Goal: Transaction & Acquisition: Complete application form

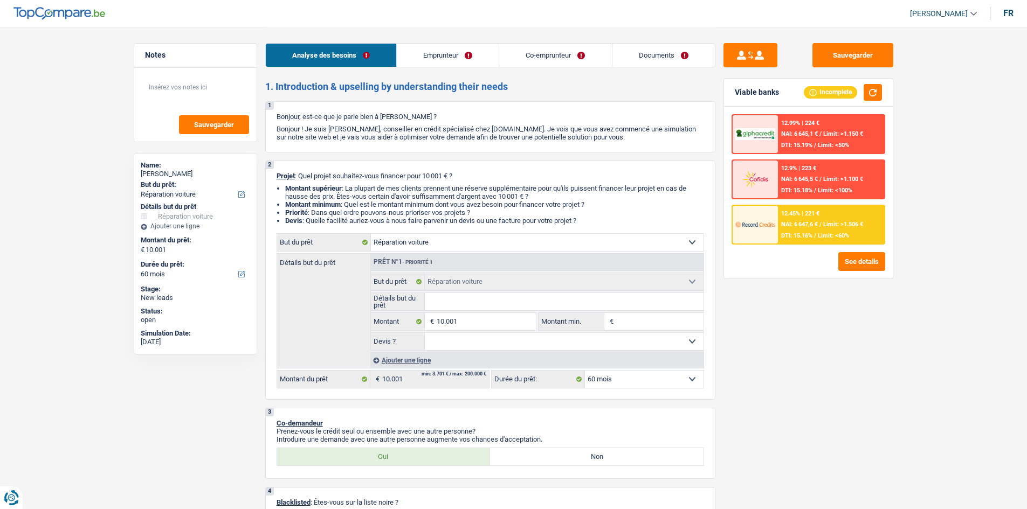
select select "carRepair"
select select "60"
select select "carRepair"
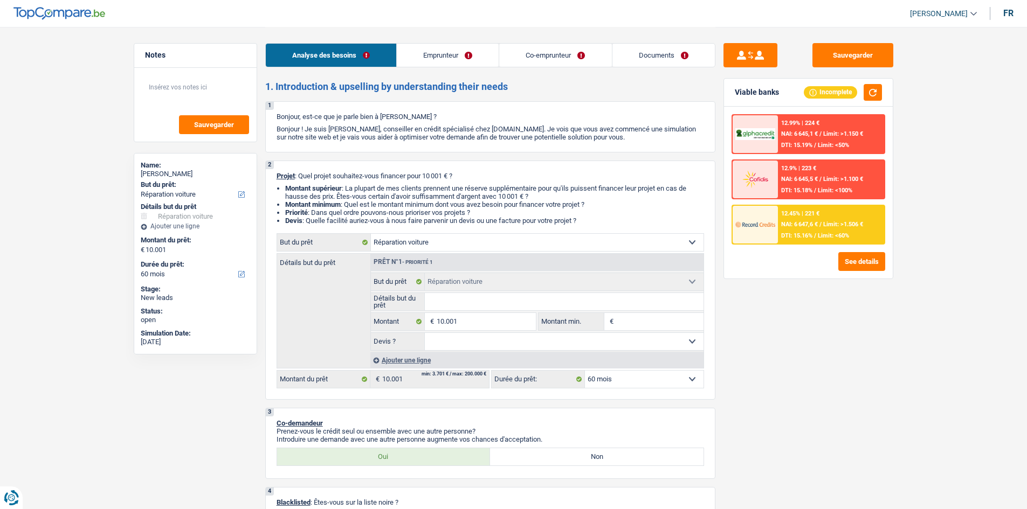
select select "60"
select select "unemployed"
select select "unemployment"
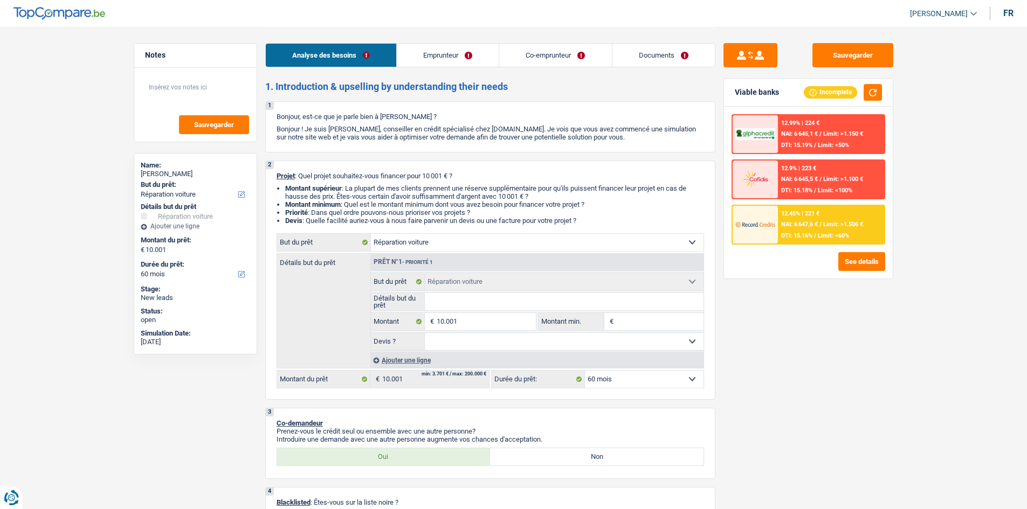
select select "unemployment"
select select "rents"
select select "carLoan"
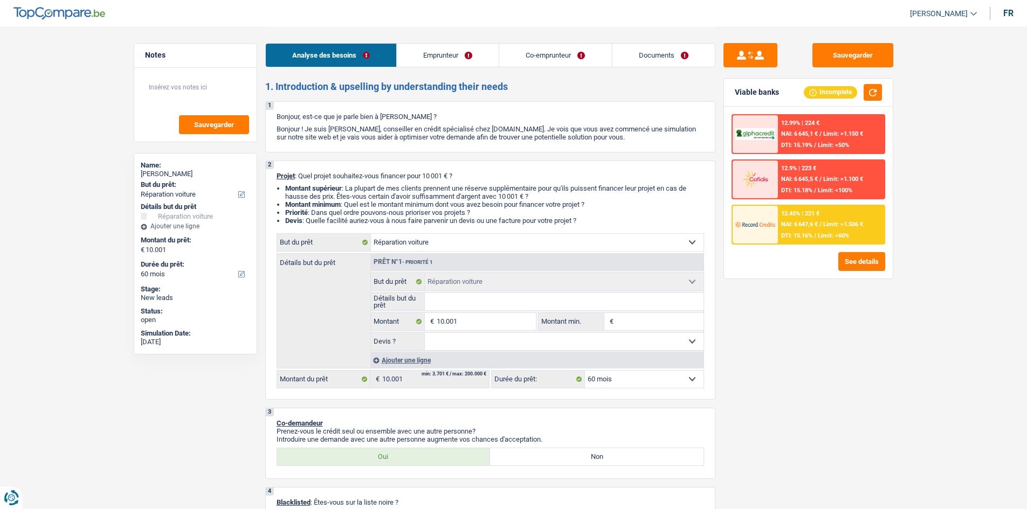
select select "36"
select select "carRepair"
select select "60"
click at [158, 100] on textarea at bounding box center [195, 91] width 107 height 32
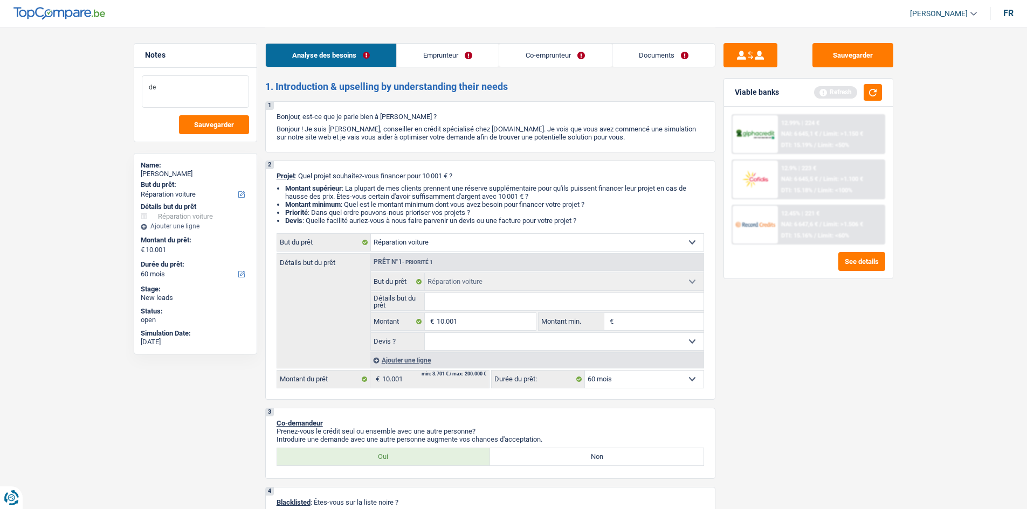
type textarea "d"
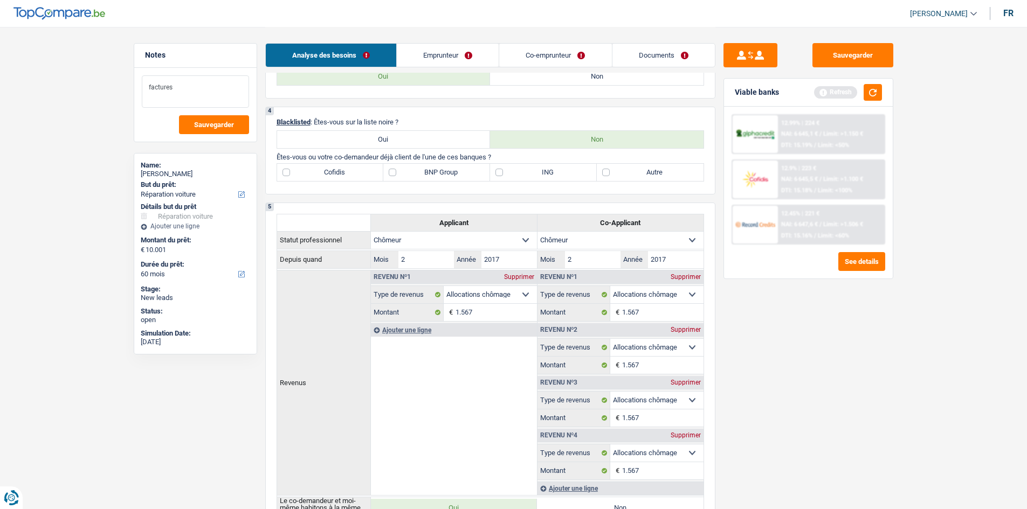
scroll to position [380, 0]
type textarea "factures"
click at [540, 168] on label "ING" at bounding box center [543, 172] width 107 height 17
click at [540, 168] on input "ING" at bounding box center [543, 172] width 107 height 17
checkbox input "true"
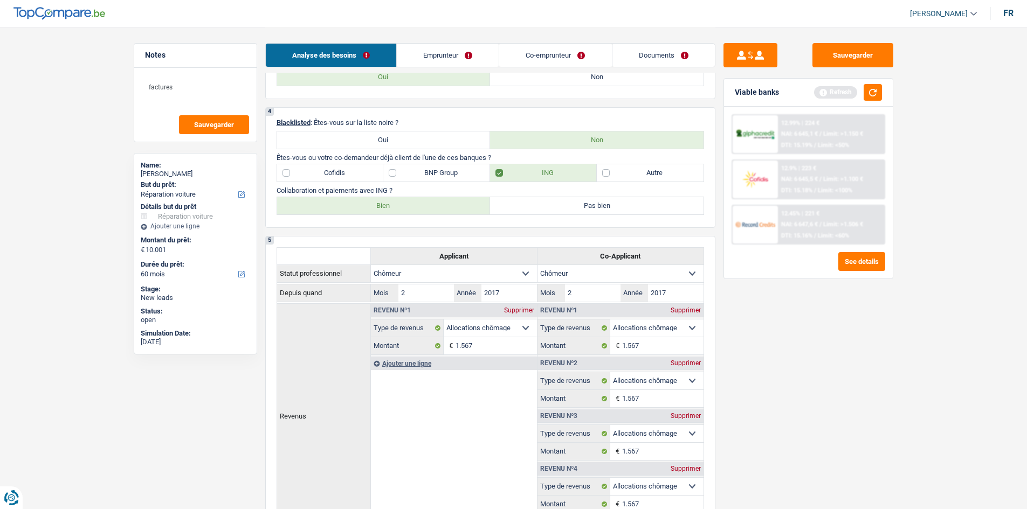
click at [431, 195] on div "Collaboration et paiements avec ING ? Bien Pas bien Tous les champs sont obliga…" at bounding box center [489, 200] width 427 height 29
click at [428, 204] on label "Bien" at bounding box center [383, 205] width 213 height 17
click at [428, 204] on input "Bien" at bounding box center [383, 205] width 213 height 17
radio input "true"
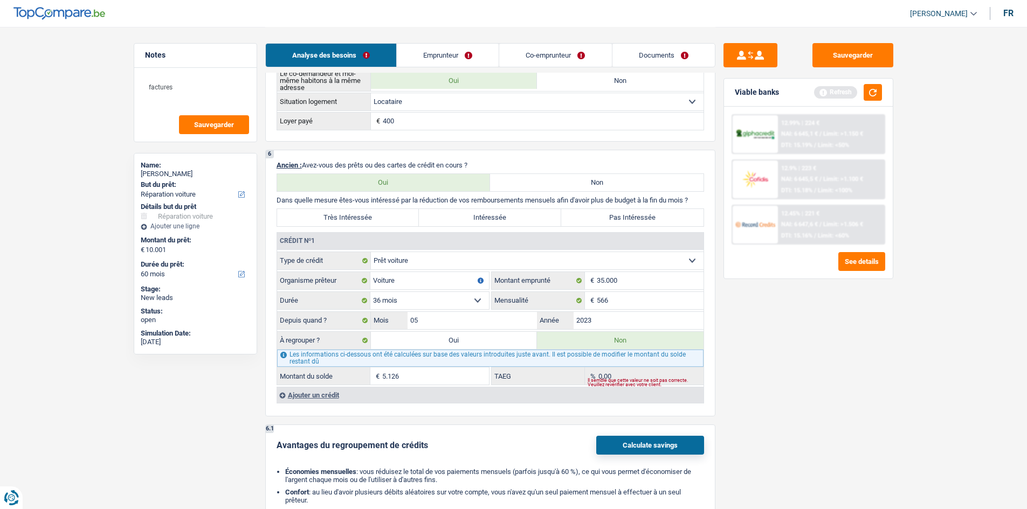
scroll to position [842, 0]
click at [354, 216] on label "Très Intéressée" at bounding box center [348, 216] width 142 height 17
click at [354, 216] on input "Très Intéressée" at bounding box center [348, 216] width 142 height 17
radio input "true"
click at [314, 406] on div "6 Ancien : Avez-vous des prêts ou des cartes de crédit en cours ? Oui Non Dans …" at bounding box center [490, 282] width 450 height 267
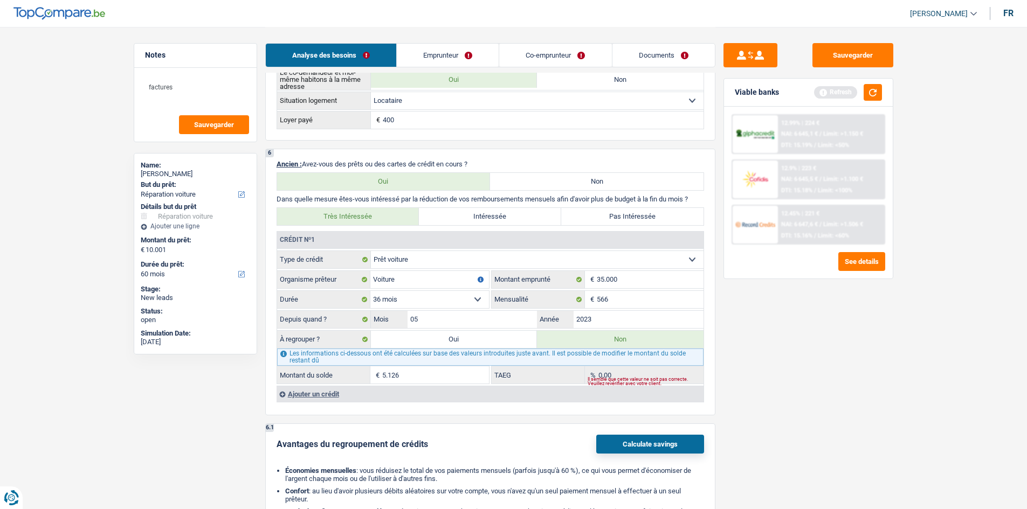
click at [313, 396] on div "Ajouter un crédit" at bounding box center [489, 394] width 427 height 16
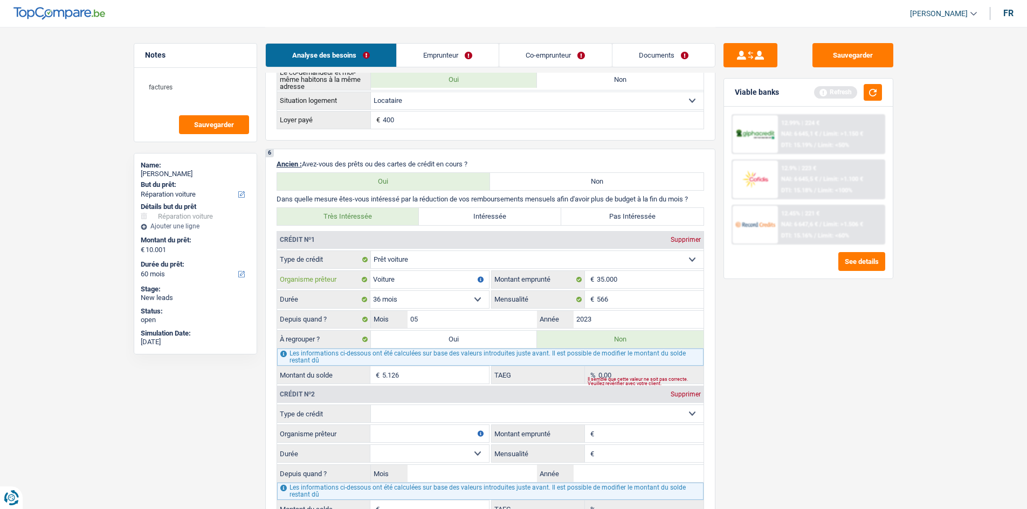
drag, startPoint x: 426, startPoint y: 283, endPoint x: 350, endPoint y: 294, distance: 77.2
click at [350, 294] on fieldset "Carte ou ouverture de crédit Prêt hypothécaire Vente à tempérament Prêt à tempé…" at bounding box center [490, 318] width 426 height 134
type input "ing"
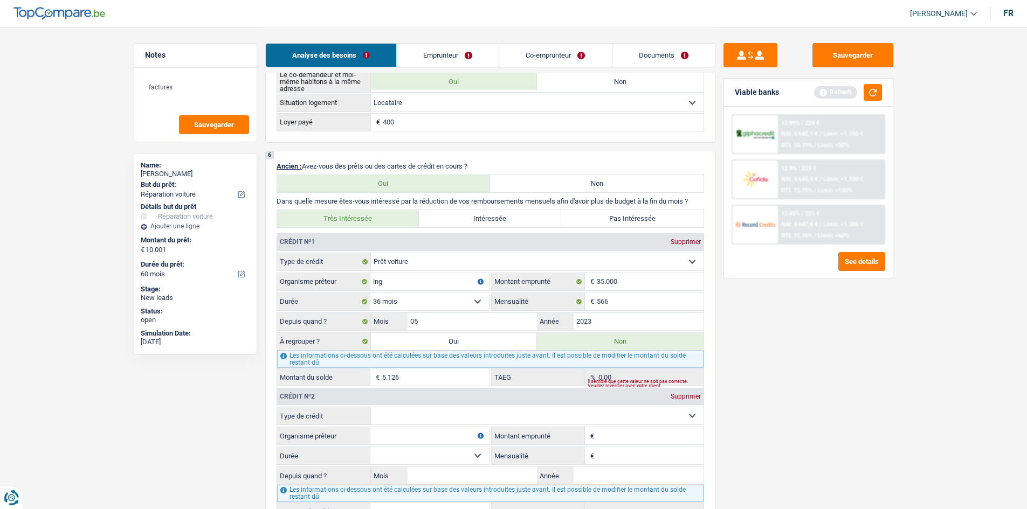
click at [777, 410] on div "Sauvegarder Viable banks Refresh 12.99% | 224 € NAI: 6 645,1 € / Limit: >1.150 …" at bounding box center [808, 267] width 186 height 449
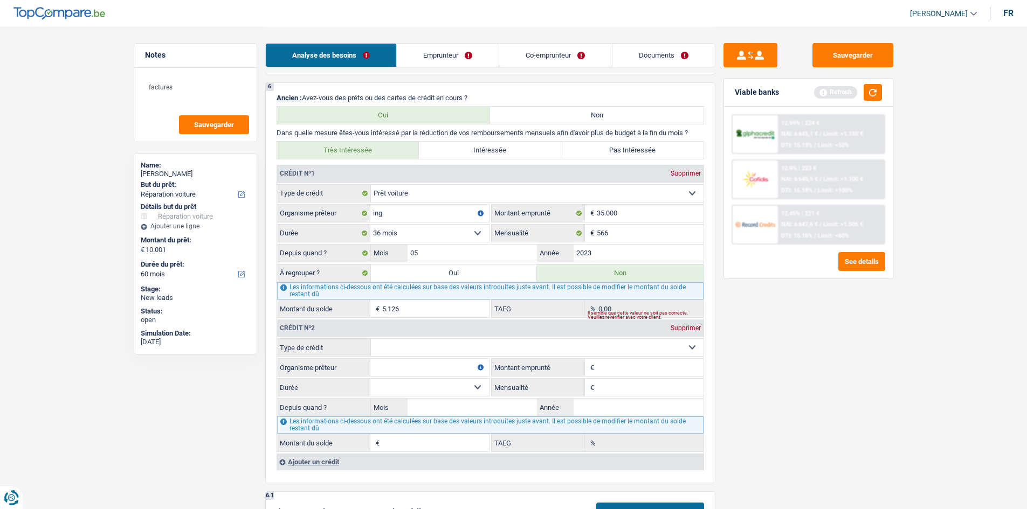
click at [542, 343] on select "Carte ou ouverture de crédit Prêt hypothécaire Vente à tempérament Prêt à tempé…" at bounding box center [537, 347] width 333 height 17
select select "cardOrCredit"
type input "0"
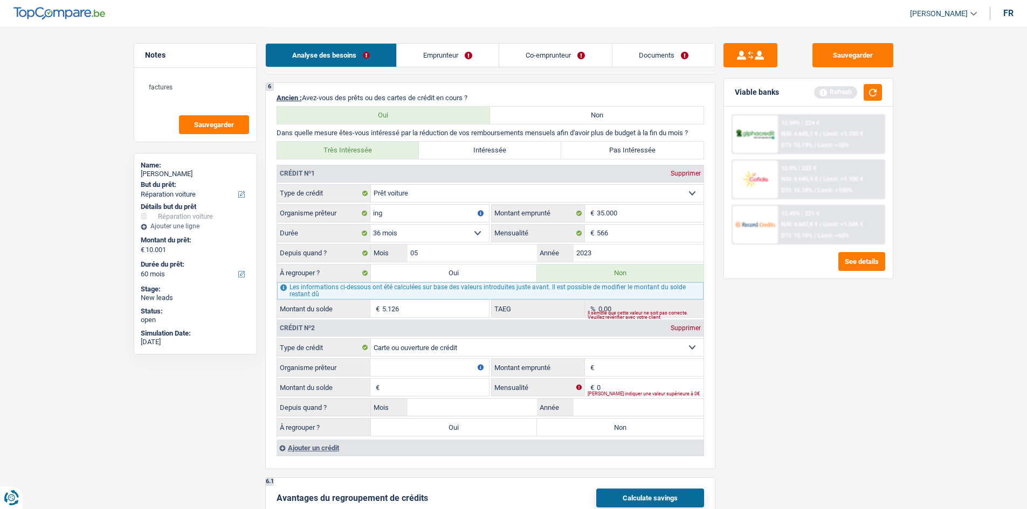
click at [381, 360] on input "Organisme prêteur" at bounding box center [429, 367] width 119 height 17
type input "buyway"
click at [598, 363] on input "Montant emprunté" at bounding box center [650, 367] width 107 height 17
click at [617, 363] on input "100.001" at bounding box center [650, 367] width 107 height 17
click at [622, 369] on input "10.001" at bounding box center [650, 367] width 107 height 17
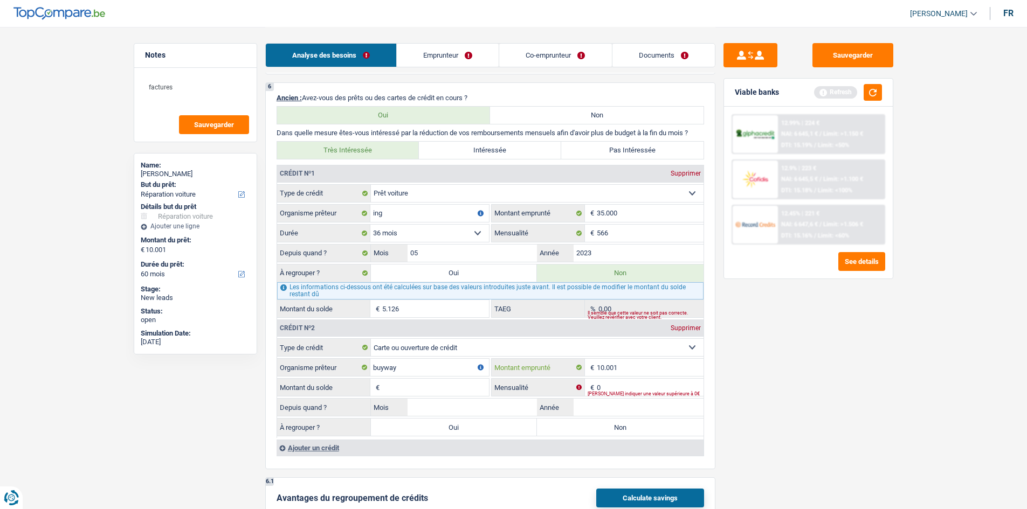
type input "10.001"
click at [470, 366] on input "buyway" at bounding box center [429, 367] width 119 height 17
click at [453, 392] on input "Montant du solde" at bounding box center [435, 387] width 107 height 17
type input "10.001"
click at [603, 409] on input "Année" at bounding box center [638, 407] width 130 height 17
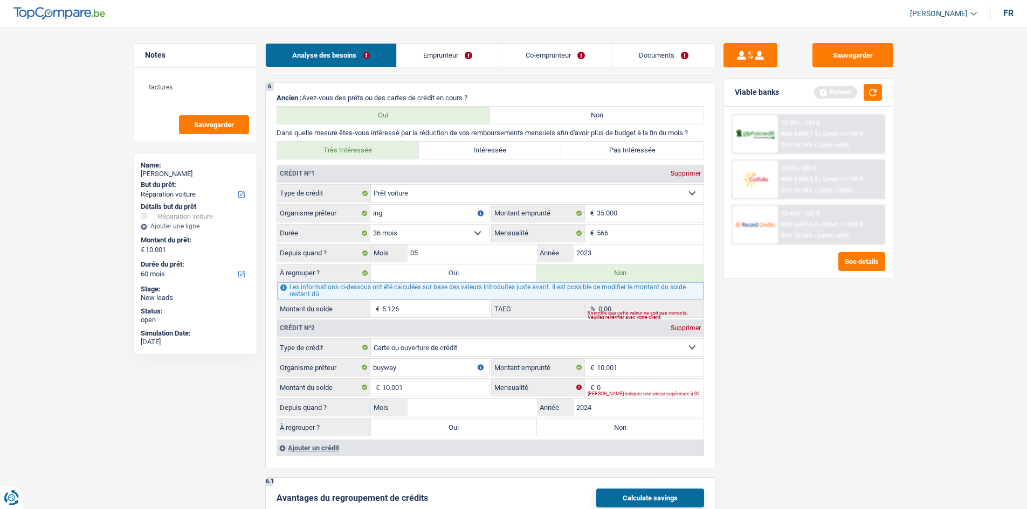
type input "2024"
click at [441, 403] on input "Mois" at bounding box center [472, 407] width 130 height 17
type input "2"
type input "10"
click at [605, 412] on input "2024" at bounding box center [638, 407] width 130 height 17
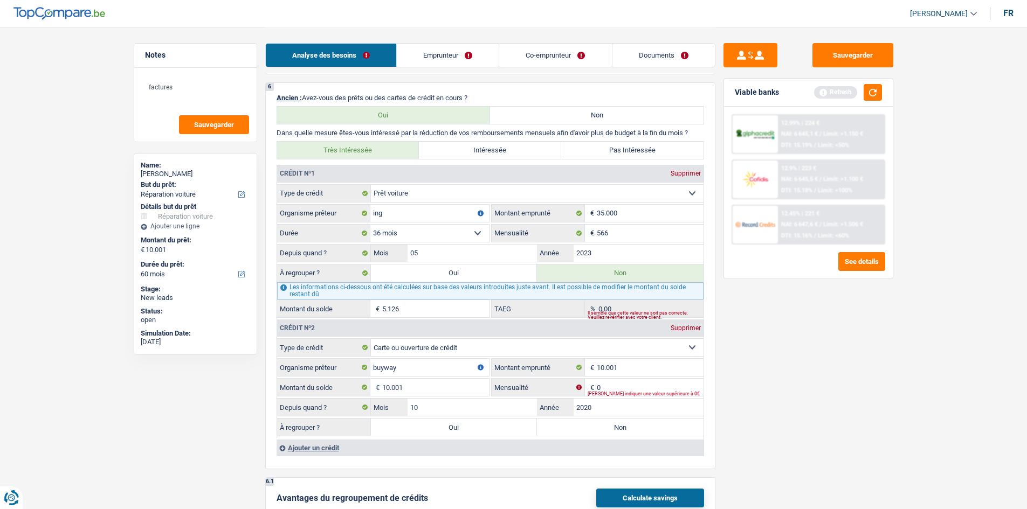
type input "2020"
click at [618, 385] on input "0" at bounding box center [650, 387] width 107 height 17
click at [618, 385] on input "1" at bounding box center [650, 387] width 107 height 17
type input "1"
type input "280"
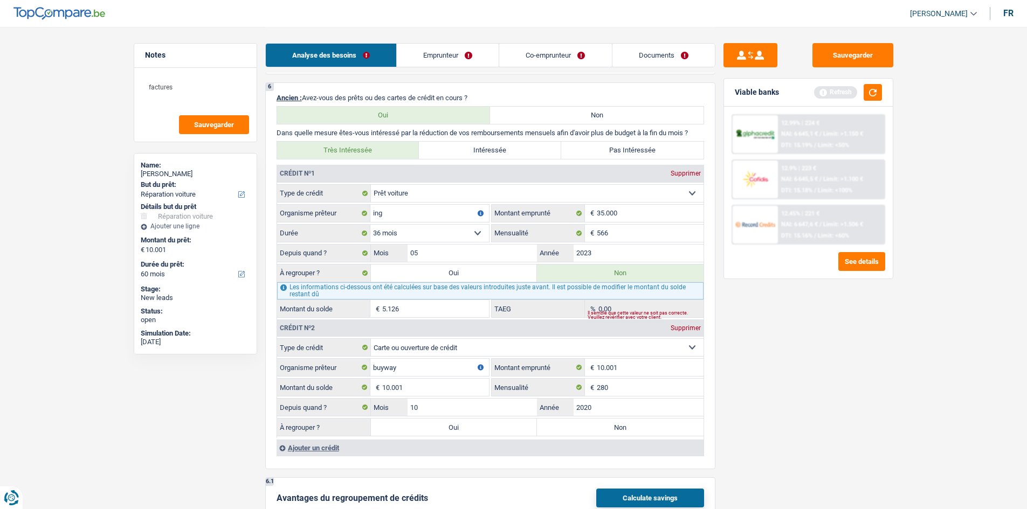
click at [418, 421] on label "Oui" at bounding box center [454, 427] width 167 height 17
click at [418, 421] on input "Oui" at bounding box center [454, 427] width 167 height 17
radio input "true"
type input "20.002"
select select "refinancing"
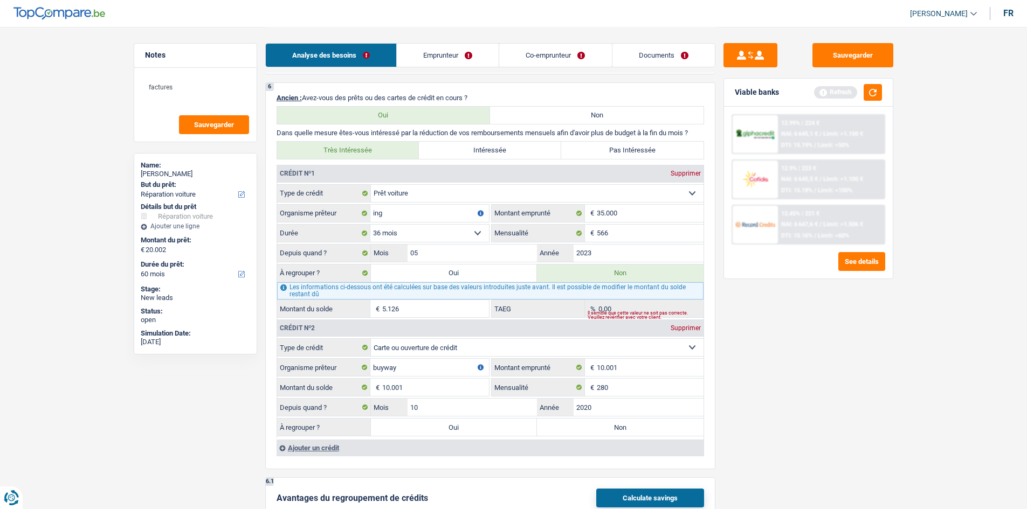
select select "refinancing"
select select "120"
select select "refinancing"
select select "120"
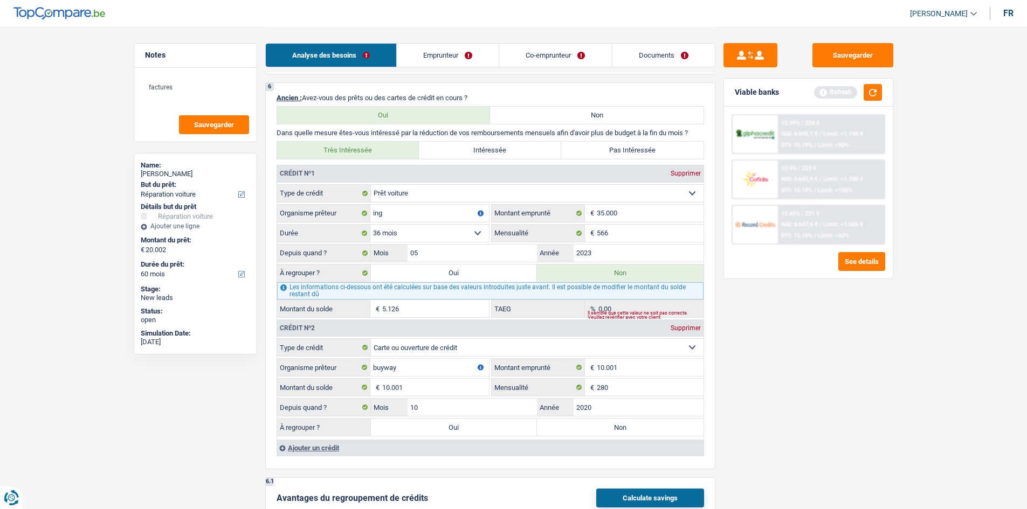
select select "refinancing"
select select "120"
select select "carRepair"
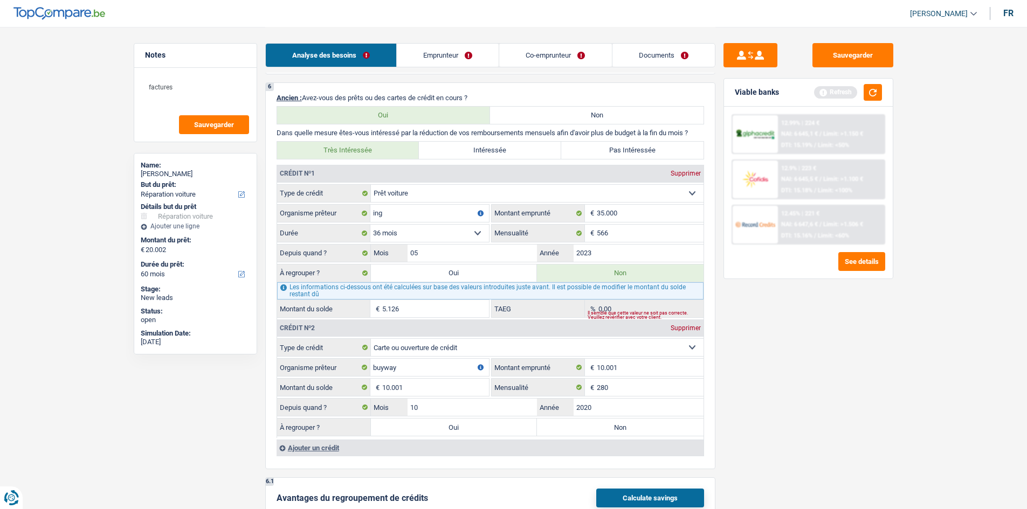
select select "carRepair"
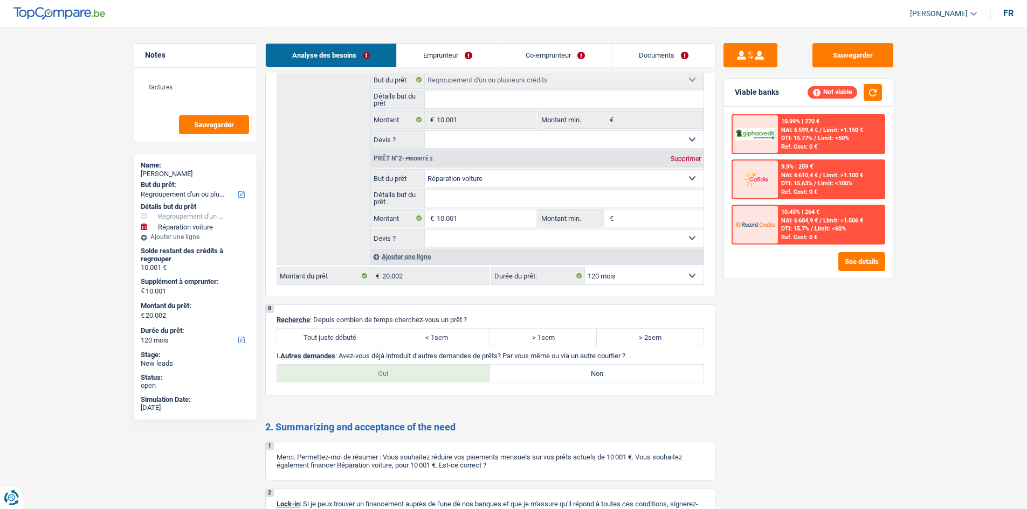
scroll to position [1804, 0]
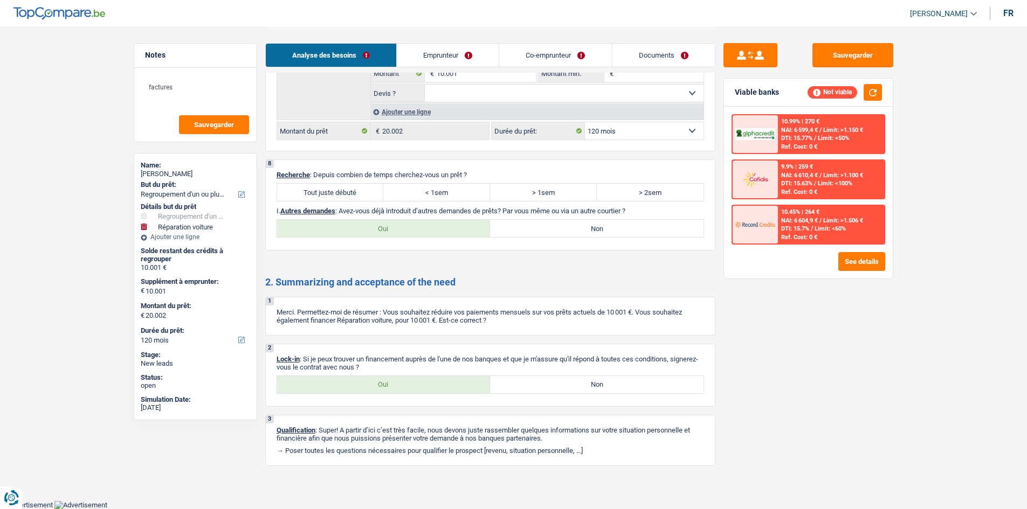
click at [365, 228] on label "Oui" at bounding box center [383, 228] width 213 height 17
click at [365, 228] on input "Oui" at bounding box center [383, 228] width 213 height 17
radio input "true"
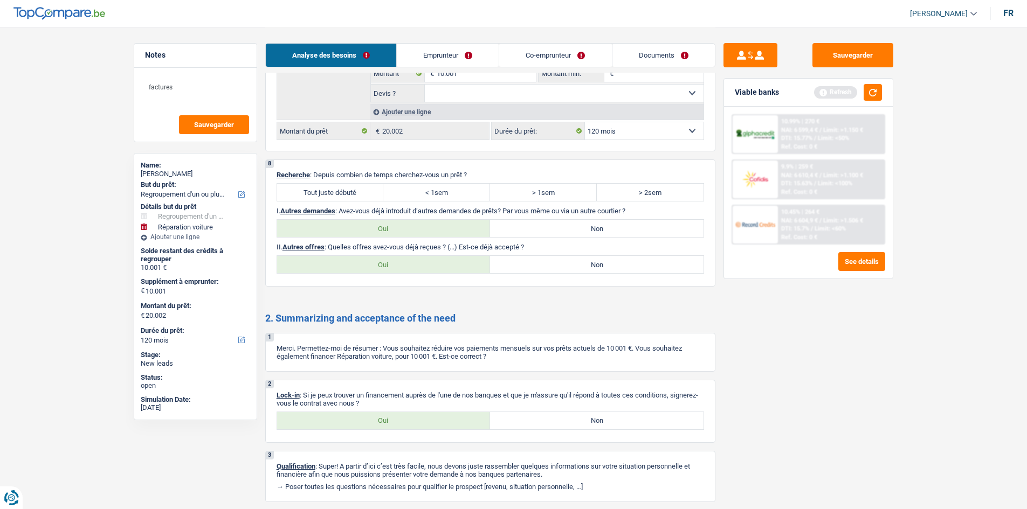
click at [324, 190] on label "Tout juste débuté" at bounding box center [330, 192] width 107 height 17
click at [324, 190] on input "Tout juste débuté" at bounding box center [330, 192] width 107 height 17
radio input "true"
click at [512, 253] on div "II. Autres offres : Quelles offres avez-vous déjà reçues ? (...) Est-ce déjà ac…" at bounding box center [489, 258] width 427 height 31
click at [515, 264] on label "Non" at bounding box center [596, 264] width 213 height 17
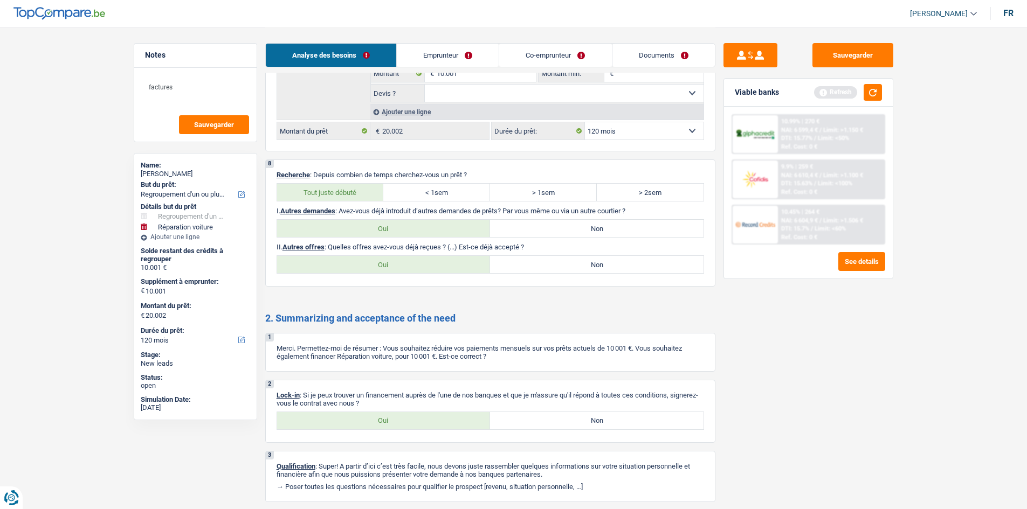
click at [515, 264] on input "Non" at bounding box center [596, 264] width 213 height 17
radio input "true"
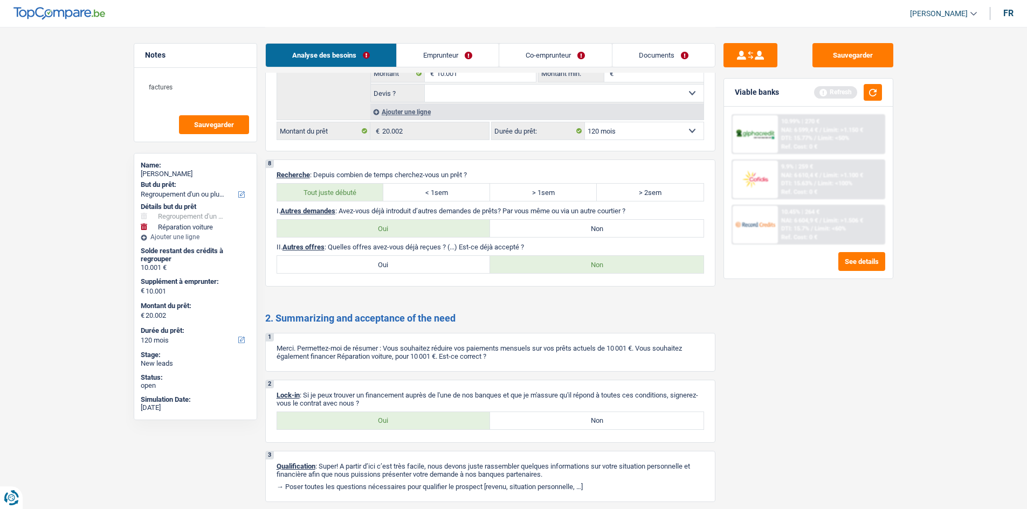
click at [542, 220] on label "Non" at bounding box center [596, 228] width 213 height 17
click at [542, 220] on input "Non" at bounding box center [596, 228] width 213 height 17
radio input "true"
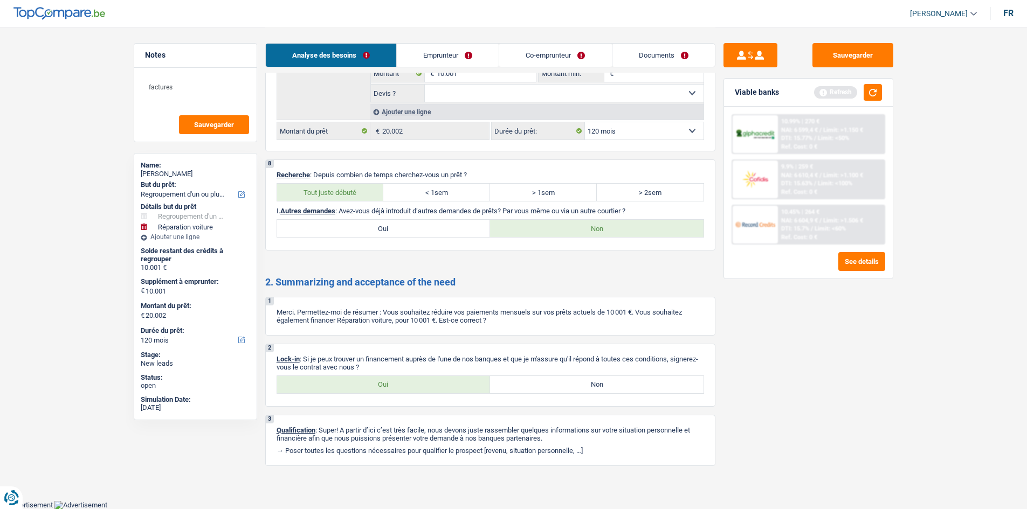
click at [390, 385] on label "Oui" at bounding box center [383, 384] width 213 height 17
click at [390, 385] on input "Oui" at bounding box center [383, 384] width 213 height 17
radio input "true"
click at [457, 58] on link "Emprunteur" at bounding box center [448, 55] width 102 height 23
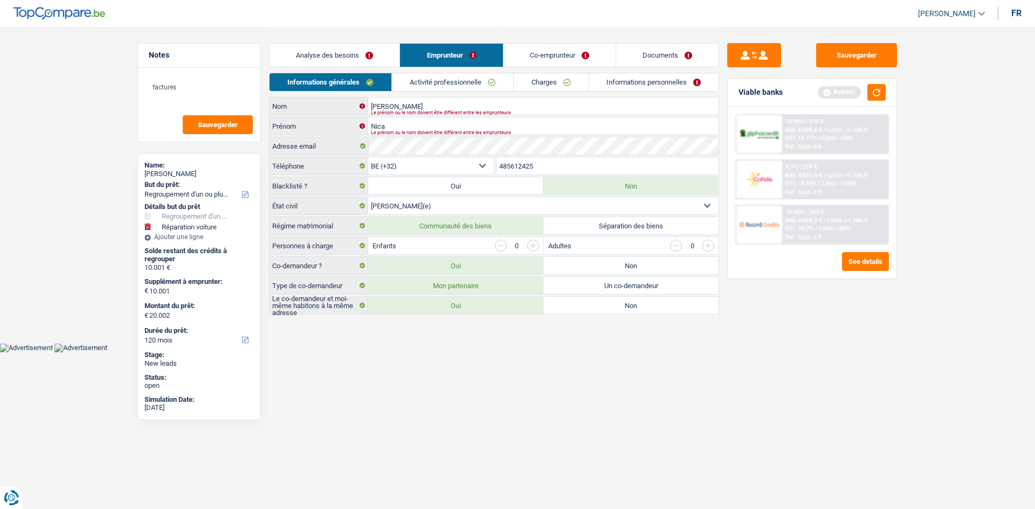
click at [617, 352] on html "Vous avez le contrôle de vos données Nous utilisons des cookies, tout comme nos…" at bounding box center [517, 176] width 1035 height 352
click at [436, 84] on link "Activité professionnelle" at bounding box center [452, 82] width 121 height 18
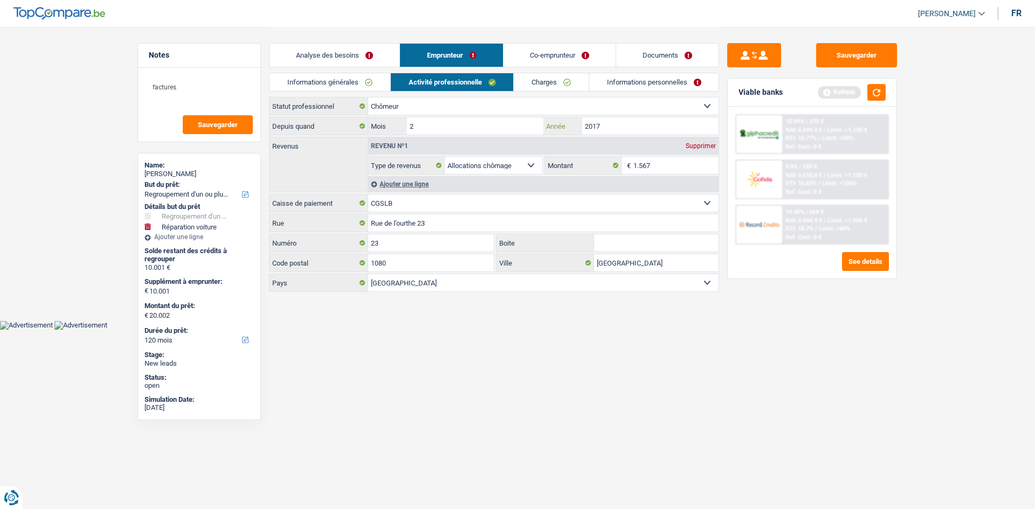
click at [611, 125] on input "2017" at bounding box center [650, 125] width 136 height 17
type input "2024"
click at [468, 133] on input "2" at bounding box center [475, 125] width 136 height 17
type input "01"
click at [553, 78] on link "Charges" at bounding box center [551, 82] width 75 height 18
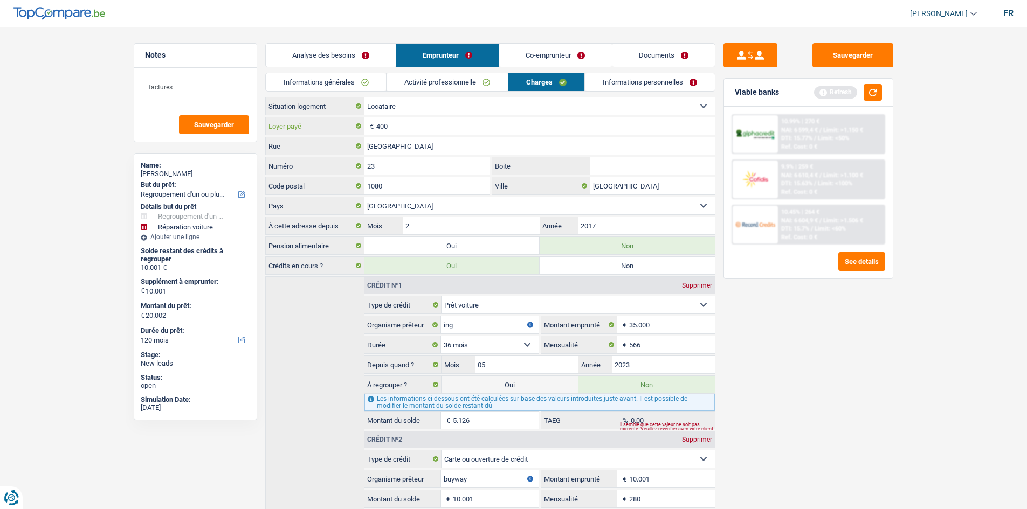
click at [414, 134] on input "400" at bounding box center [545, 125] width 338 height 17
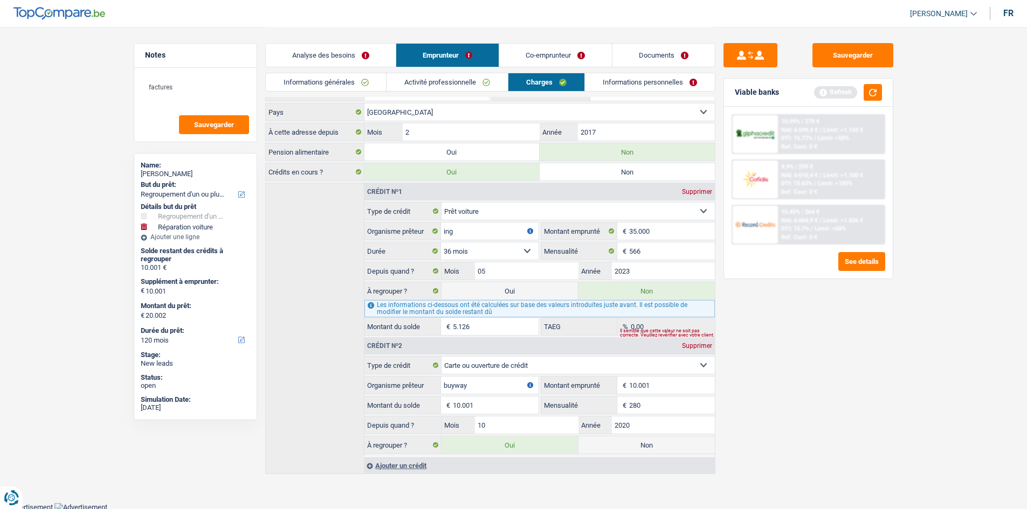
scroll to position [95, 0]
click at [635, 80] on link "Informations personnelles" at bounding box center [650, 82] width 130 height 18
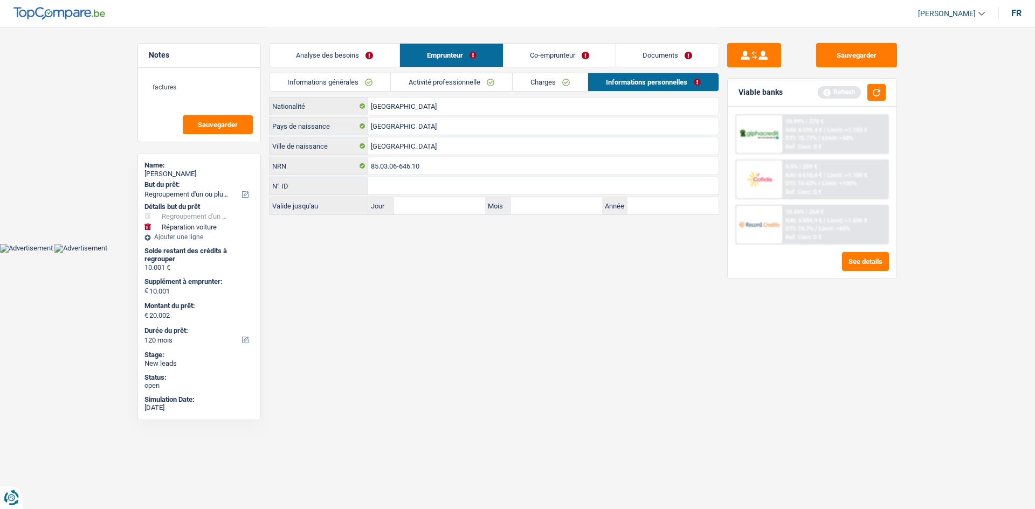
drag, startPoint x: 330, startPoint y: 296, endPoint x: 554, endPoint y: 248, distance: 228.3
drag, startPoint x: 554, startPoint y: 248, endPoint x: 416, endPoint y: 143, distance: 172.7
click at [416, 143] on input "[GEOGRAPHIC_DATA]" at bounding box center [543, 145] width 350 height 17
type input "Braila"
click at [415, 132] on input "[GEOGRAPHIC_DATA]" at bounding box center [543, 125] width 350 height 17
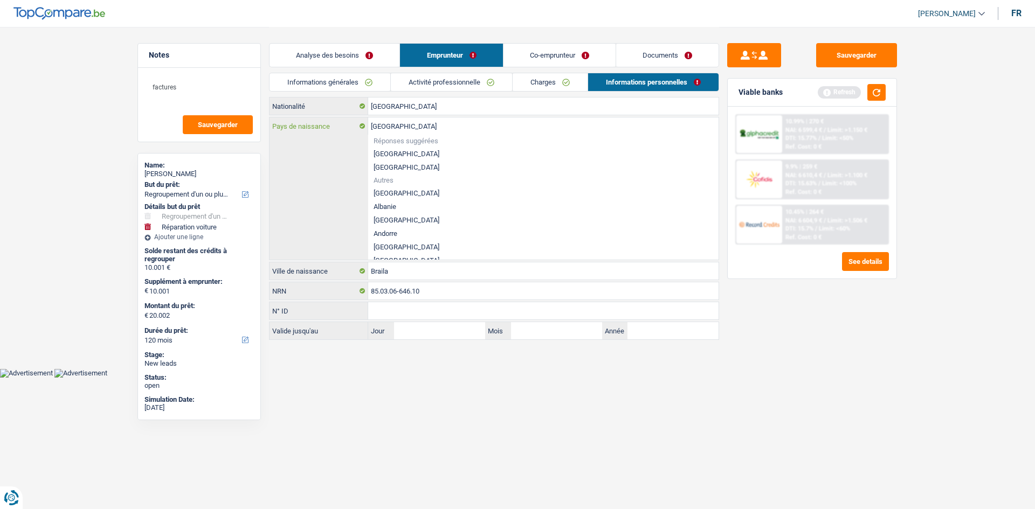
type input "Belgiqu"
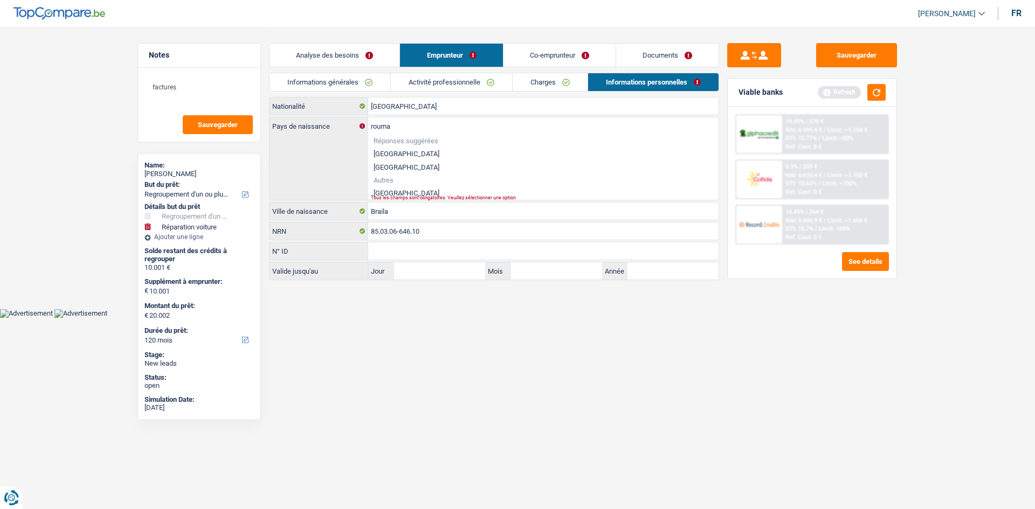
click at [380, 193] on li "Roumanie" at bounding box center [543, 192] width 350 height 13
type input "Roumanie"
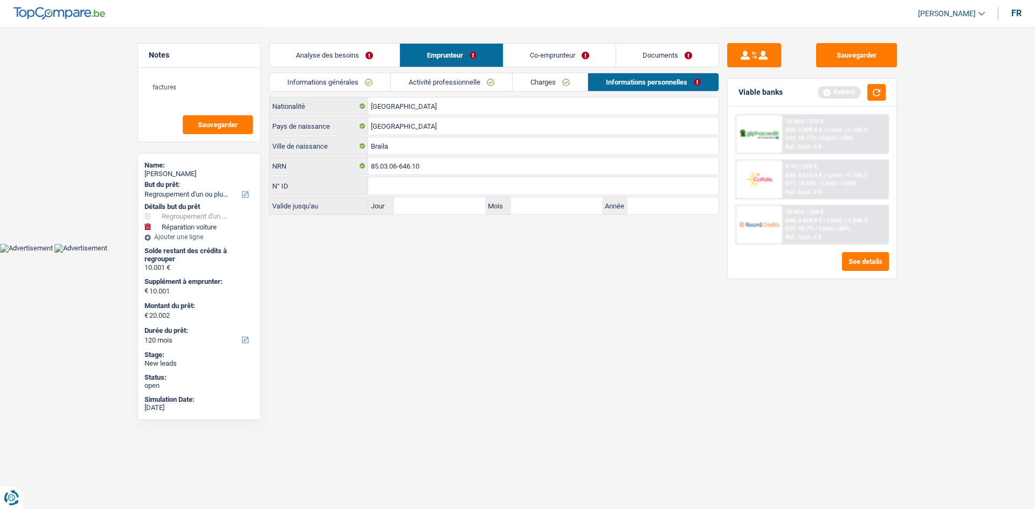
click at [487, 253] on html "Vous avez le contrôle de vos données Nous utilisons des cookies, tout comme nos…" at bounding box center [517, 126] width 1035 height 253
click at [412, 110] on input "[GEOGRAPHIC_DATA]" at bounding box center [543, 106] width 350 height 17
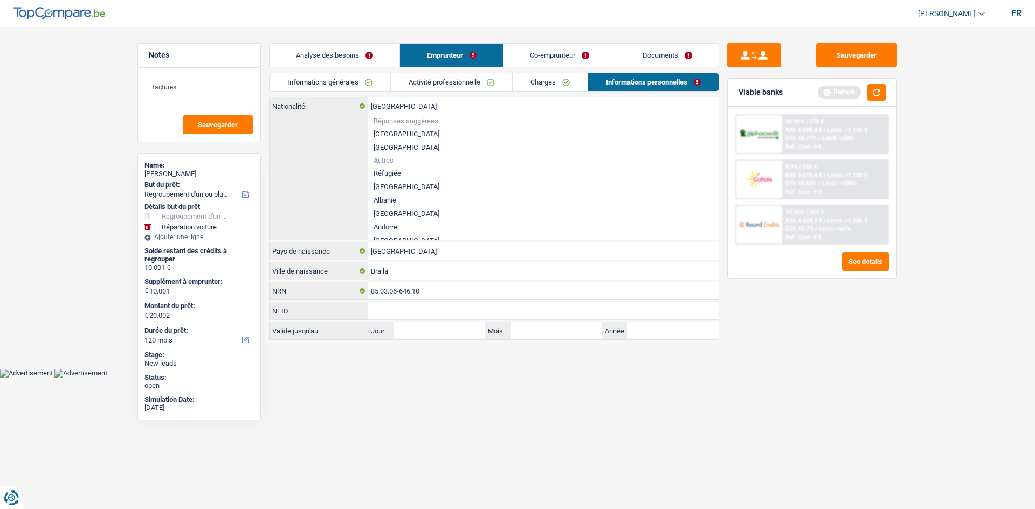
click at [534, 378] on html "Vous avez le contrôle de vos données Nous utilisons des cookies, tout comme nos…" at bounding box center [517, 189] width 1035 height 378
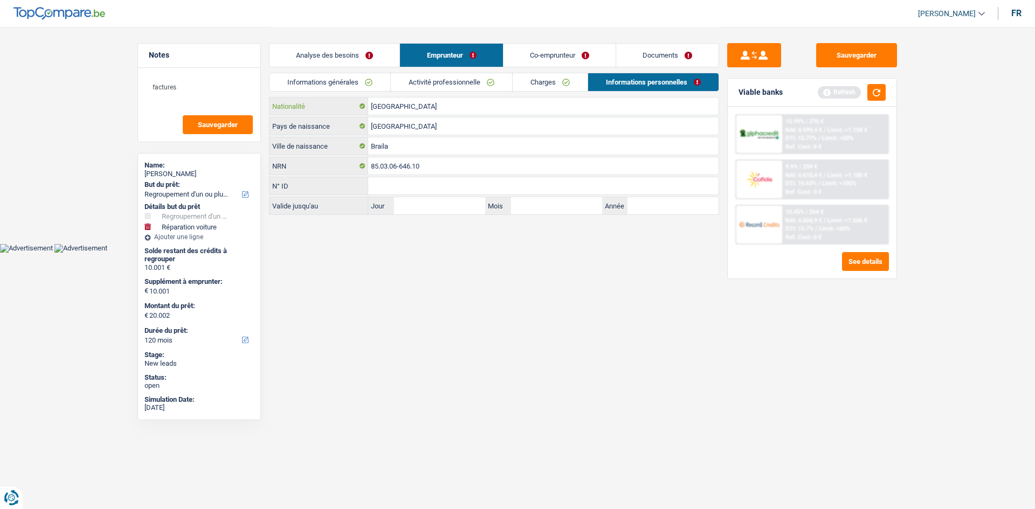
click at [406, 102] on input "[GEOGRAPHIC_DATA]" at bounding box center [543, 106] width 350 height 17
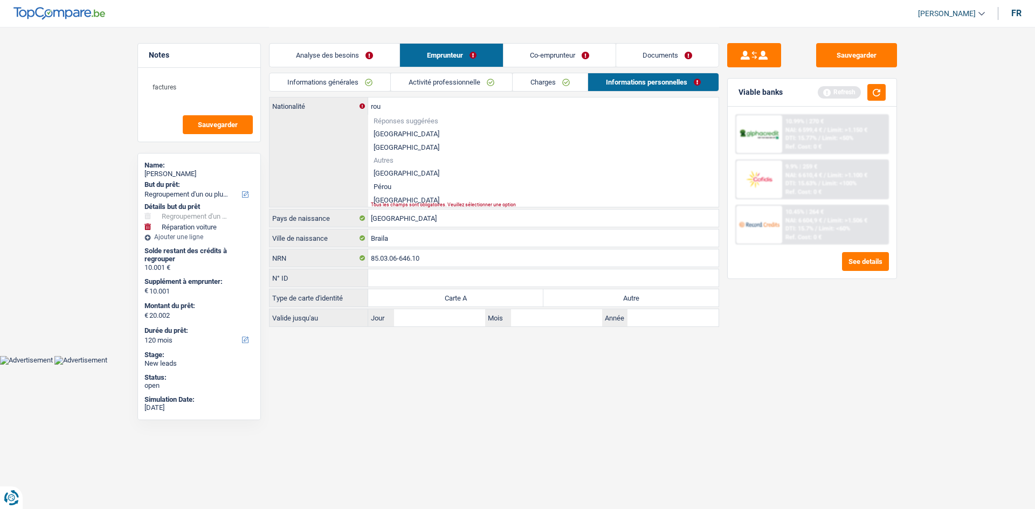
click at [385, 198] on li "Roumanie" at bounding box center [543, 199] width 350 height 13
type input "Roumanie"
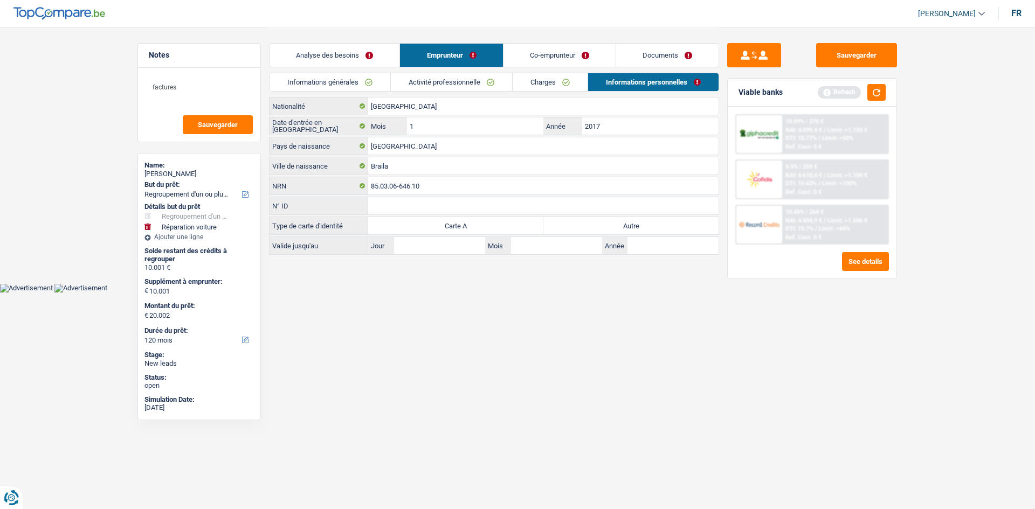
click at [613, 228] on label "Autre" at bounding box center [630, 225] width 175 height 17
click at [613, 228] on input "Autre" at bounding box center [630, 225] width 175 height 17
radio input "true"
click at [592, 293] on html "Vous avez le contrôle de vos données Nous utilisons des cookies, tout comme nos…" at bounding box center [517, 146] width 1035 height 293
click at [612, 130] on input "2017" at bounding box center [650, 125] width 136 height 17
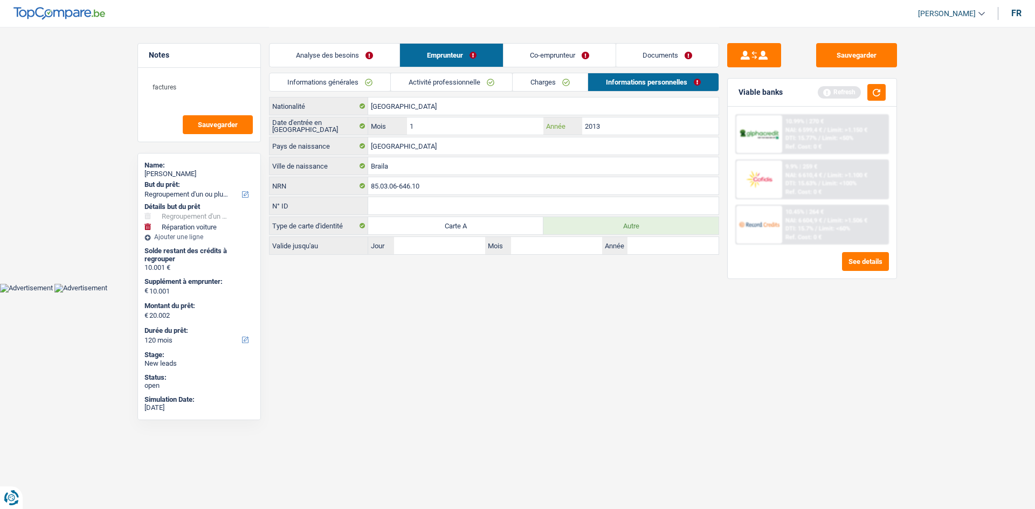
type input "2013"
click at [512, 125] on input "1" at bounding box center [475, 125] width 136 height 17
click at [461, 126] on input "1" at bounding box center [475, 125] width 136 height 17
click at [604, 293] on html "Vous avez le contrôle de vos données Nous utilisons des cookies, tout comme nos…" at bounding box center [517, 146] width 1035 height 293
click at [365, 54] on link "Analyse des besoins" at bounding box center [334, 55] width 130 height 23
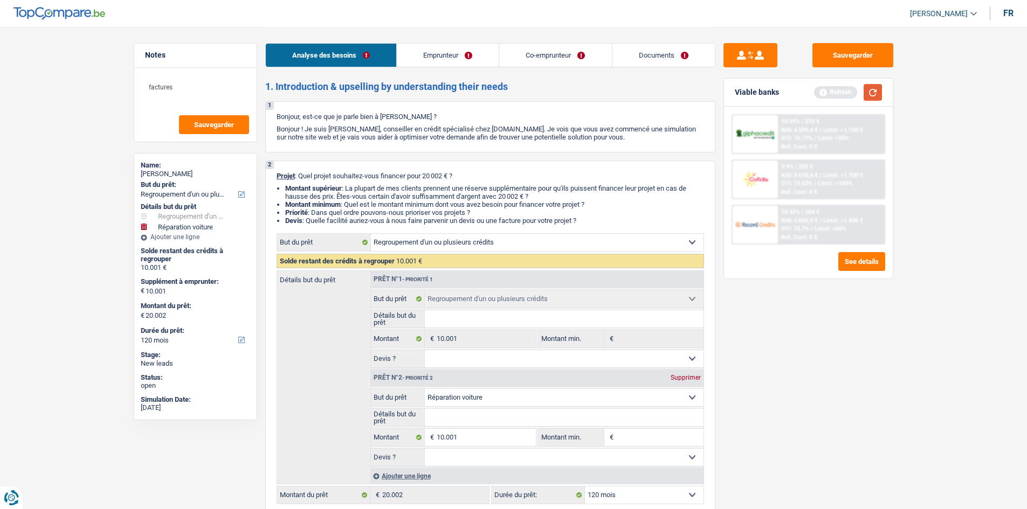
click at [873, 93] on button "button" at bounding box center [872, 92] width 18 height 17
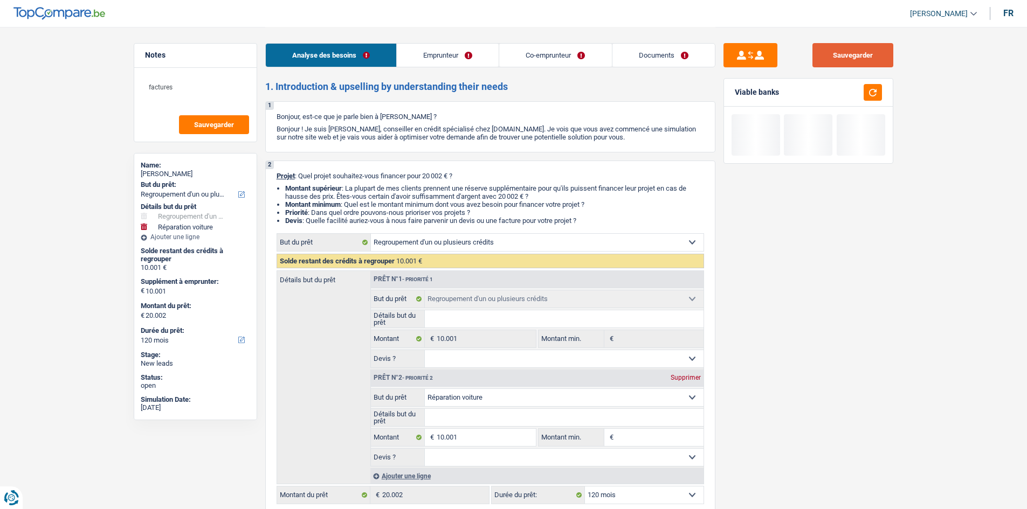
click at [848, 51] on button "Sauvegarder" at bounding box center [852, 55] width 81 height 24
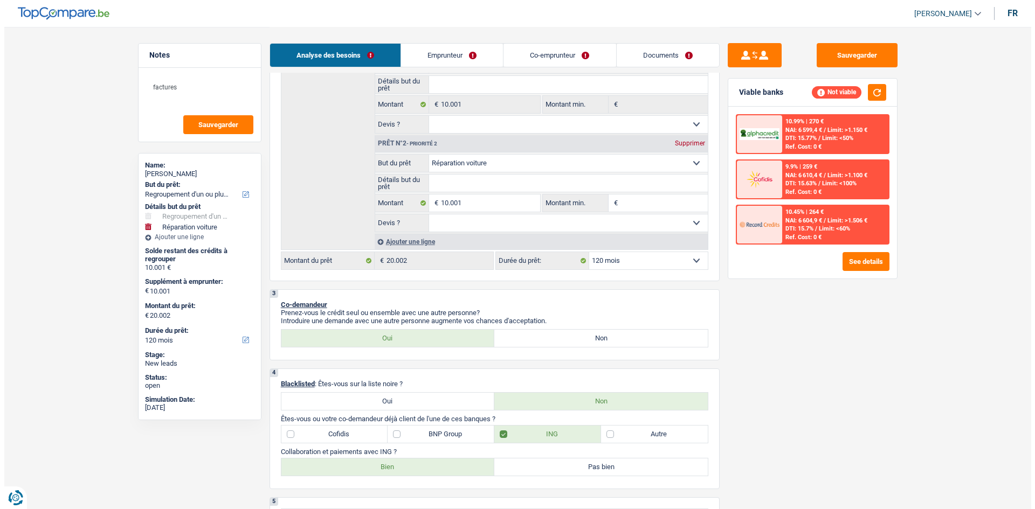
scroll to position [284, 0]
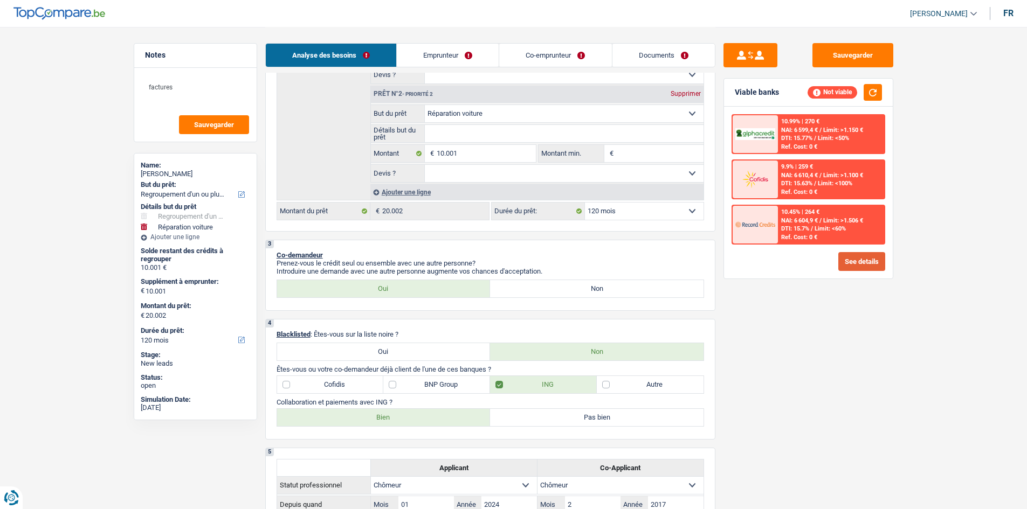
click at [863, 260] on button "See details" at bounding box center [861, 261] width 47 height 19
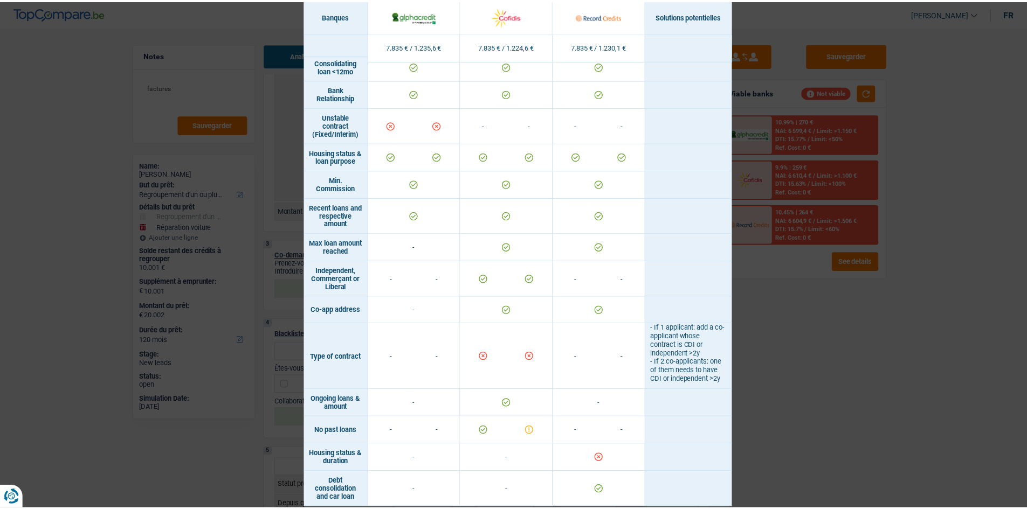
scroll to position [569, 0]
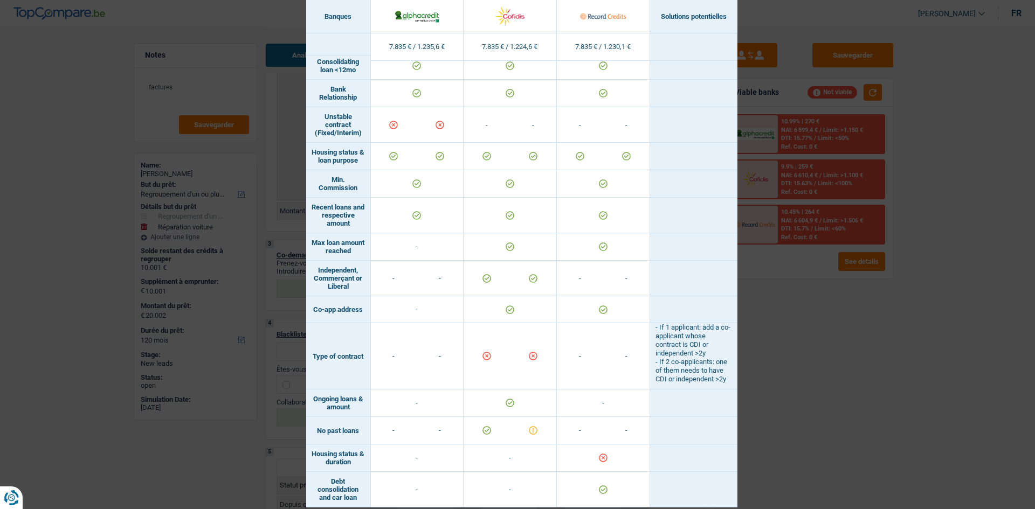
click at [914, 404] on div "Banks conditions × Banques Solutions potentielles Revenus / Charges 7.835 € / 1…" at bounding box center [517, 254] width 1035 height 509
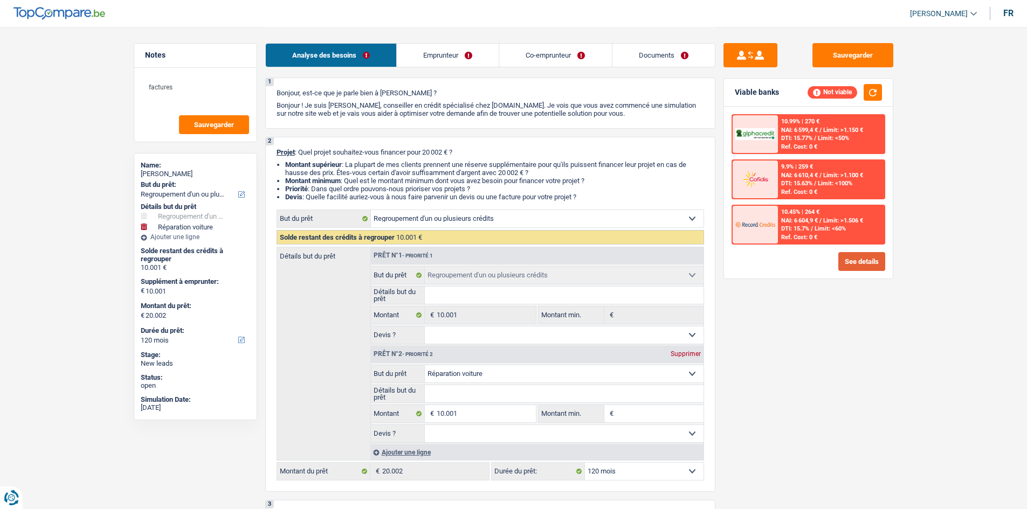
scroll to position [23, 0]
click at [676, 355] on div "Supprimer" at bounding box center [686, 354] width 36 height 6
select select "60"
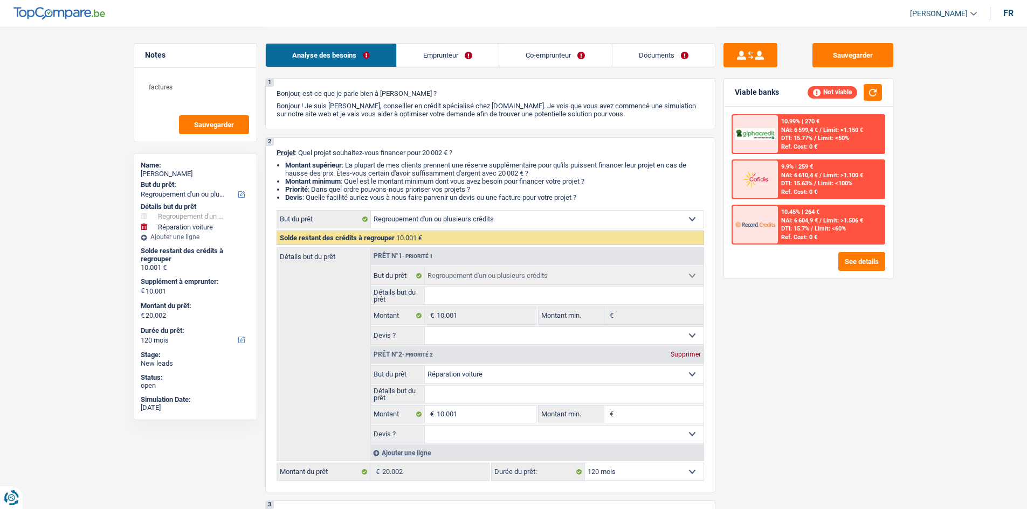
type input "0"
type input "10.001"
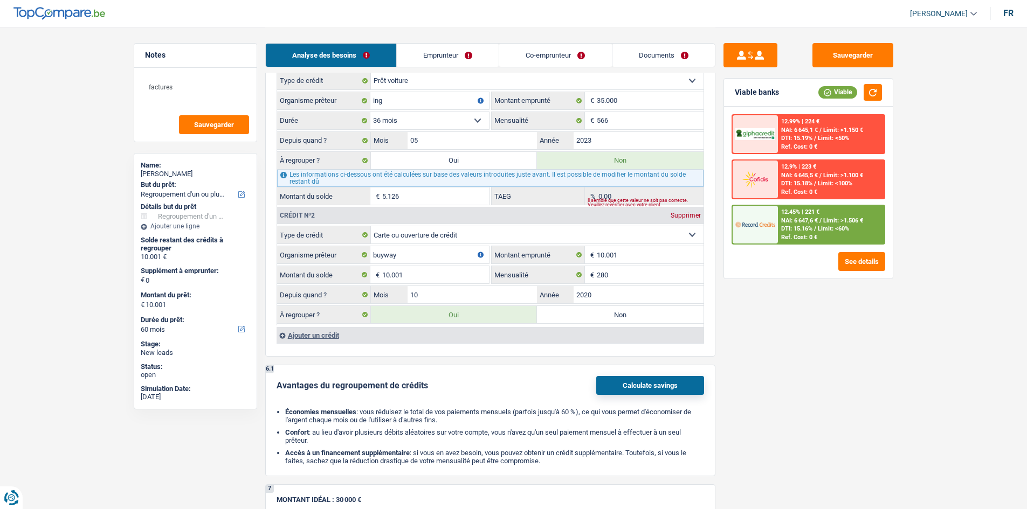
scroll to position [1040, 0]
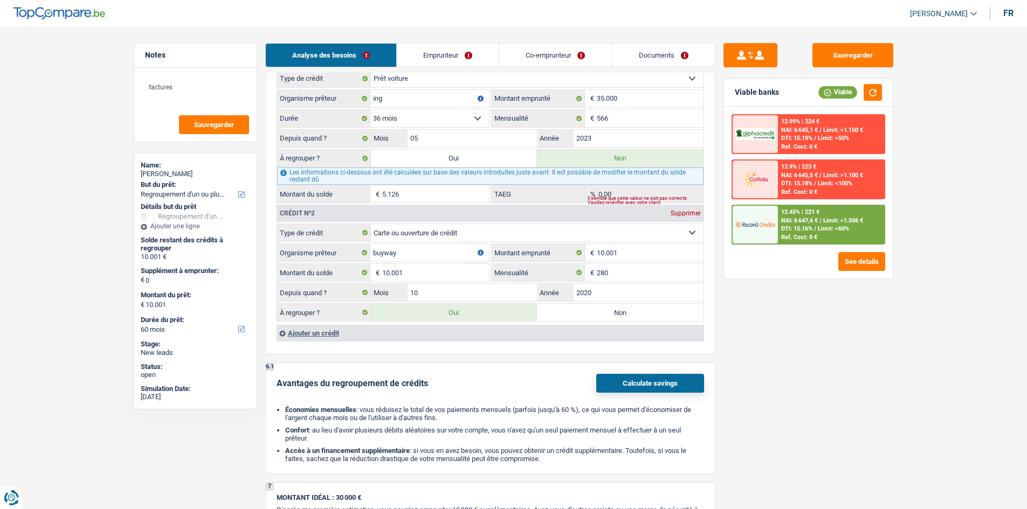
click at [565, 305] on label "Non" at bounding box center [620, 312] width 167 height 17
click at [565, 305] on input "Non" at bounding box center [620, 312] width 167 height 17
radio input "true"
select select
select select "24"
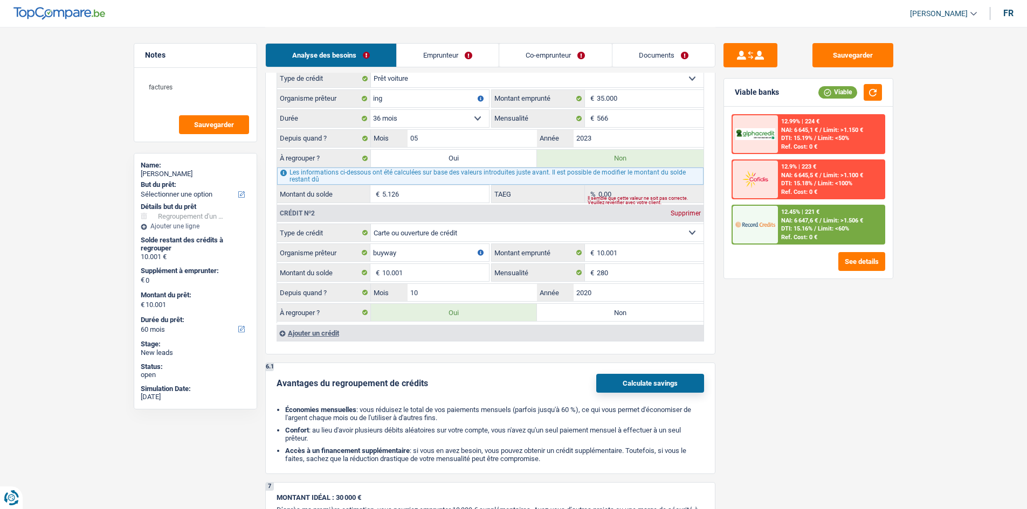
select select
select select "24"
select select
select select "24"
radio input "false"
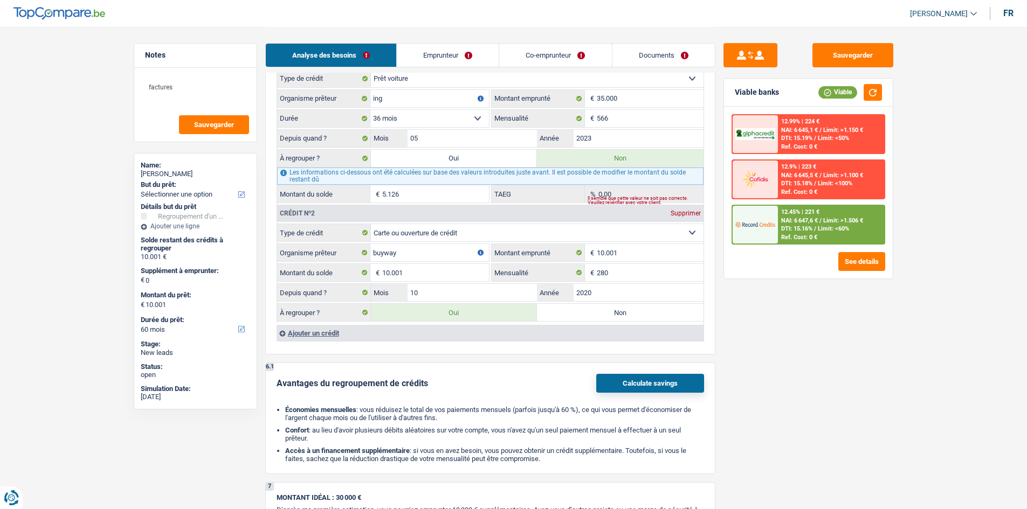
type input "0"
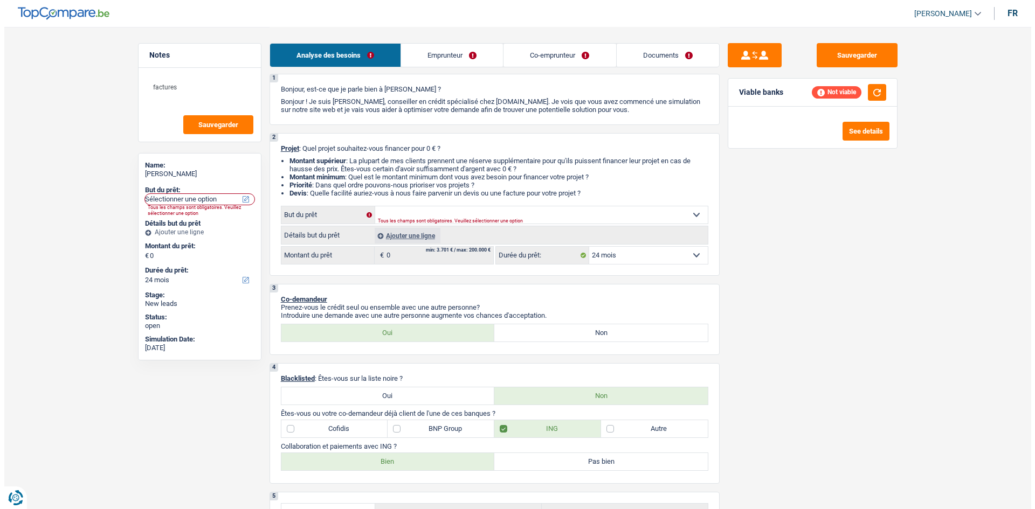
scroll to position [0, 0]
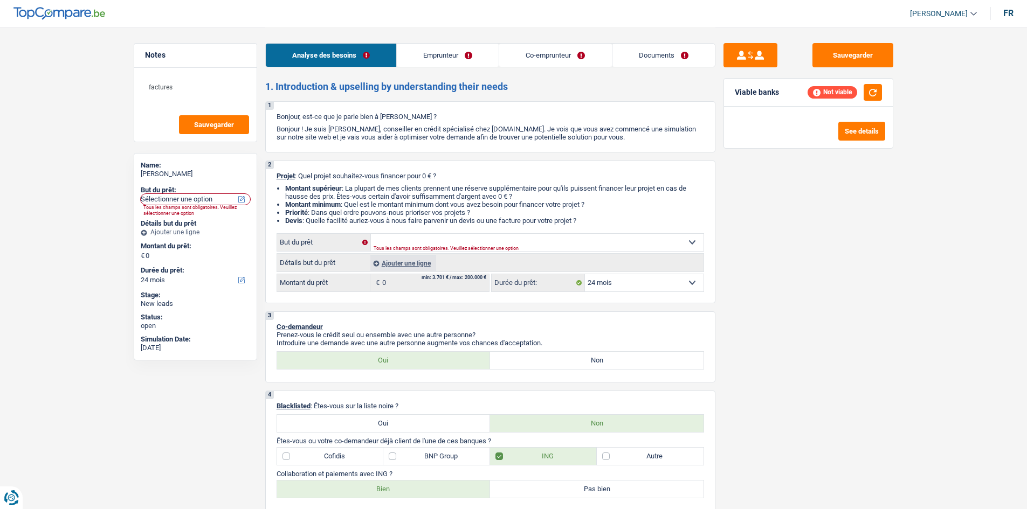
click at [412, 261] on div "Ajouter une ligne" at bounding box center [403, 263] width 66 height 16
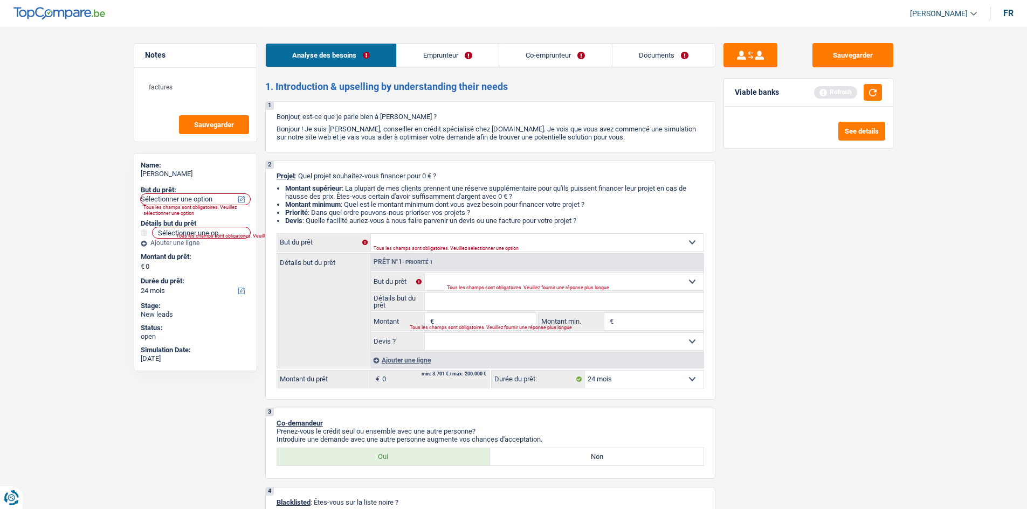
click at [439, 315] on input "Montant" at bounding box center [486, 321] width 99 height 17
type input "1"
type input "10"
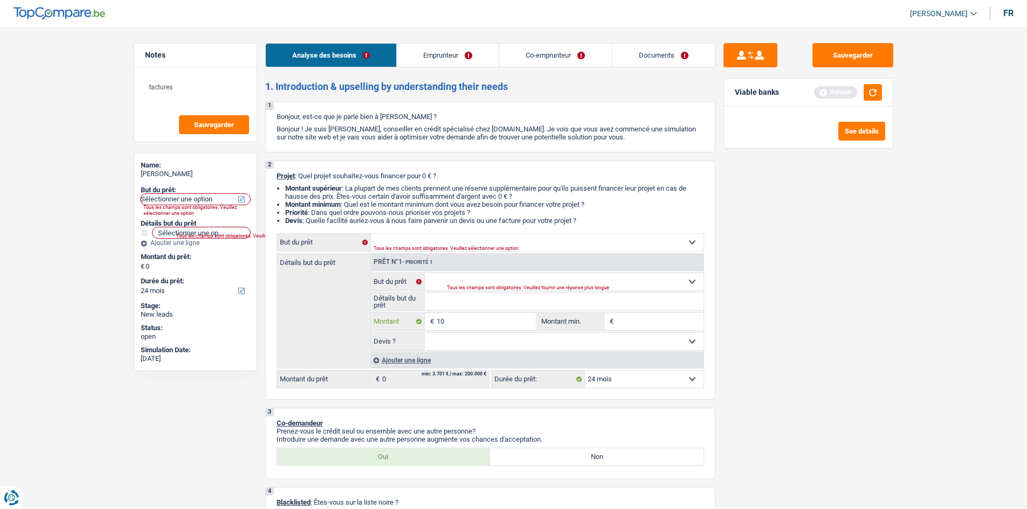
type input "100"
type input "1.000"
type input "10.001"
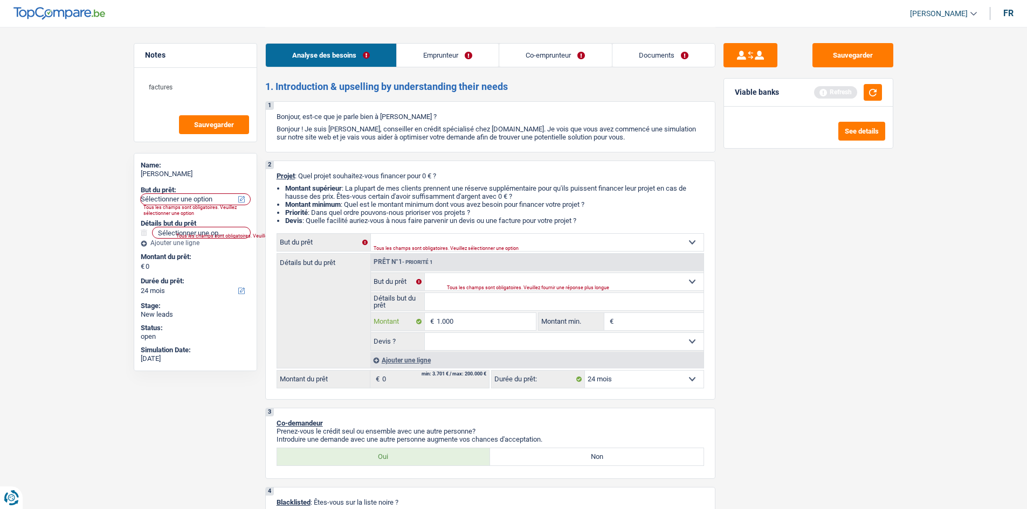
type input "10.001"
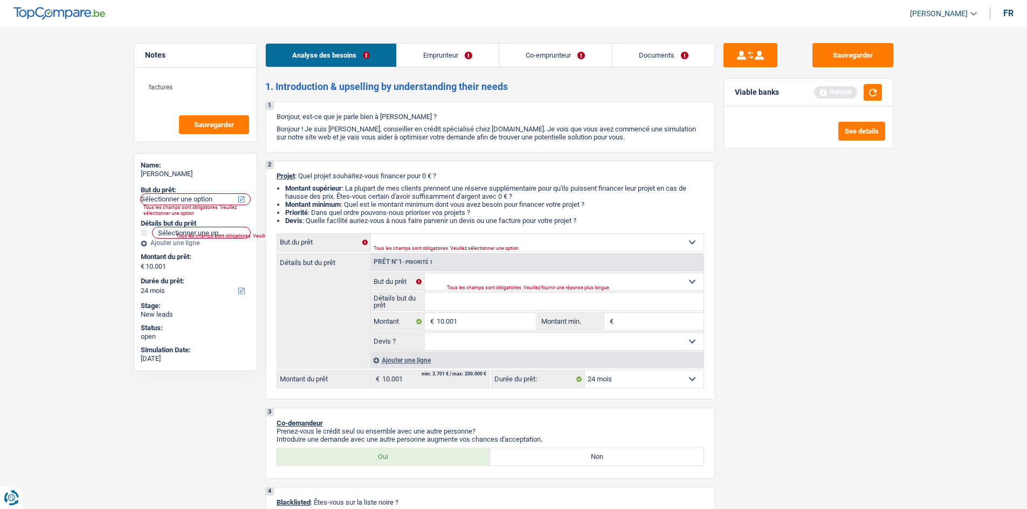
click at [798, 310] on div "Sauvegarder Viable banks Refresh See details" at bounding box center [808, 267] width 186 height 449
select select "60"
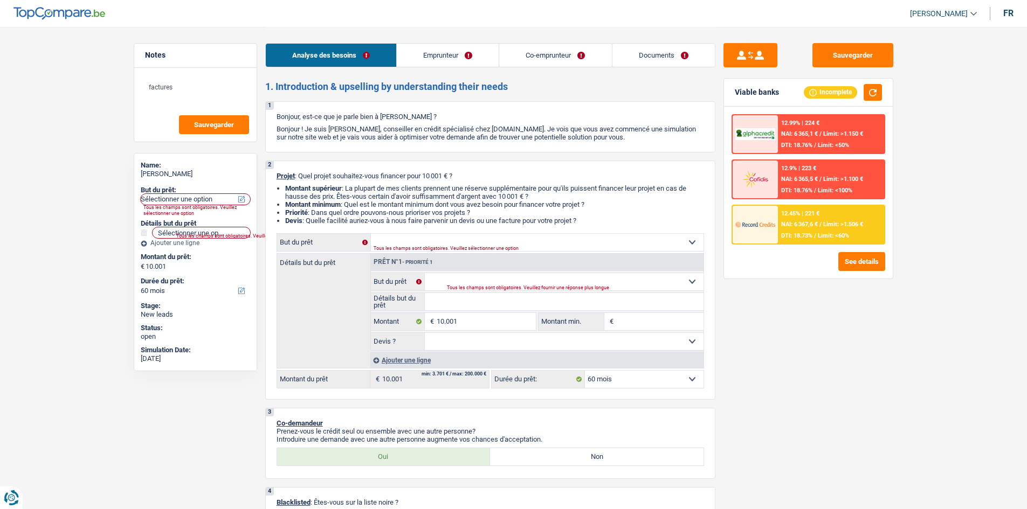
click at [792, 243] on div "12.45% | 221 € NAI: 6 367,6 € / Limit: >1.506 € DTI: 18.73% / Limit: <60%" at bounding box center [831, 225] width 106 height 38
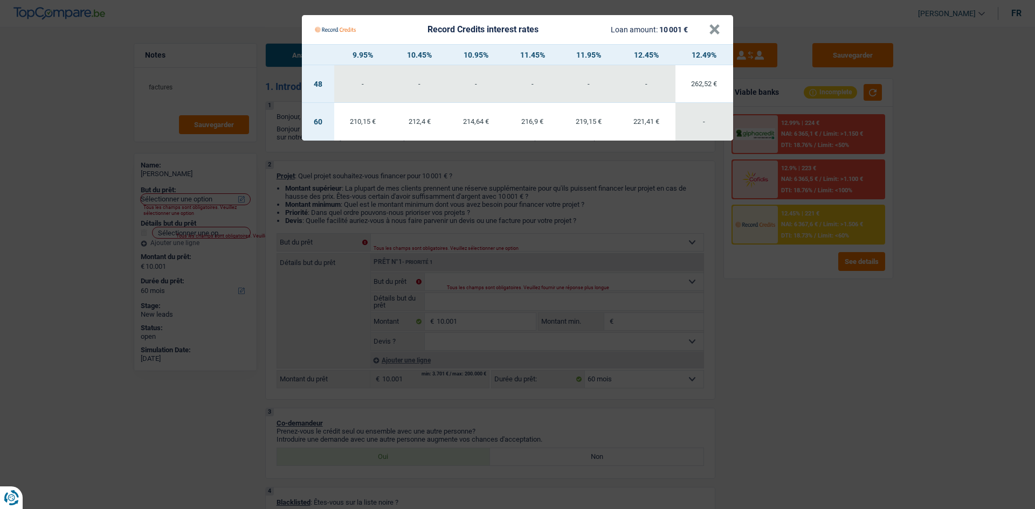
click at [827, 261] on Credits "Record Credits interest rates Loan amount: 10 001 € × 9.95% 10.45% 10.95% 11.45…" at bounding box center [517, 254] width 1035 height 509
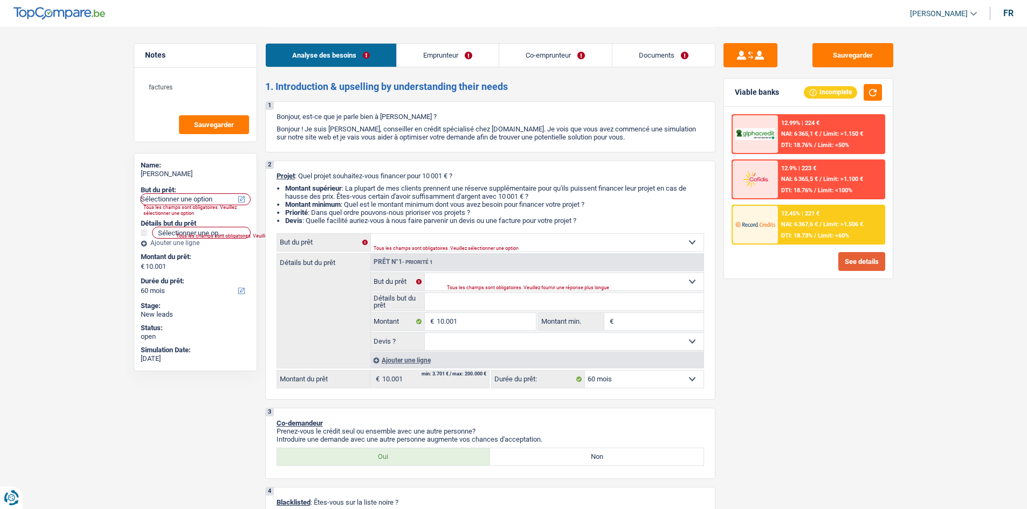
click at [856, 259] on button "See details" at bounding box center [861, 261] width 47 height 19
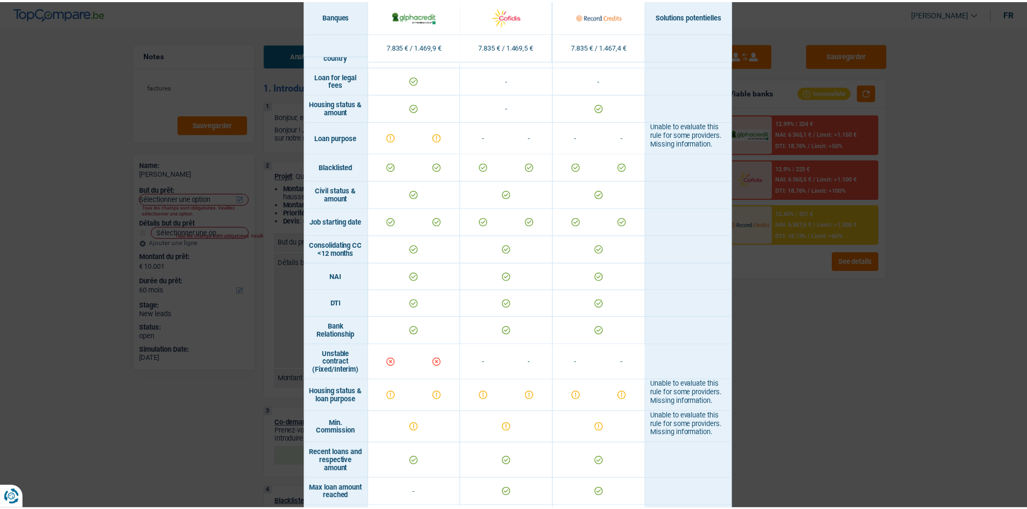
scroll to position [671, 0]
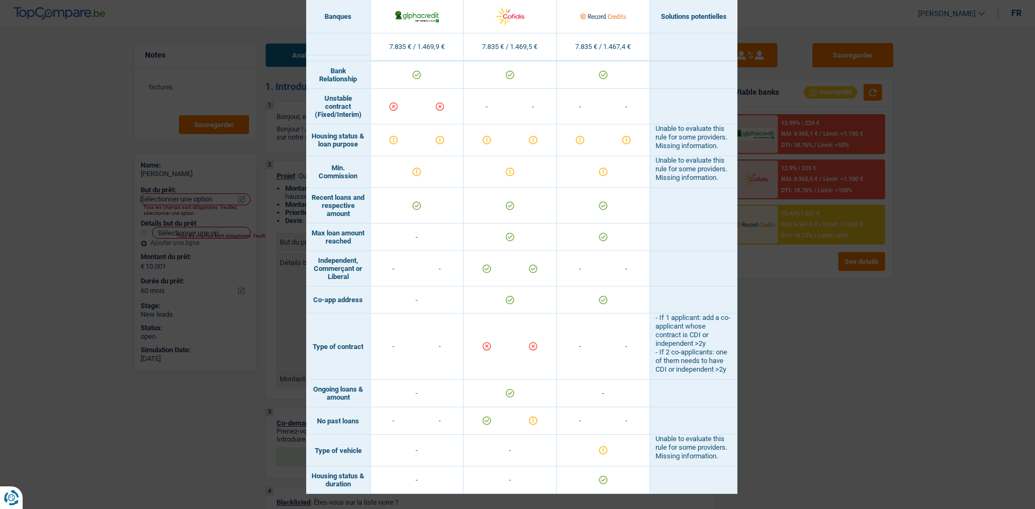
click at [827, 414] on div "Banks conditions × Banques Solutions potentielles Revenus / Charges 7.835 € / 1…" at bounding box center [517, 254] width 1035 height 509
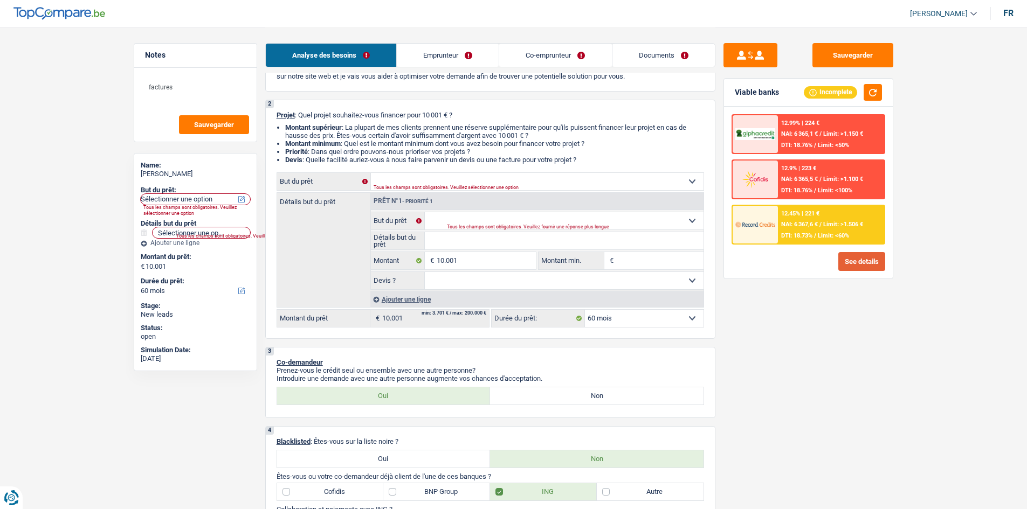
scroll to position [61, 0]
click at [434, 212] on select "Confort maison: meubles, textile, peinture, électroménager, outillage non-profe…" at bounding box center [564, 220] width 279 height 17
click at [829, 333] on div "Sauvegarder Viable banks Incomplete 12.99% | 224 € NAI: 6 365,1 € / Limit: >1.1…" at bounding box center [808, 267] width 186 height 449
click at [763, 231] on img at bounding box center [755, 225] width 40 height 20
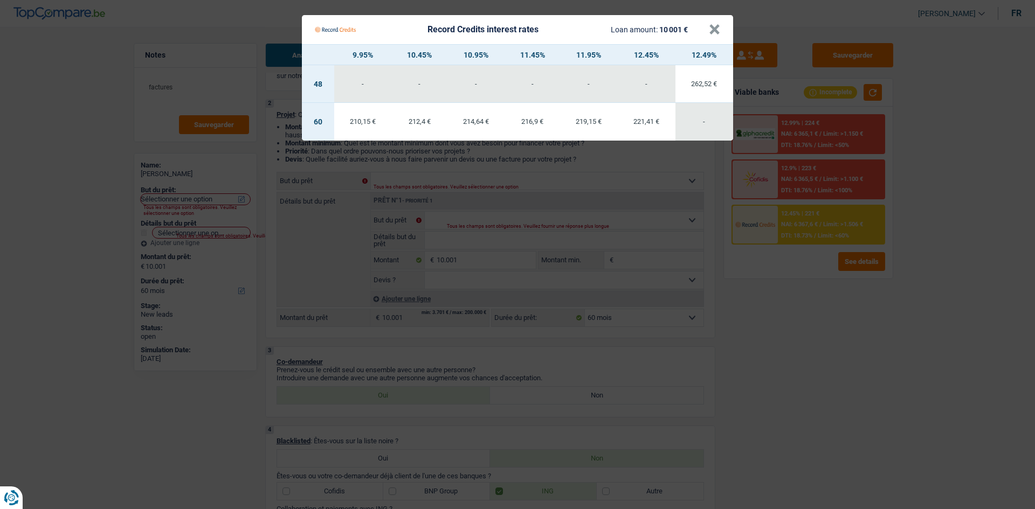
click at [804, 404] on Credits "Record Credits interest rates Loan amount: 10 001 € × 9.95% 10.45% 10.95% 11.45…" at bounding box center [517, 254] width 1035 height 509
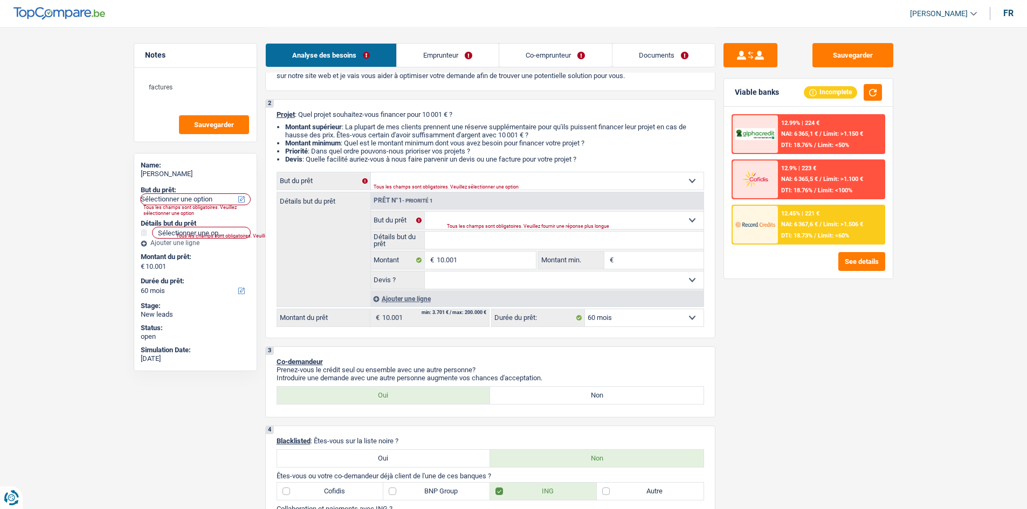
click at [492, 282] on select "Oui Non Non répondu Sélectionner une option" at bounding box center [564, 280] width 279 height 17
select select "yes"
click at [425, 272] on select "Oui Non Non répondu Sélectionner une option" at bounding box center [564, 280] width 279 height 17
select select "yes"
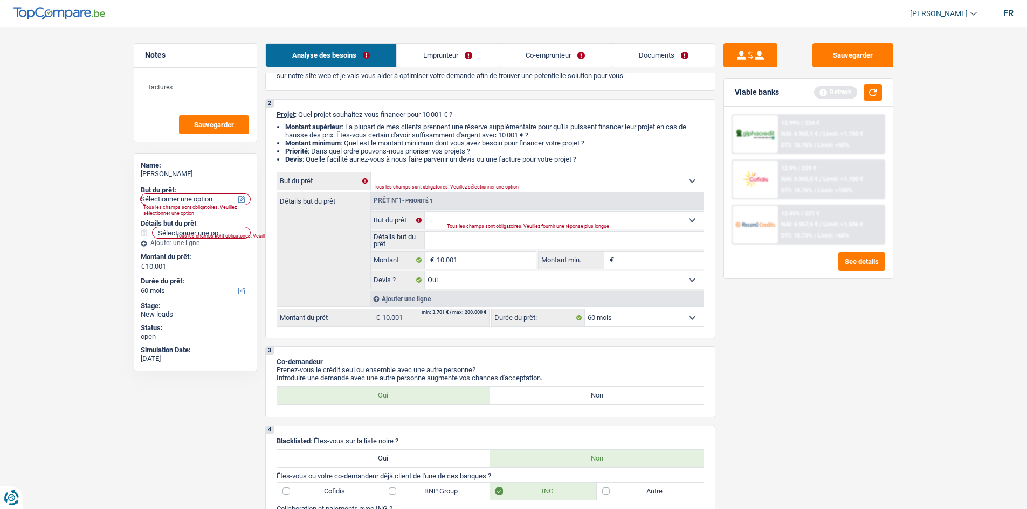
click at [643, 260] on input "Montant min." at bounding box center [659, 260] width 87 height 17
type input "1"
type input "10"
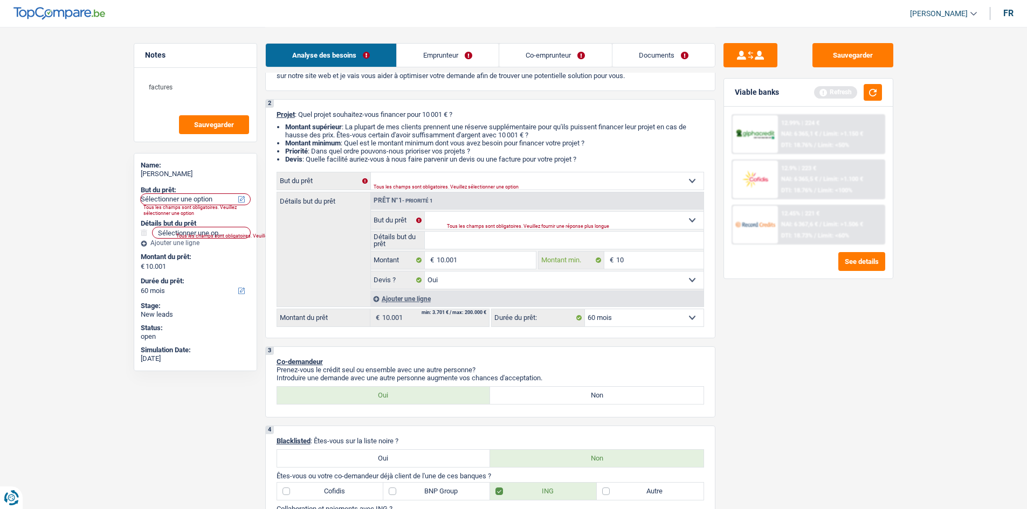
type input "100"
type input "1.000"
type input "10.001"
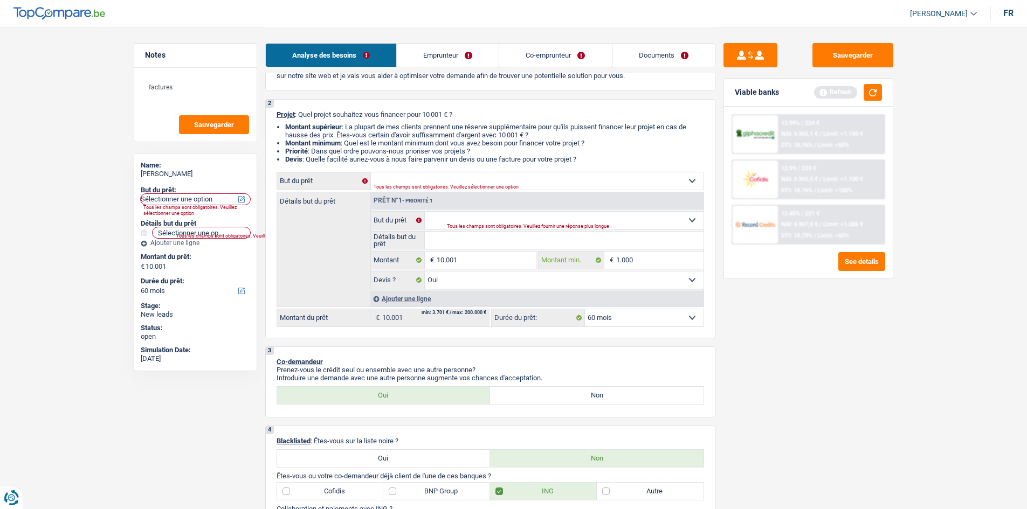
type input "10.001"
click at [523, 220] on select "Confort maison: meubles, textile, peinture, électroménager, outillage non-profe…" at bounding box center [564, 220] width 279 height 17
drag, startPoint x: 743, startPoint y: 333, endPoint x: 711, endPoint y: 317, distance: 34.7
click at [743, 333] on div "Sauvegarder Viable banks Refresh 12.99% | 224 € NAI: 6 365,1 € / Limit: >1.150 …" at bounding box center [808, 267] width 186 height 449
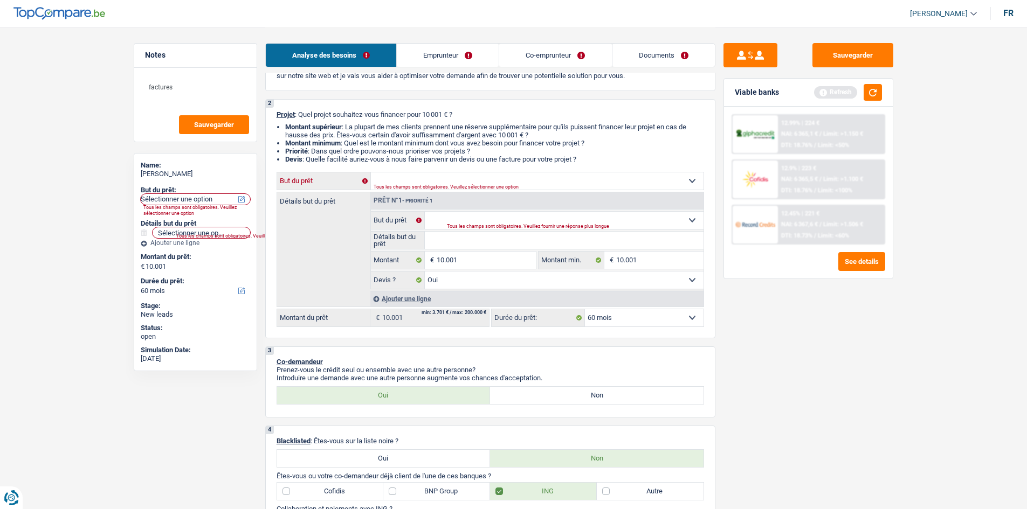
click at [471, 181] on select "Confort maison: meubles, textile, peinture, électroménager, outillage non-profe…" at bounding box center [537, 180] width 333 height 17
drag, startPoint x: 290, startPoint y: 245, endPoint x: 295, endPoint y: 207, distance: 38.0
click at [290, 245] on div "Détails but du prêt Prêt n°1 - Priorité 1 Confort maison: meubles, textile, pei…" at bounding box center [489, 249] width 427 height 115
drag, startPoint x: 479, startPoint y: 217, endPoint x: 485, endPoint y: 218, distance: 6.0
click at [479, 217] on select "Confort maison: meubles, textile, peinture, électroménager, outillage non-profe…" at bounding box center [564, 220] width 279 height 17
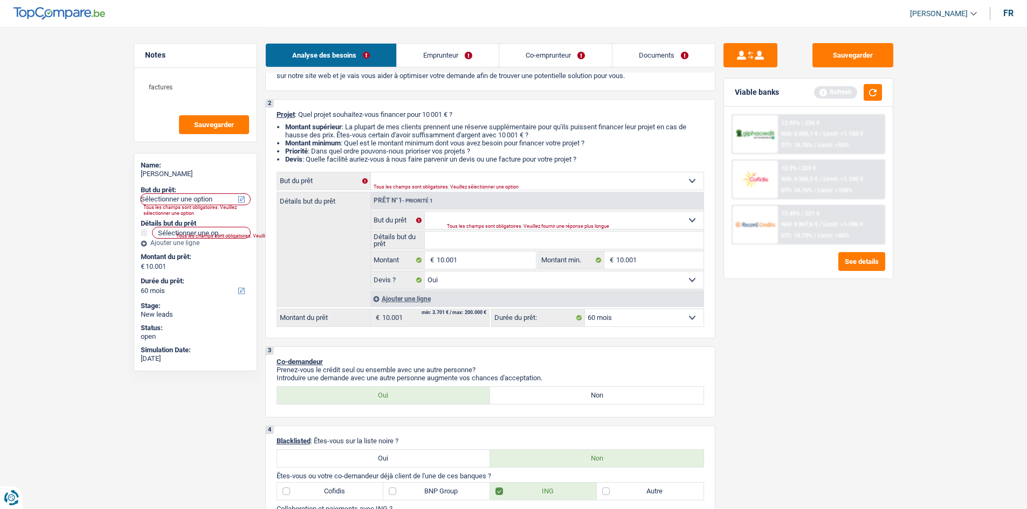
click at [826, 360] on div "Sauvegarder Viable banks Refresh 12.99% | 224 € NAI: 6 365,1 € / Limit: >1.150 …" at bounding box center [808, 267] width 186 height 449
click at [507, 221] on select "Confort maison: meubles, textile, peinture, électroménager, outillage non-profe…" at bounding box center [564, 220] width 279 height 17
select select "household"
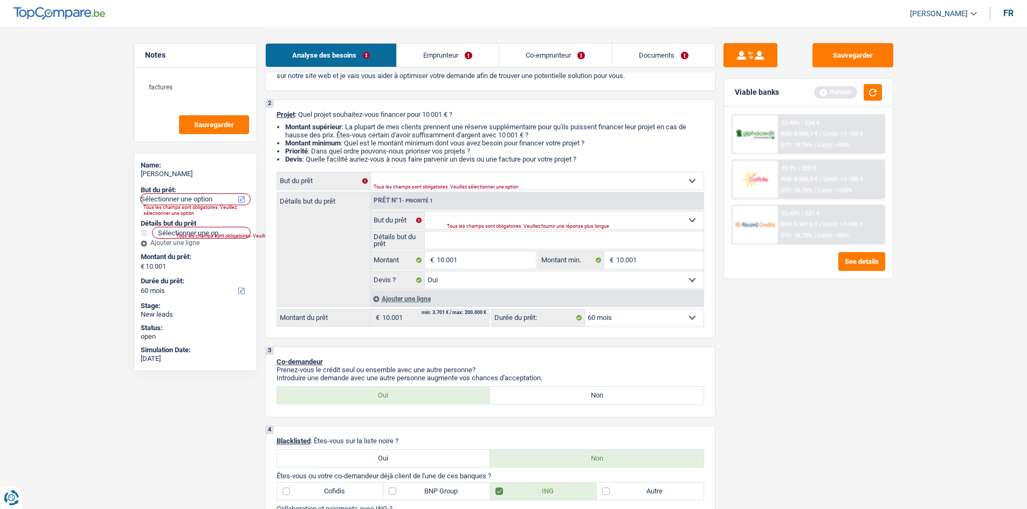
select select "household"
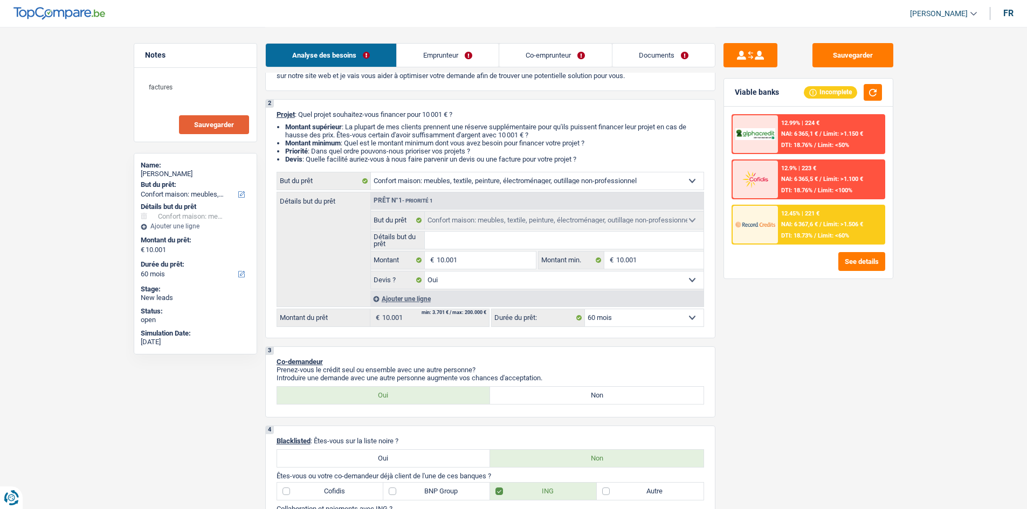
click at [203, 117] on button "Sauvegarder" at bounding box center [214, 124] width 70 height 19
click at [840, 57] on button "Sauvegarder" at bounding box center [852, 55] width 81 height 24
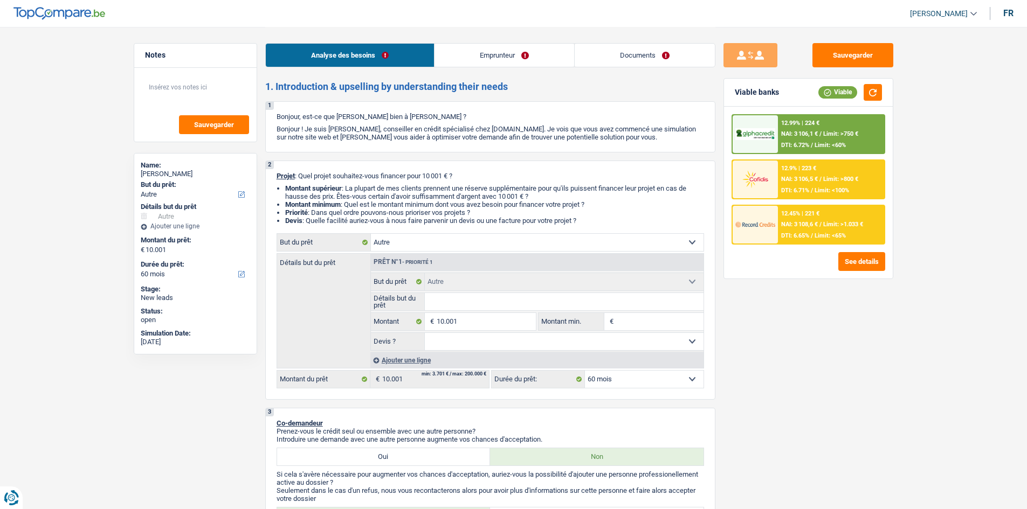
select select "other"
select select "60"
select select "other"
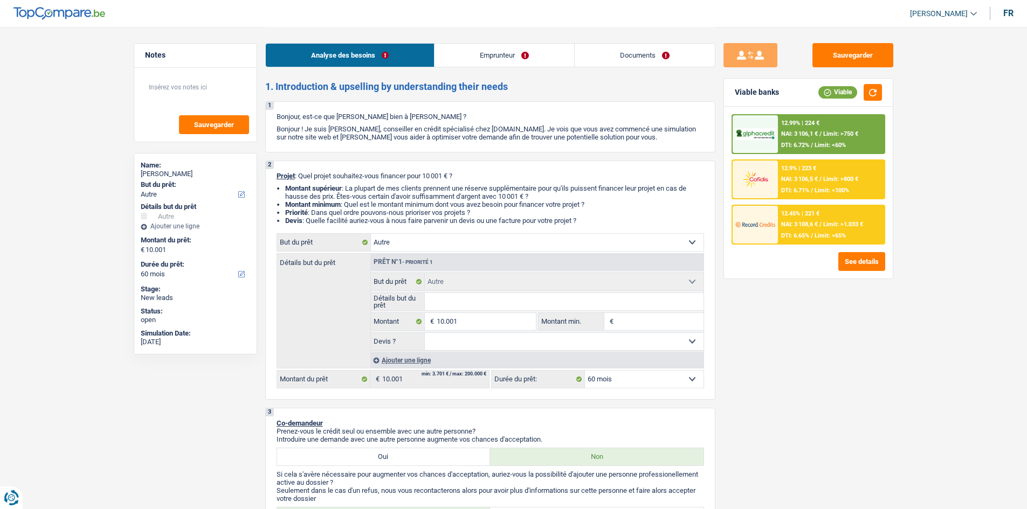
select select "60"
select select "preRetired"
select select "pension"
select select "unemployment"
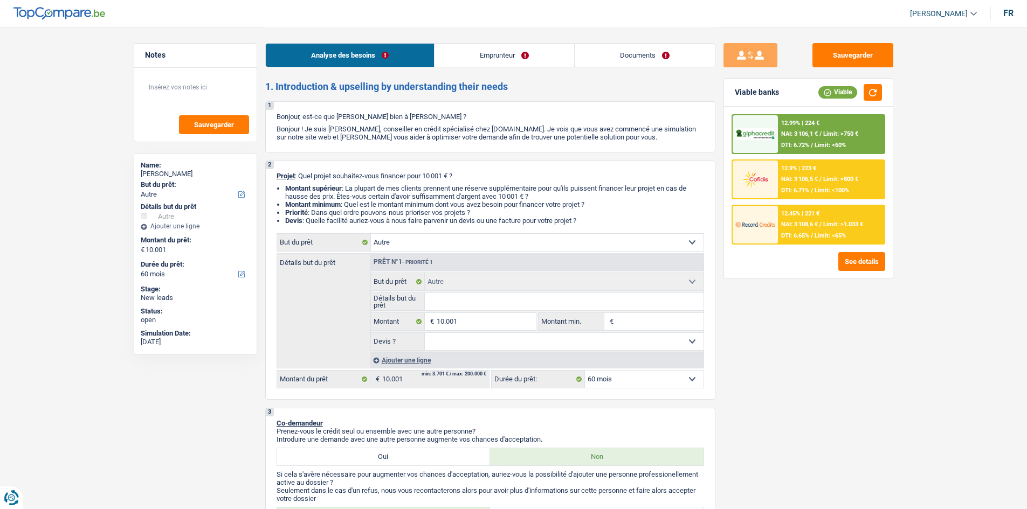
select select "previousEmployerCompensation"
select select "ownerWithMortgage"
select select "other"
select select "60"
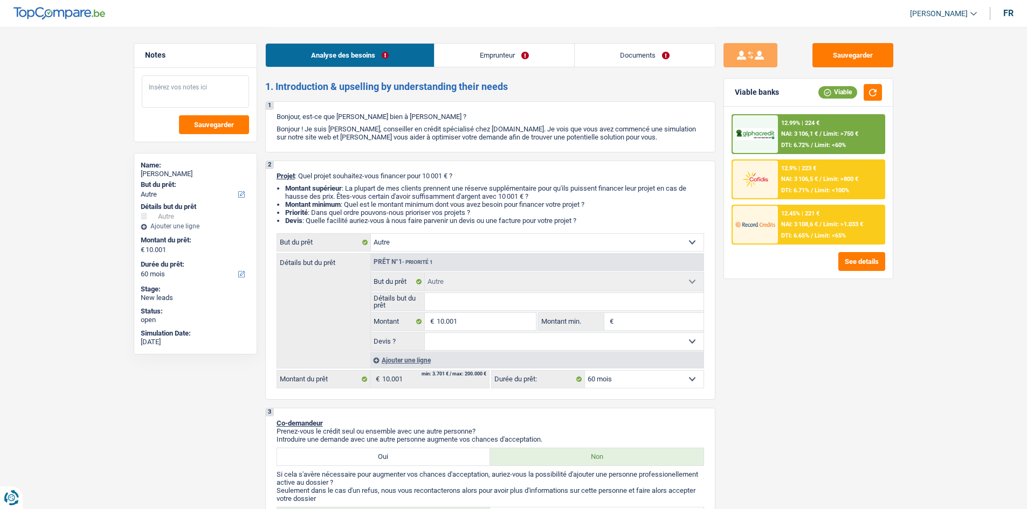
click at [171, 93] on textarea at bounding box center [195, 91] width 107 height 32
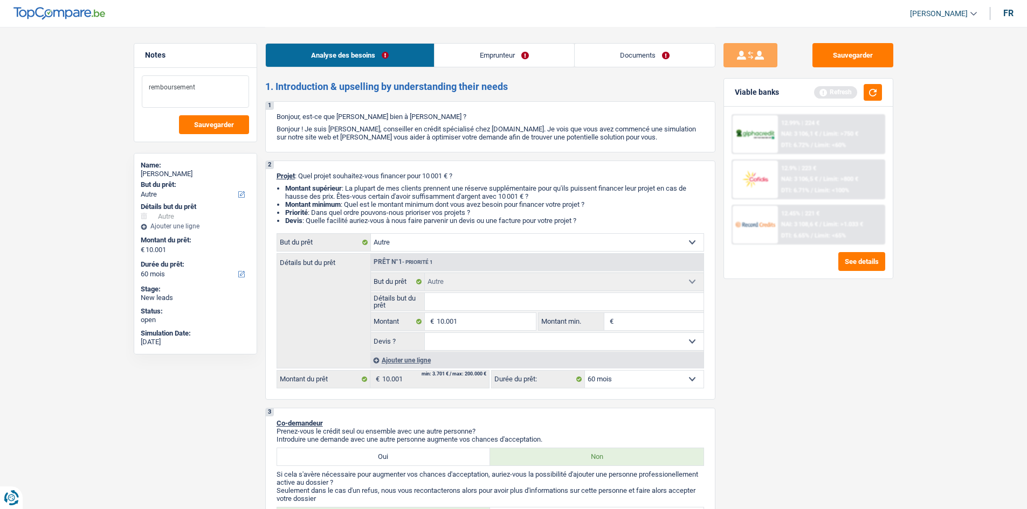
click at [168, 80] on textarea "remboursement" at bounding box center [195, 91] width 107 height 32
click at [198, 82] on textarea "remboursement" at bounding box center [195, 91] width 107 height 32
type textarea "remboursement familiale"
drag, startPoint x: 589, startPoint y: 348, endPoint x: 584, endPoint y: 348, distance: 5.4
click at [589, 348] on select "Oui Non Non répondu Sélectionner une option" at bounding box center [564, 341] width 279 height 17
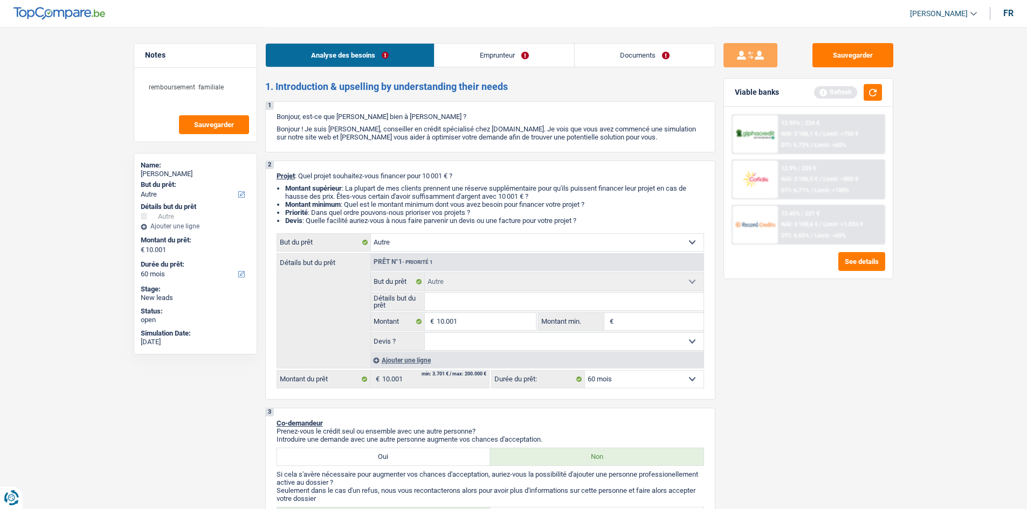
select select "false"
click at [425, 333] on select "Oui Non Non répondu Sélectionner une option" at bounding box center [564, 341] width 279 height 17
select select "false"
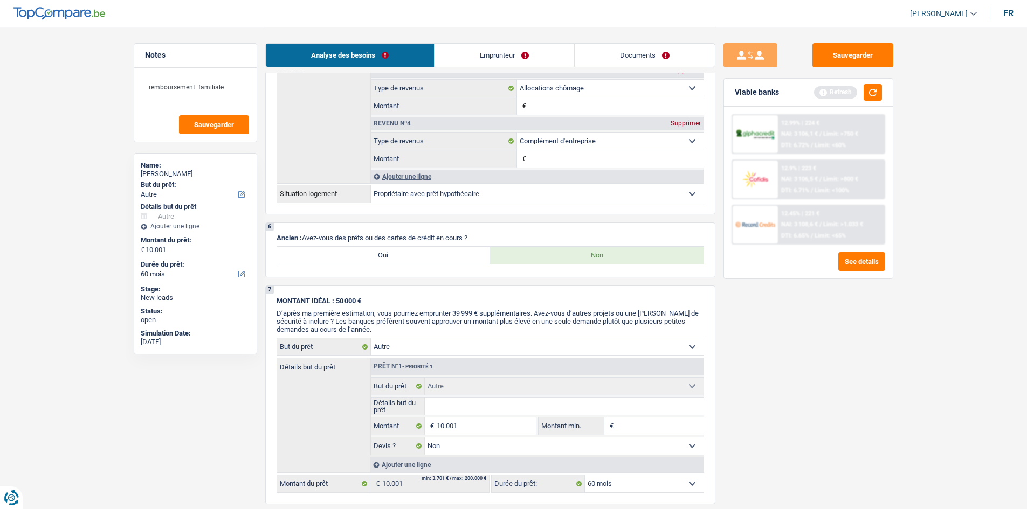
scroll to position [755, 0]
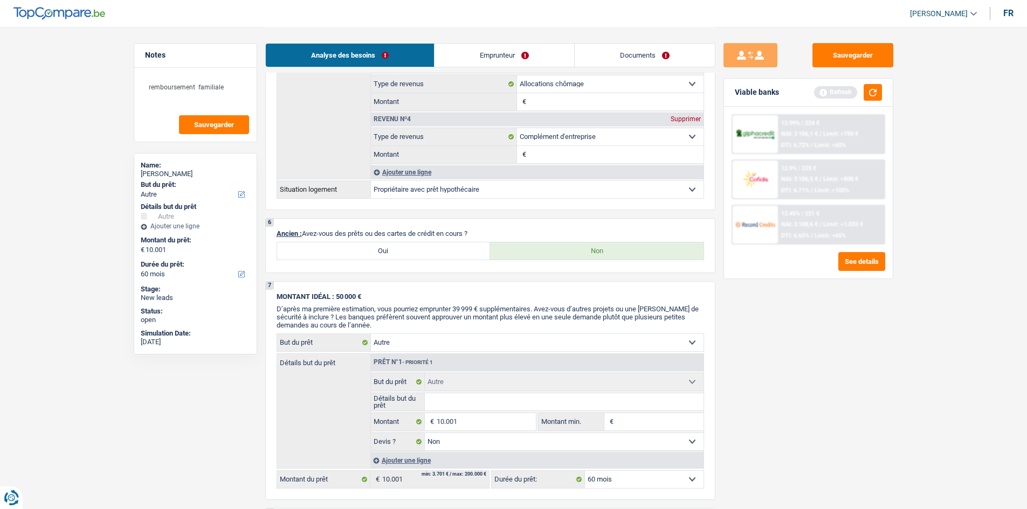
click at [340, 252] on label "Oui" at bounding box center [383, 251] width 213 height 17
click at [340, 252] on input "Oui" at bounding box center [383, 251] width 213 height 17
radio input "true"
select select "mortgage"
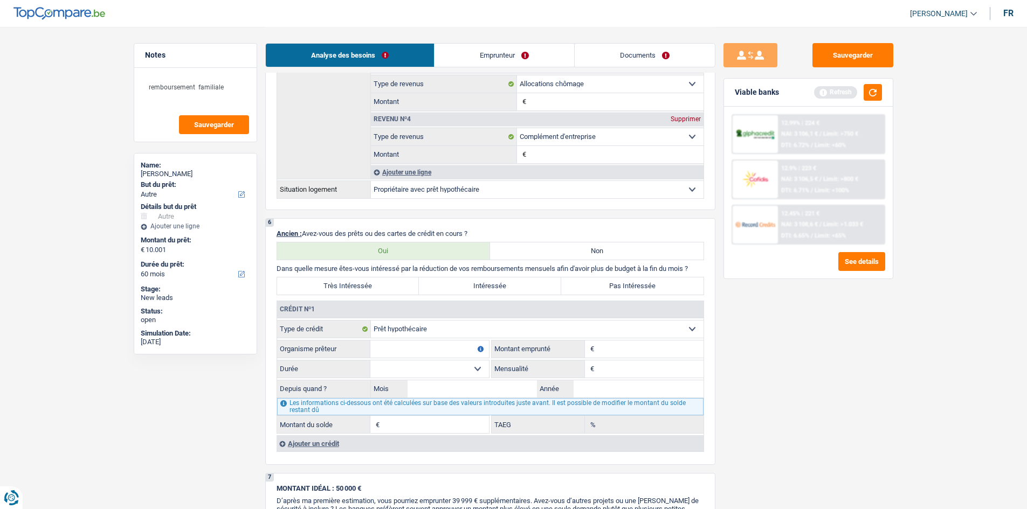
click at [624, 349] on input "Montant" at bounding box center [650, 349] width 107 height 17
type input "1.250"
click at [624, 363] on input "Mensualité" at bounding box center [650, 369] width 107 height 17
click at [393, 344] on input "Organisme prêteur" at bounding box center [429, 349] width 119 height 17
click at [604, 372] on input "Mensualité" at bounding box center [650, 369] width 107 height 17
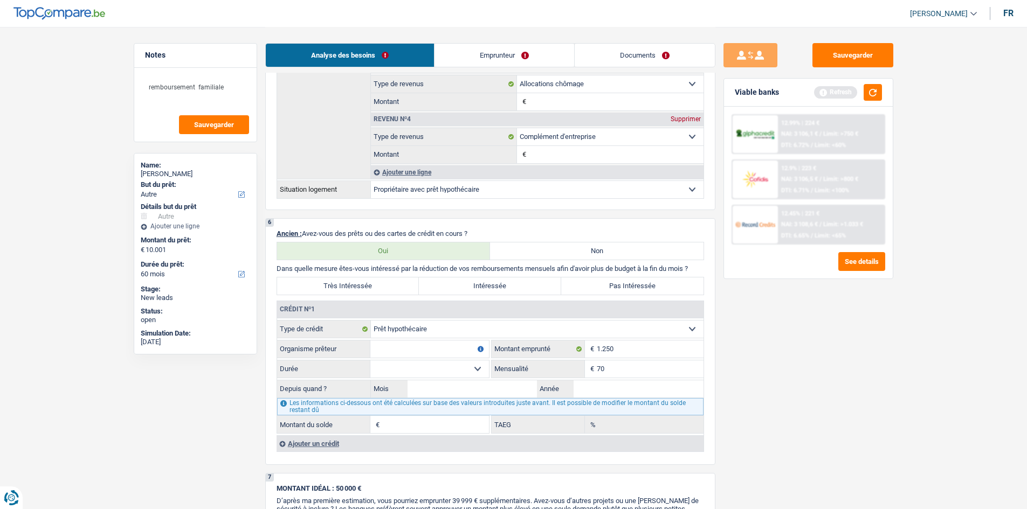
type input "70"
drag, startPoint x: 864, startPoint y: 418, endPoint x: 496, endPoint y: 356, distance: 372.9
click at [859, 414] on div "Sauvegarder Viable banks Refresh 12.99% | 224 € NAI: 3 106,1 € / Limit: >750 € …" at bounding box center [808, 267] width 186 height 449
click at [396, 352] on input "Organisme prêteur" at bounding box center [429, 349] width 119 height 17
click at [402, 371] on select "120 mois 132 mois 144 mois 180 mois 240 mois 300 mois 360 mois 420 mois Sélecti…" at bounding box center [429, 369] width 119 height 17
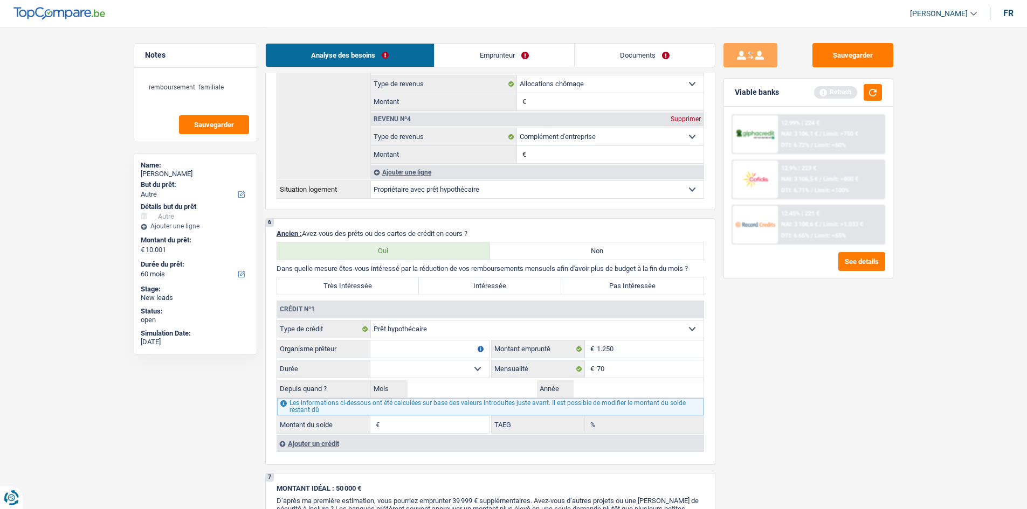
select select "120"
click at [382, 357] on input "Organisme prêteur" at bounding box center [429, 349] width 119 height 17
drag, startPoint x: 796, startPoint y: 404, endPoint x: 761, endPoint y: 397, distance: 35.6
click at [796, 403] on div "Sauvegarder Viable banks Refresh 12.99% | 224 € NAI: 3 106,1 € / Limit: >750 € …" at bounding box center [808, 267] width 186 height 449
click at [418, 331] on select "Carte ou ouverture de crédit Prêt hypothécaire Vente à tempérament Prêt à tempé…" at bounding box center [537, 329] width 333 height 17
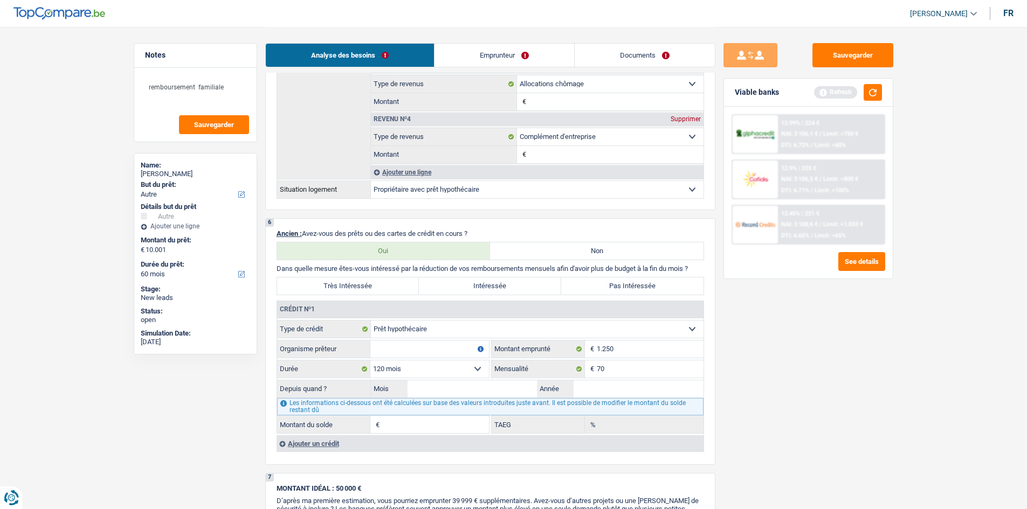
select select "cardOrCredit"
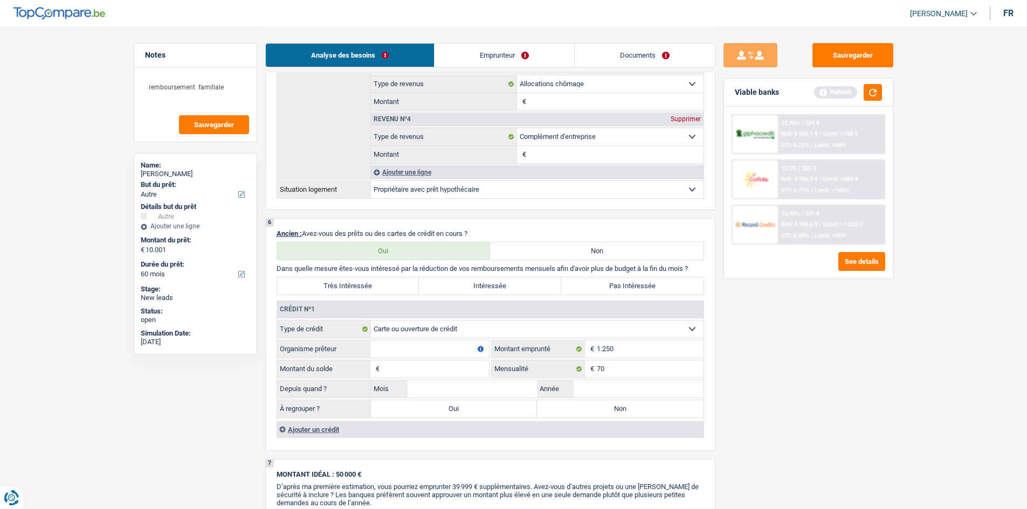
click at [422, 351] on input "Organisme prêteur" at bounding box center [429, 349] width 119 height 17
type input "ing"
click at [451, 371] on input "Montant du solde" at bounding box center [435, 369] width 107 height 17
type input "1.250"
click at [812, 409] on div "Sauvegarder Viable banks Refresh 12.99% | 224 € NAI: 3 106,1 € / Limit: >750 € …" at bounding box center [808, 267] width 186 height 449
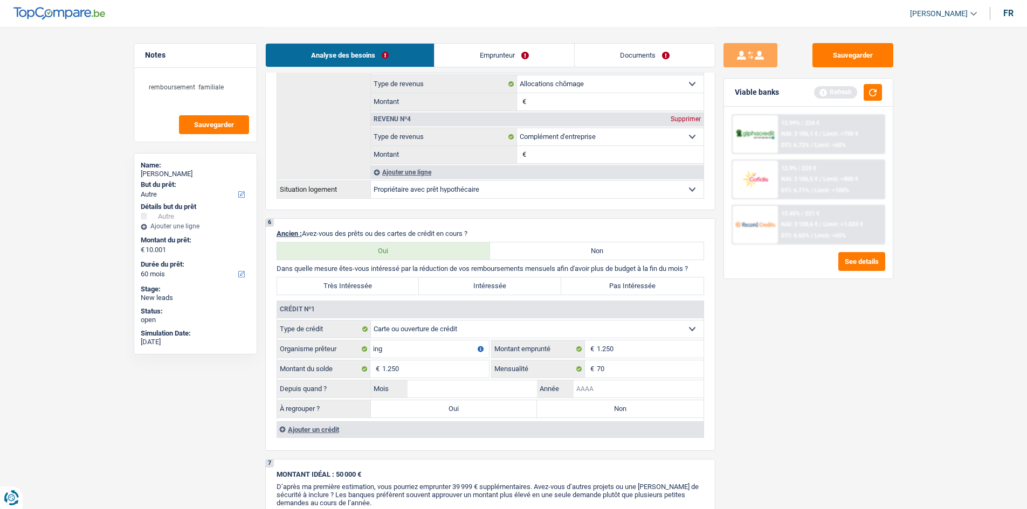
click at [673, 392] on input "Année" at bounding box center [638, 389] width 130 height 17
type input "2015"
drag, startPoint x: 444, startPoint y: 389, endPoint x: 449, endPoint y: 392, distance: 6.3
click at [445, 390] on input "Mois" at bounding box center [472, 389] width 130 height 17
type input "08"
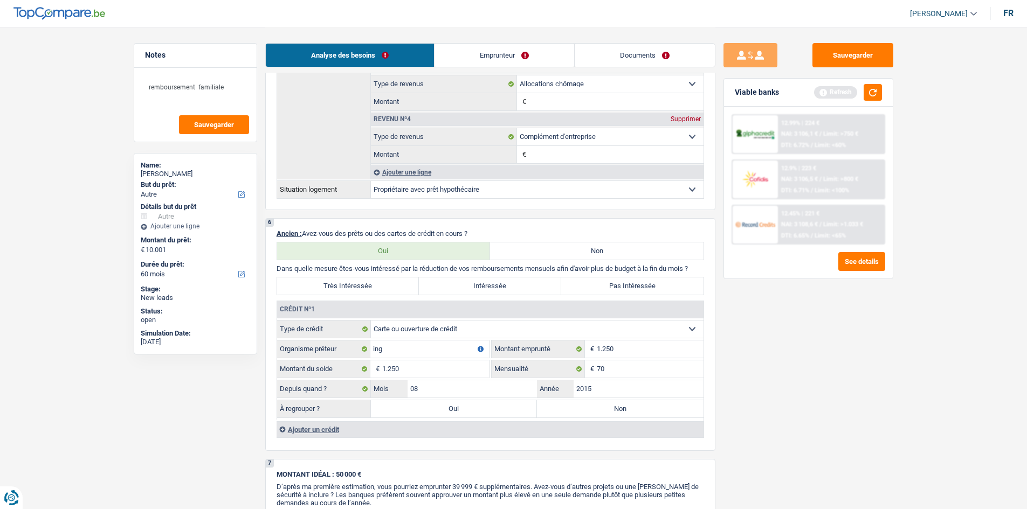
drag, startPoint x: 468, startPoint y: 416, endPoint x: 464, endPoint y: 401, distance: 15.9
click at [468, 416] on label "Oui" at bounding box center [454, 408] width 167 height 17
click at [468, 416] on input "Oui" at bounding box center [454, 408] width 167 height 17
radio input "true"
type input "11.251"
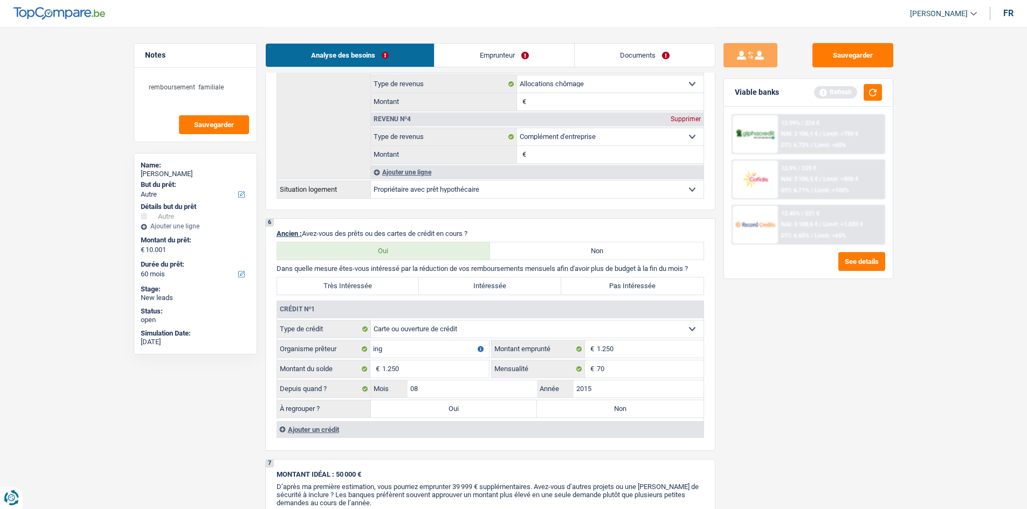
type input "1.250"
select select
type input "1.250"
select select
select select "refinancing"
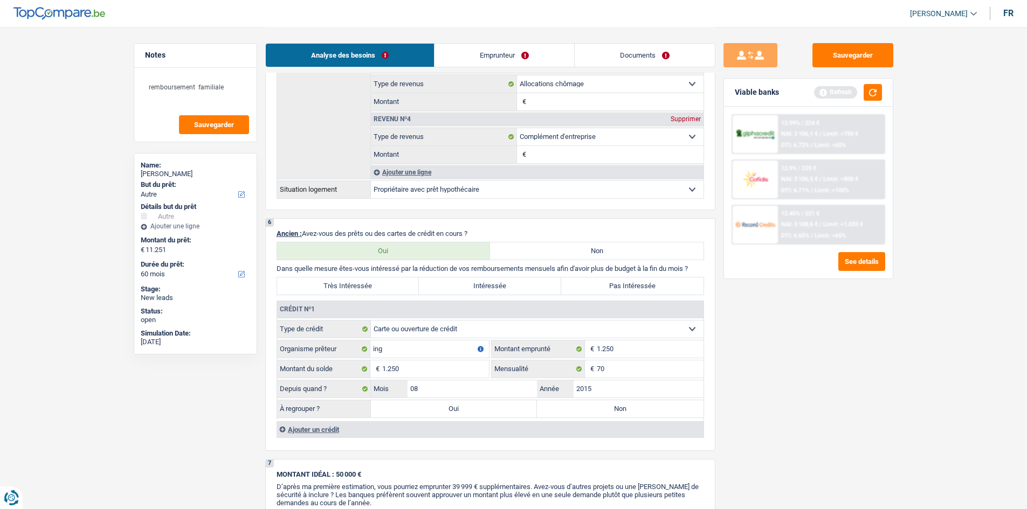
select select "refinancing"
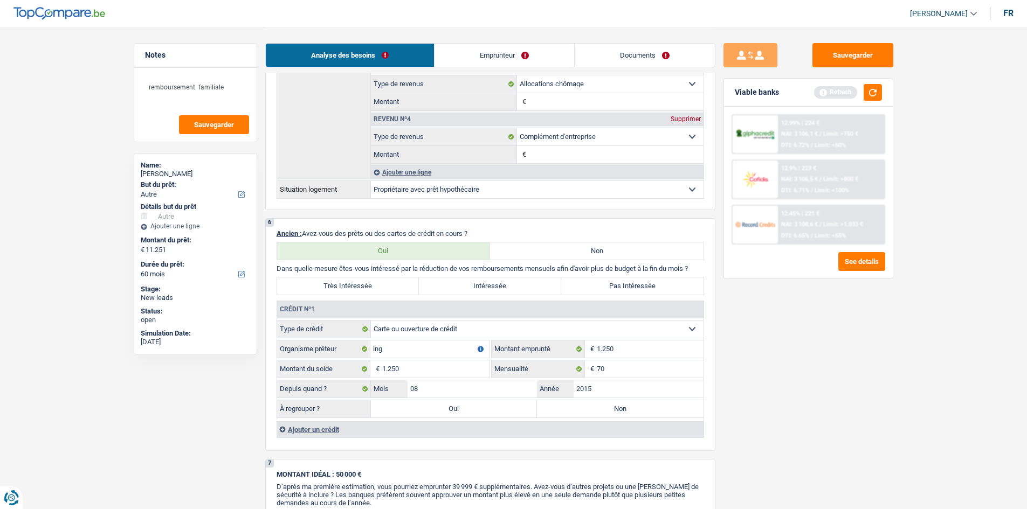
select select "other"
select select "false"
select select "other"
select select "false"
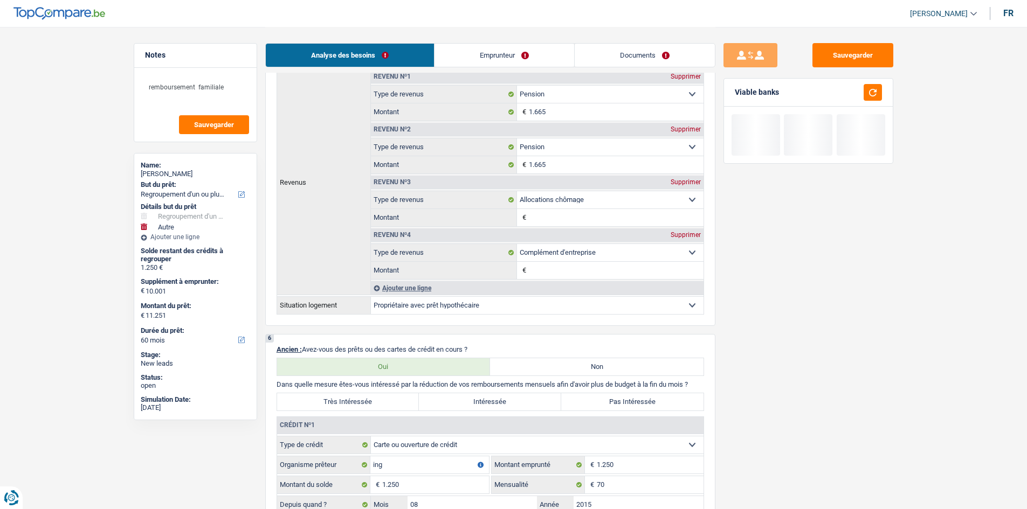
click at [461, 399] on label "Intéressée" at bounding box center [490, 401] width 142 height 17
click at [461, 399] on input "Intéressée" at bounding box center [490, 401] width 142 height 17
radio input "true"
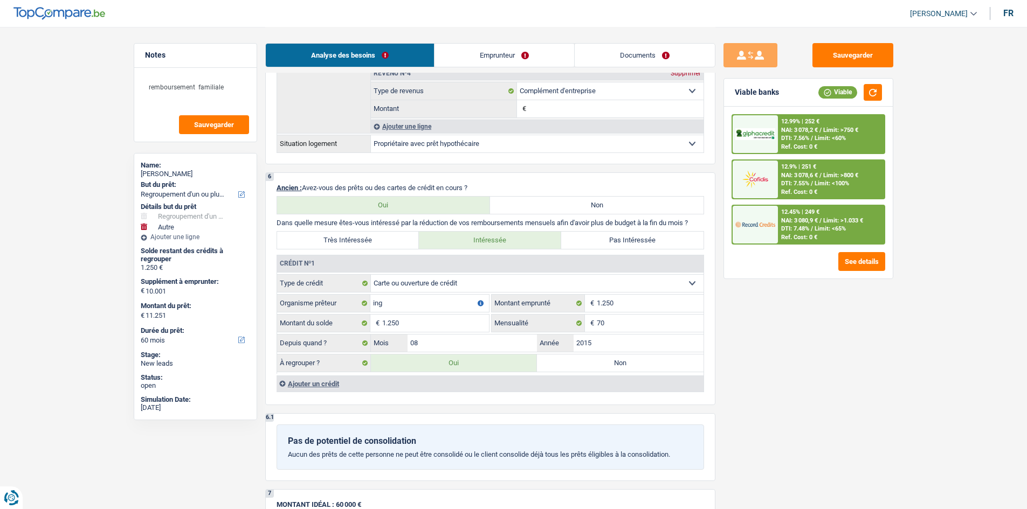
click at [857, 326] on div "Sauvegarder Viable banks Viable 12.99% | 252 € NAI: 3 078,2 € / Limit: >750 € D…" at bounding box center [808, 267] width 186 height 449
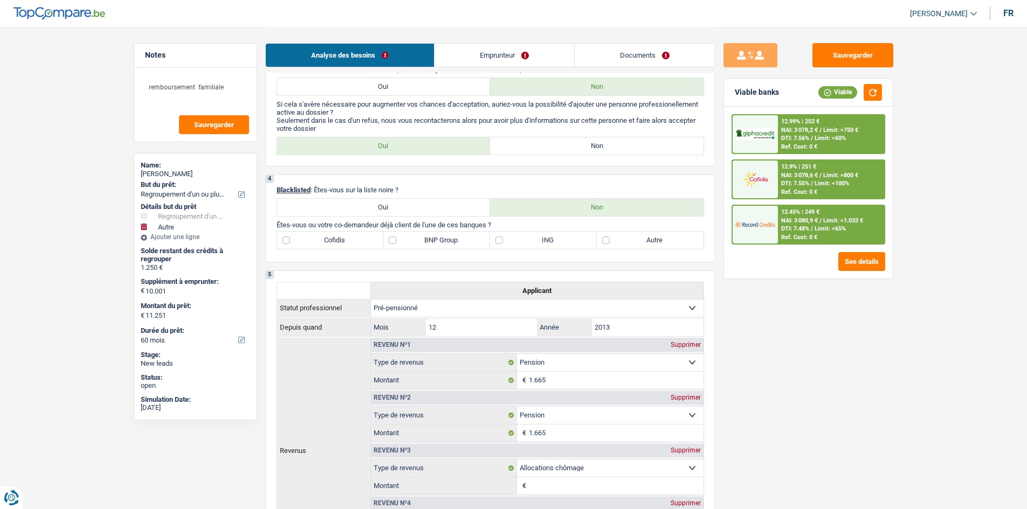
scroll to position [377, 0]
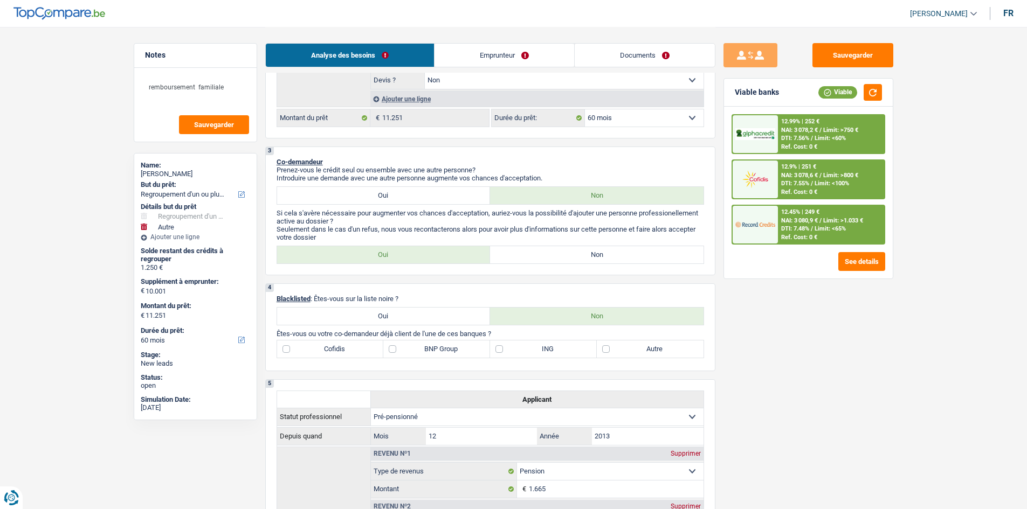
click at [502, 44] on link "Emprunteur" at bounding box center [504, 55] width 140 height 23
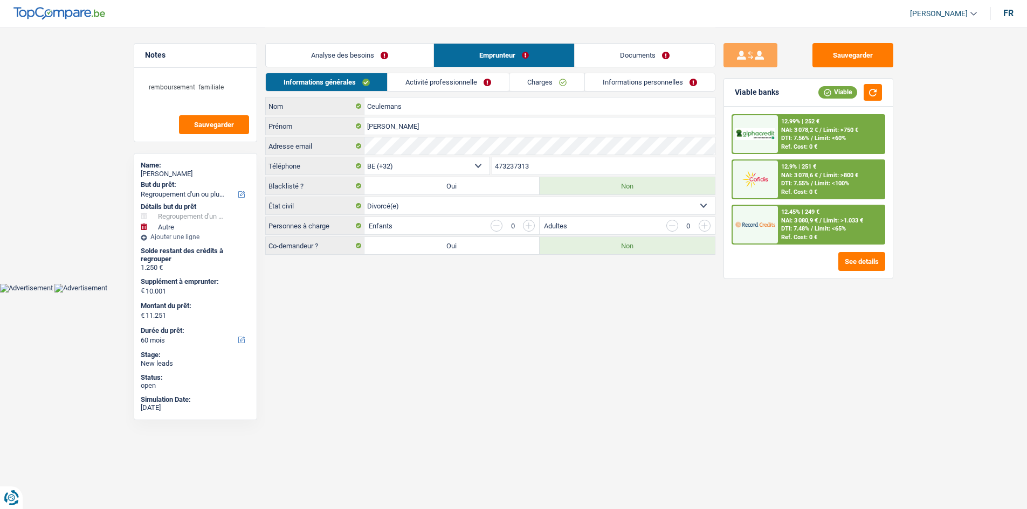
scroll to position [0, 0]
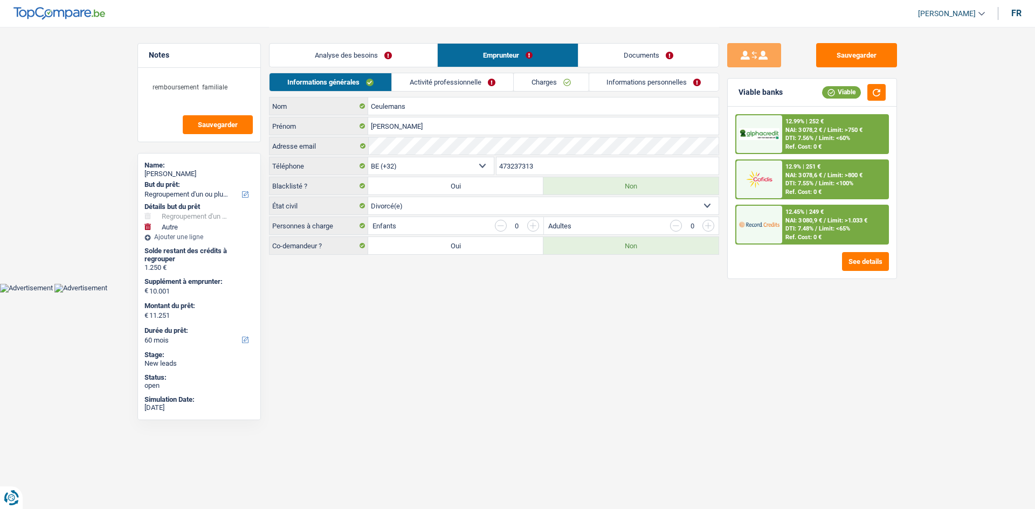
click at [471, 77] on link "Activité professionnelle" at bounding box center [452, 82] width 121 height 18
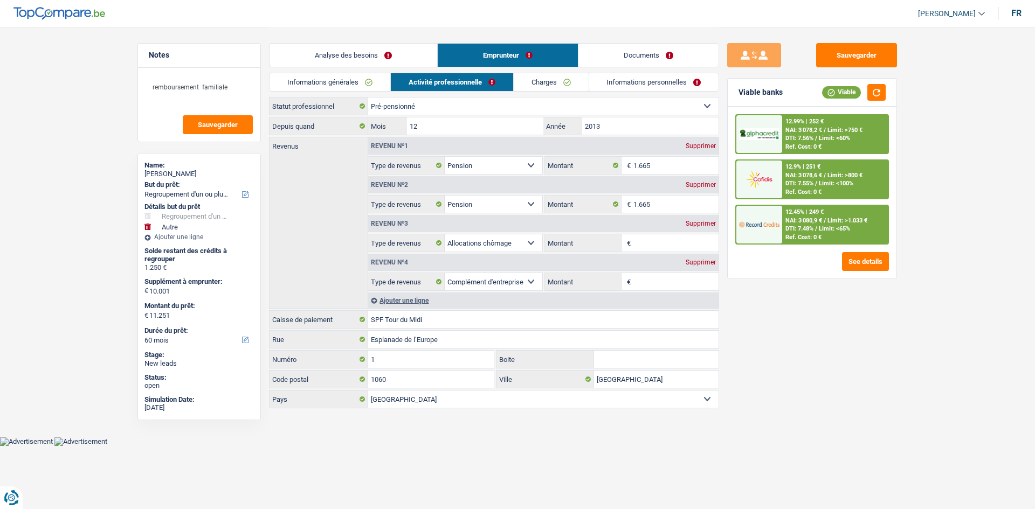
click at [702, 188] on div "Supprimer" at bounding box center [701, 185] width 36 height 6
select select "unemployment"
select select "previousEmployerCompensation"
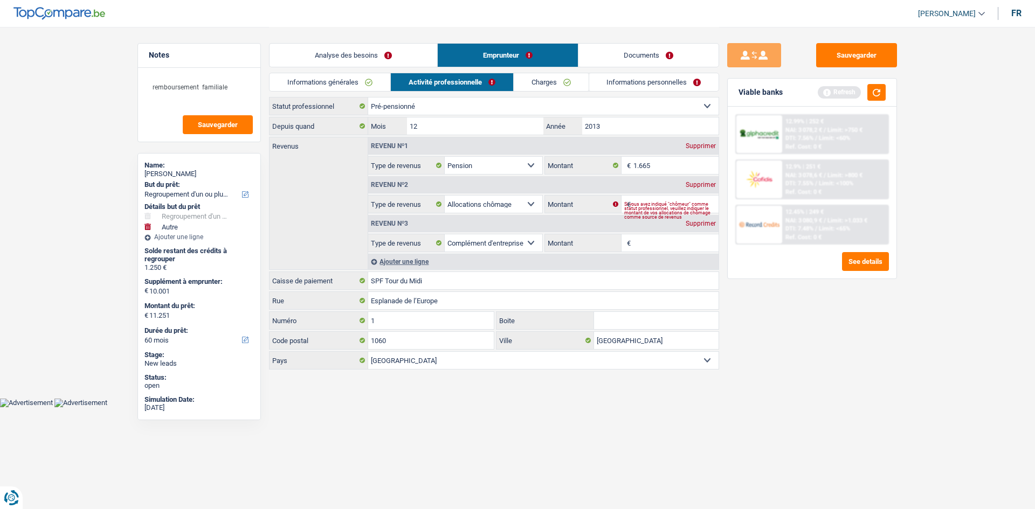
drag, startPoint x: 764, startPoint y: 348, endPoint x: 748, endPoint y: 333, distance: 22.1
click at [762, 347] on div "Sauvegarder Viable banks Refresh 12.99% | 252 € NAI: 3 078,2 € / Limit: >750 € …" at bounding box center [812, 267] width 186 height 449
click at [693, 183] on div "Supprimer" at bounding box center [701, 185] width 36 height 6
select select "previousEmployerCompensation"
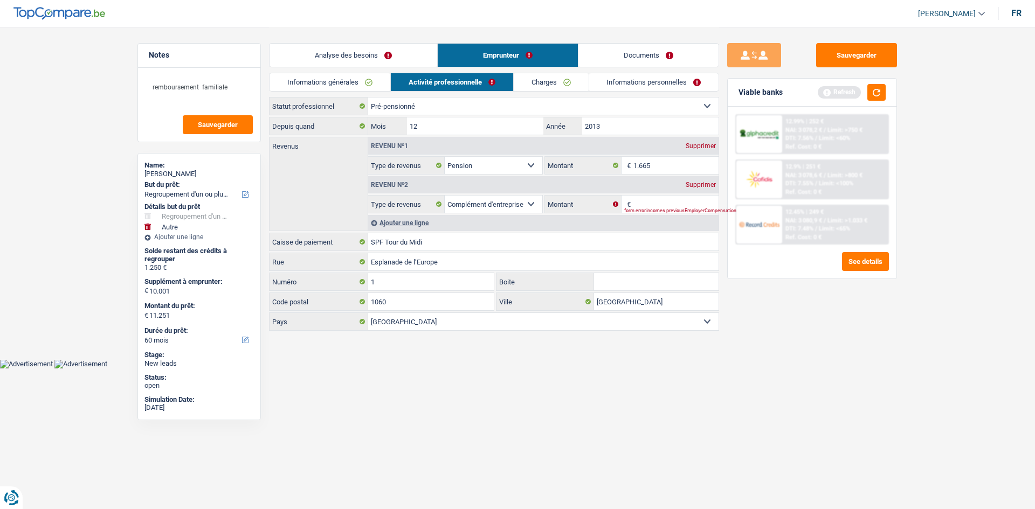
click at [705, 185] on div "Supprimer" at bounding box center [701, 185] width 36 height 6
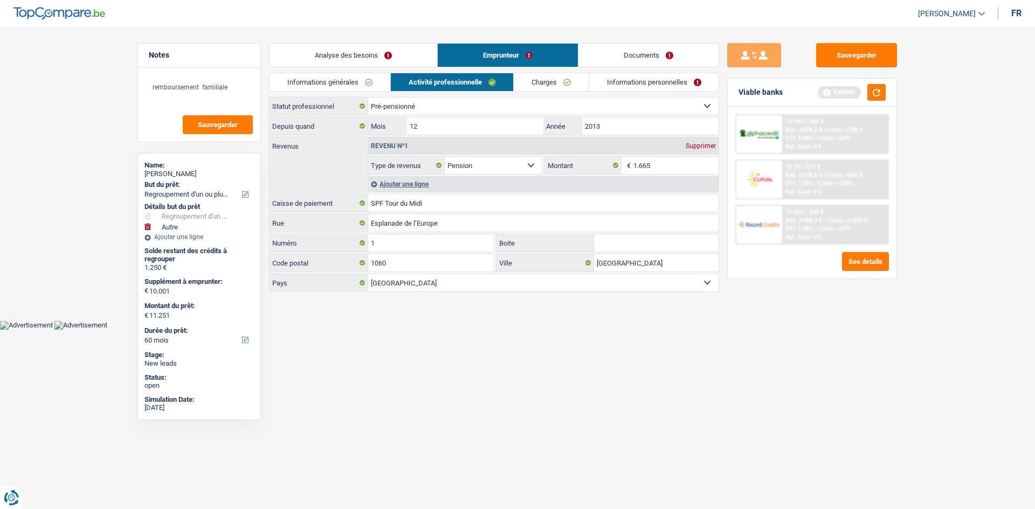
click at [739, 351] on div "Sauvegarder Viable banks Refresh 12.99% | 252 € NAI: 3 078,2 € / Limit: >750 € …" at bounding box center [812, 267] width 186 height 449
click at [342, 82] on link "Informations générales" at bounding box center [329, 82] width 121 height 18
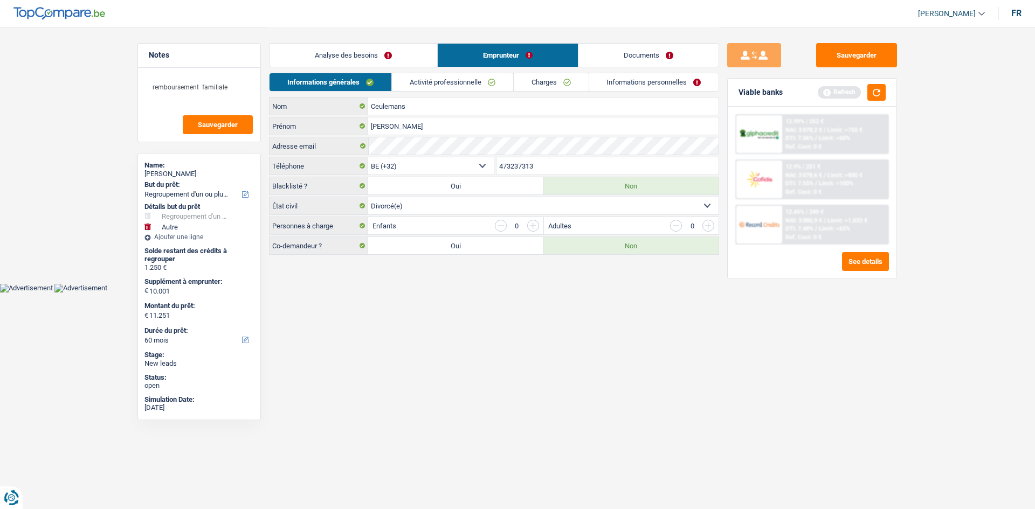
click at [546, 87] on link "Charges" at bounding box center [551, 82] width 75 height 18
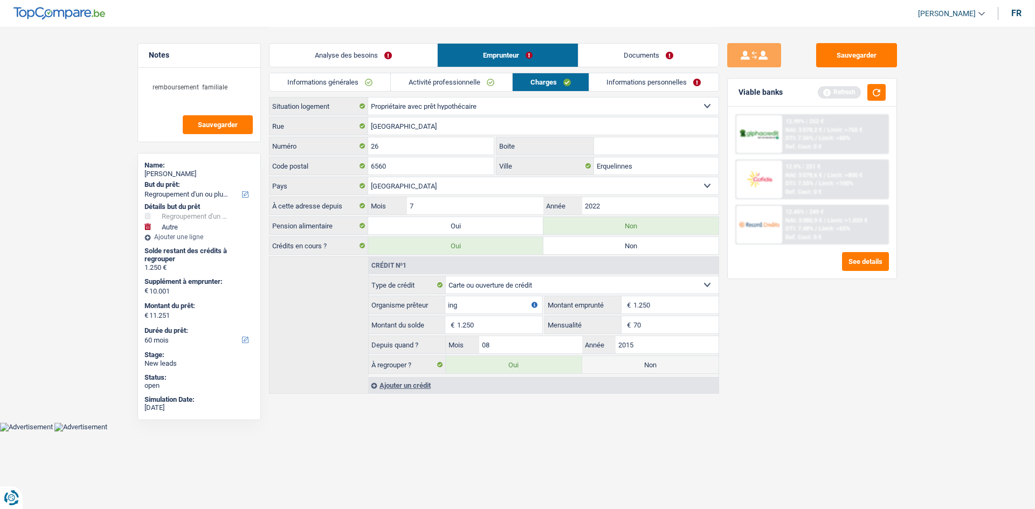
click at [373, 58] on link "Analyse des besoins" at bounding box center [353, 55] width 168 height 23
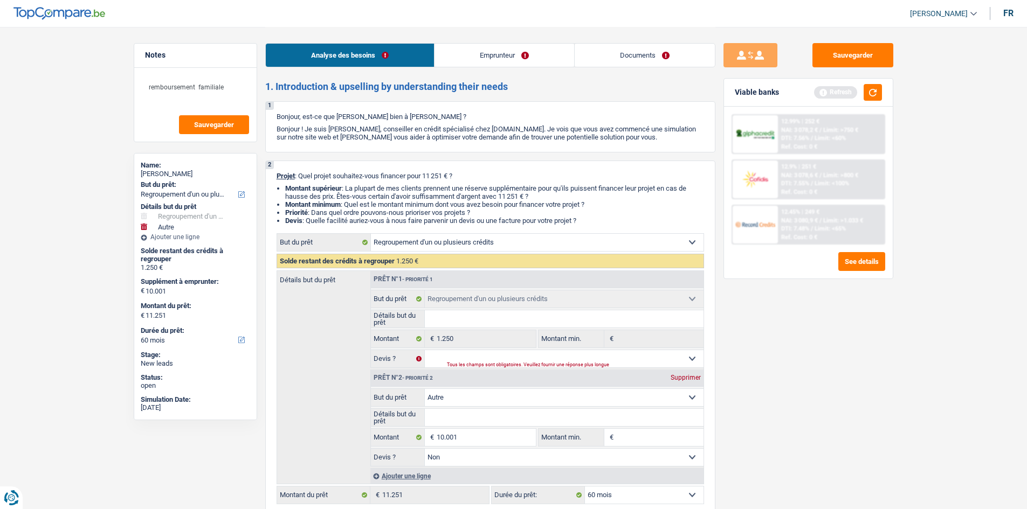
click at [728, 418] on div "Sauvegarder Viable banks Refresh 12.99% | 252 € NAI: 3 078,2 € / Limit: >750 € …" at bounding box center [808, 267] width 186 height 449
click at [478, 439] on input "10.001" at bounding box center [486, 437] width 99 height 17
type input "1.000"
type input "100"
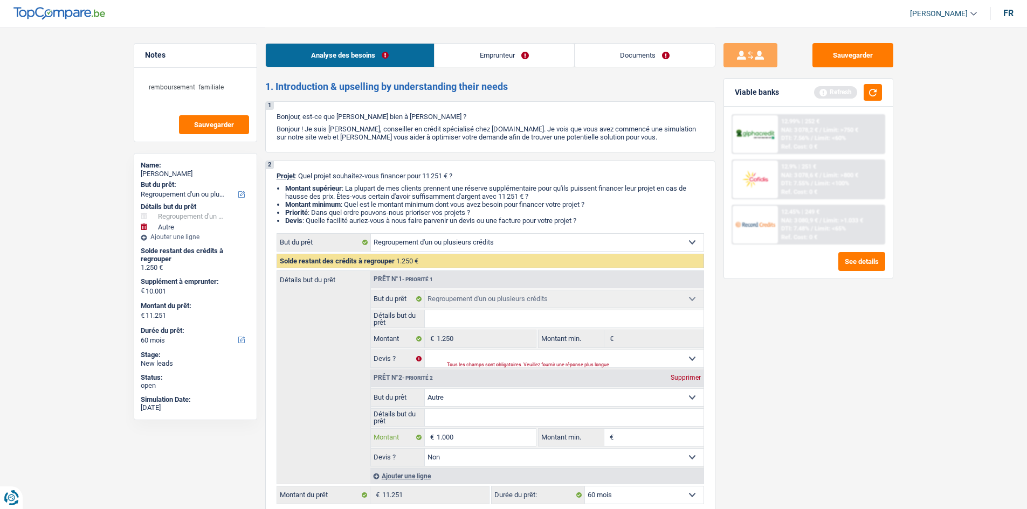
type input "100"
type input "10"
type input "1"
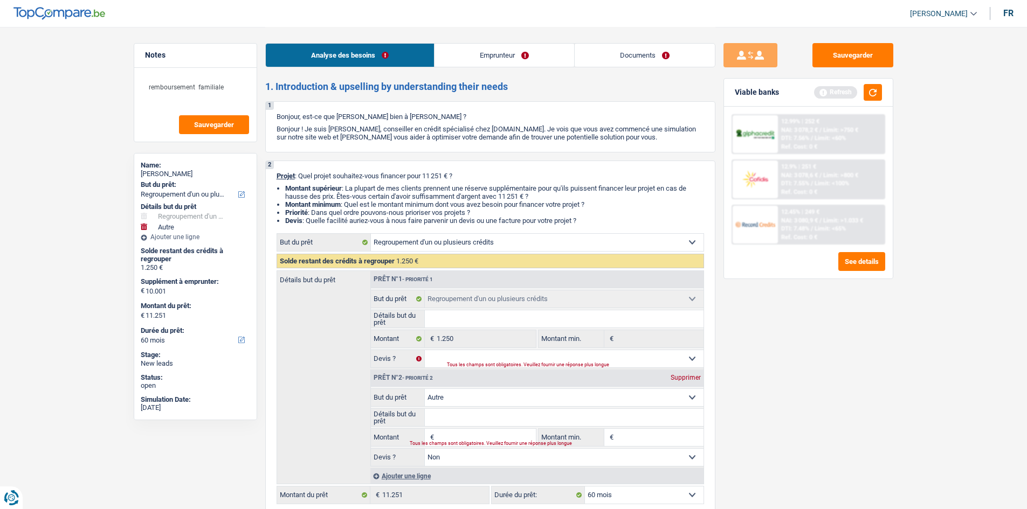
type input "8"
type input "87"
type input "875"
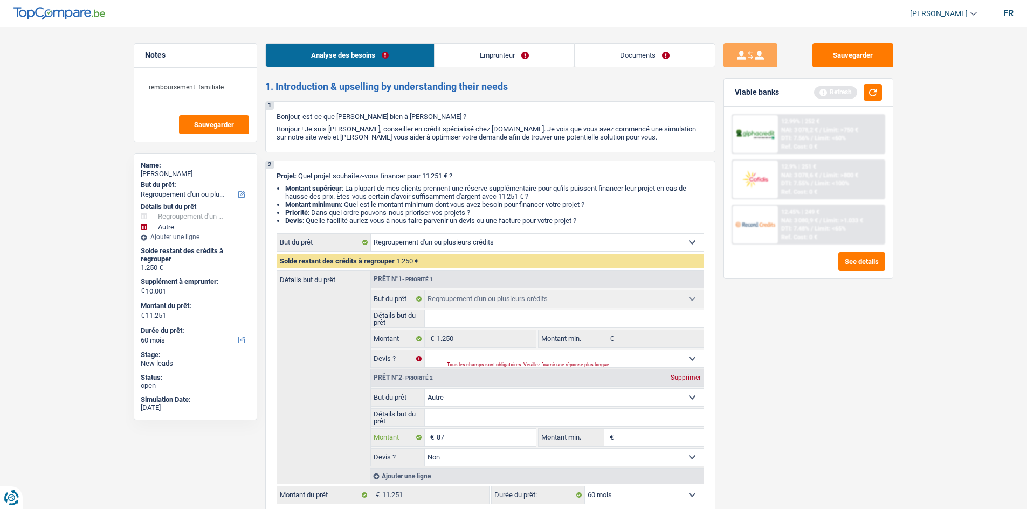
type input "875"
type input "8.750"
select select "48"
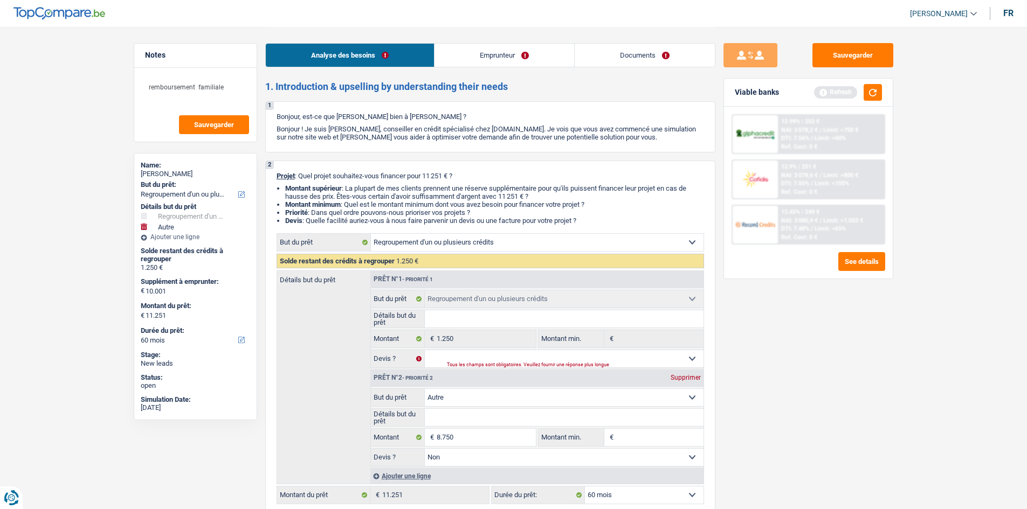
select select "48"
type input "8.750"
type input "10.000"
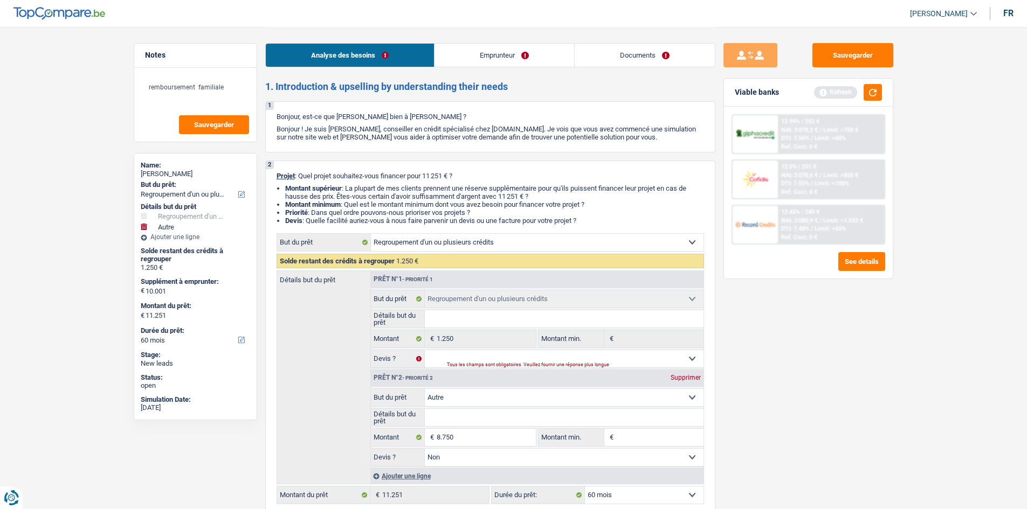
type input "10.000"
click at [752, 442] on div "Sauvegarder Viable banks Refresh 12.99% | 252 € NAI: 3 078,2 € / Limit: >750 € …" at bounding box center [808, 267] width 186 height 449
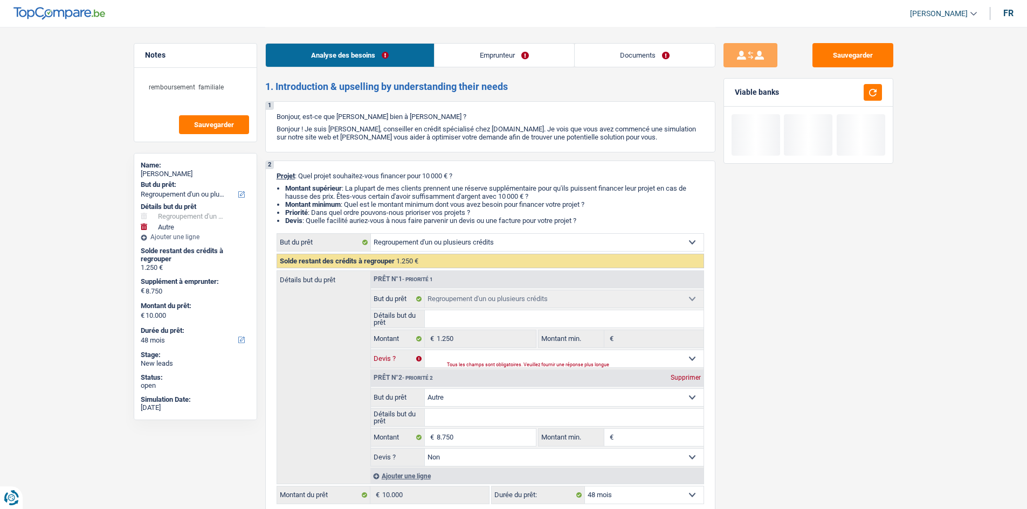
click at [667, 353] on select "Oui Non Non répondu Sélectionner une option" at bounding box center [564, 358] width 279 height 17
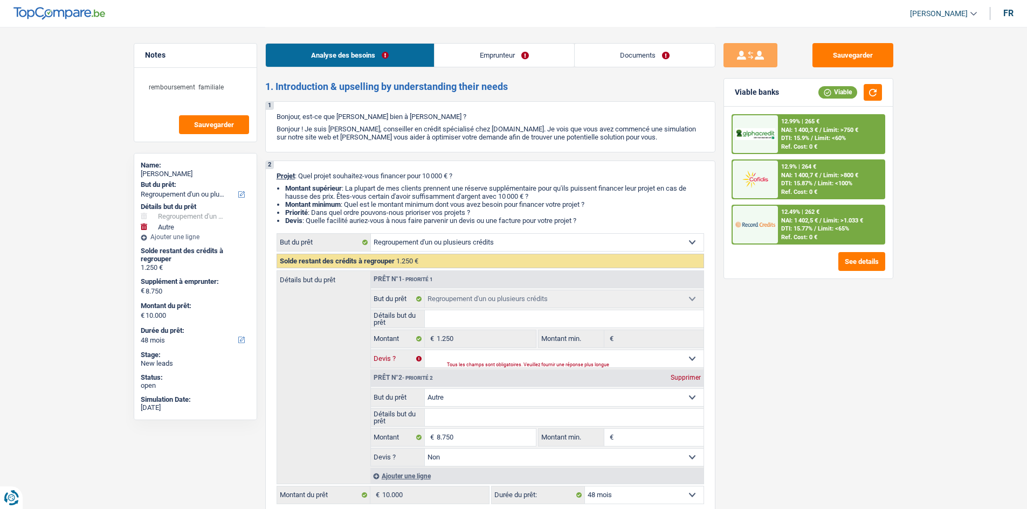
select select "yes"
click at [425, 350] on select "Oui Non Non répondu Sélectionner une option" at bounding box center [564, 358] width 279 height 17
select select "yes"
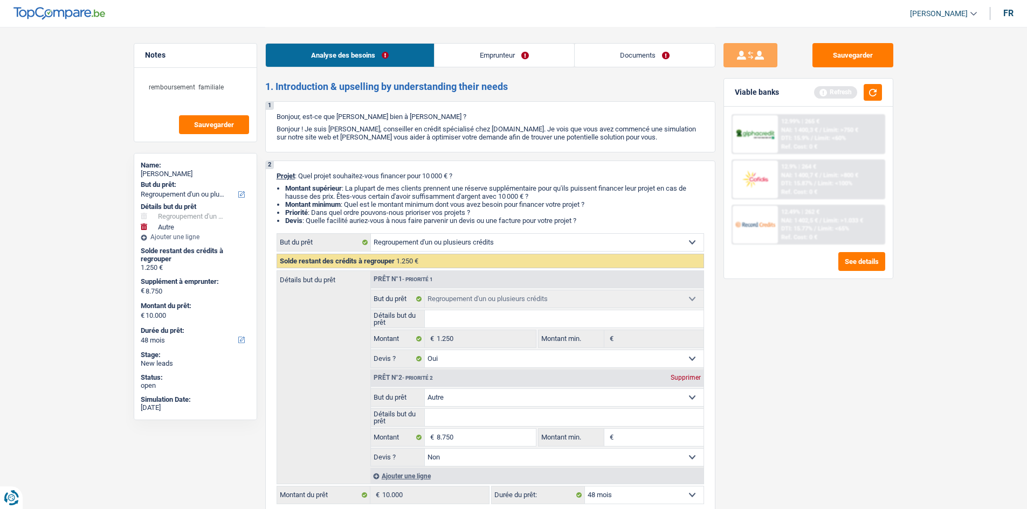
click at [784, 366] on div "Sauvegarder Viable banks Refresh 12.99% | 265 € NAI: 1 400,3 € / Limit: >750 € …" at bounding box center [808, 267] width 186 height 449
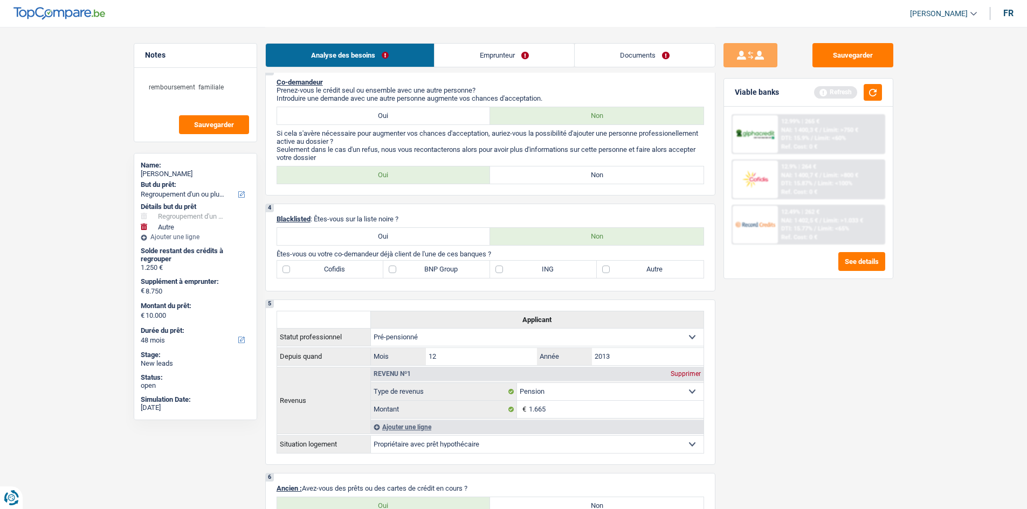
scroll to position [377, 0]
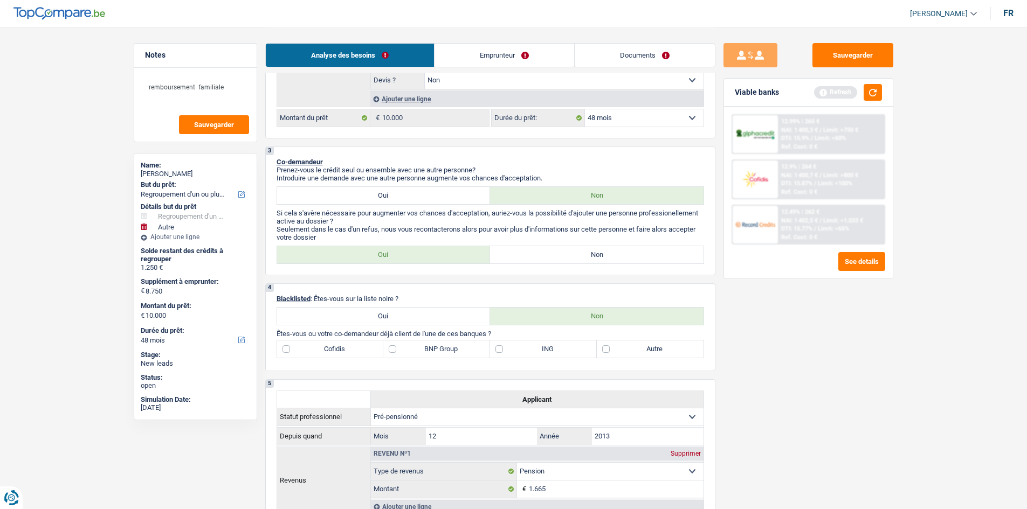
click at [517, 356] on label "ING" at bounding box center [543, 349] width 107 height 17
click at [517, 356] on input "ING" at bounding box center [543, 349] width 107 height 17
checkbox input "true"
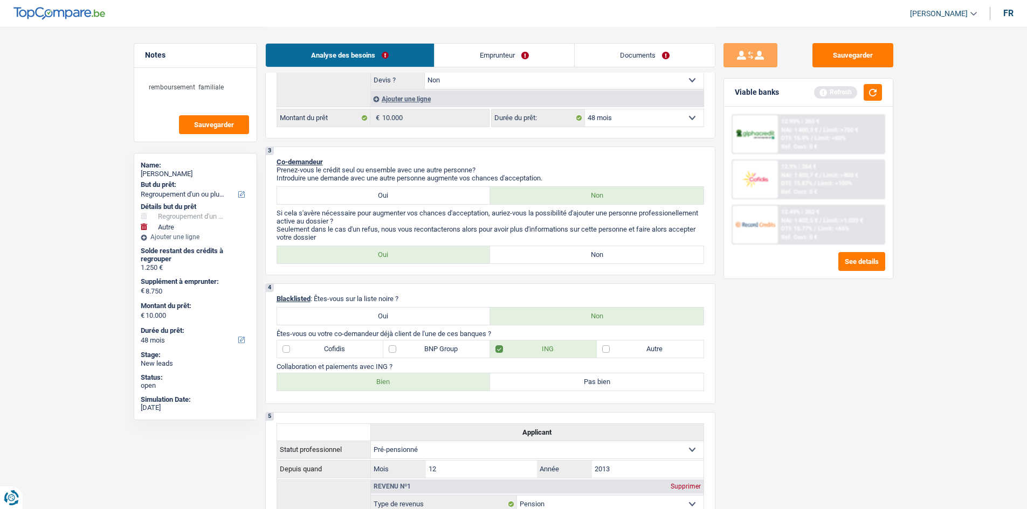
click at [409, 379] on label "Bien" at bounding box center [383, 381] width 213 height 17
click at [409, 379] on input "Bien" at bounding box center [383, 381] width 213 height 17
radio input "true"
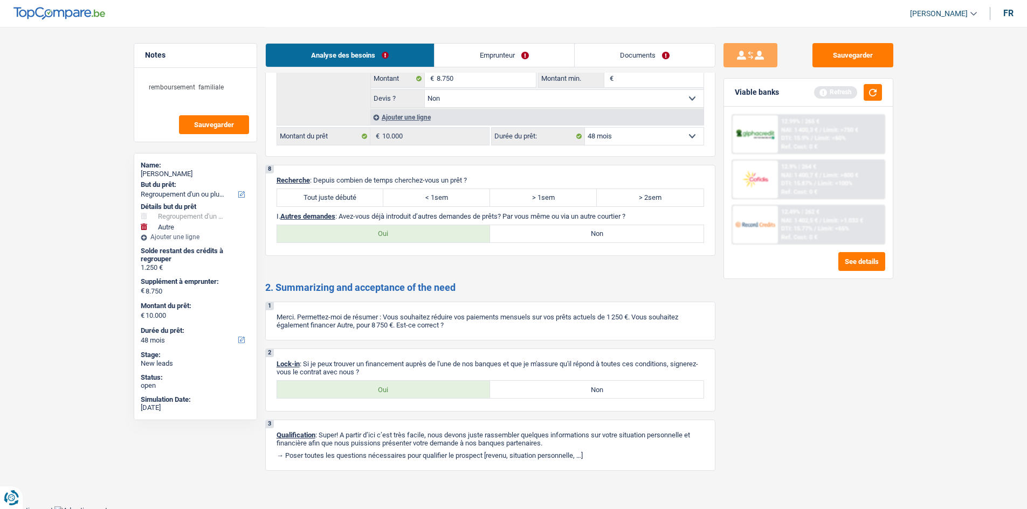
scroll to position [1463, 0]
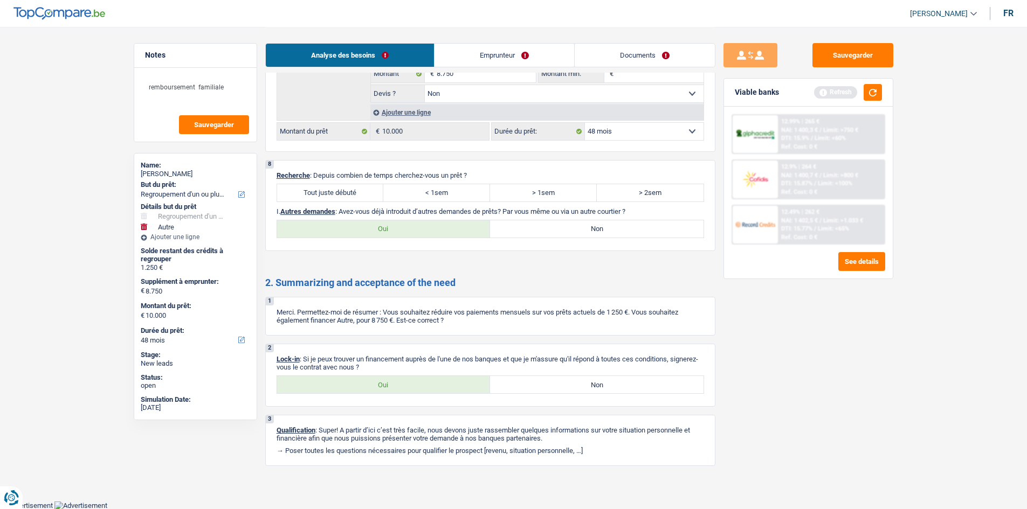
click at [421, 381] on label "Oui" at bounding box center [383, 384] width 213 height 17
click at [421, 381] on input "Oui" at bounding box center [383, 384] width 213 height 17
radio input "true"
click at [506, 51] on link "Emprunteur" at bounding box center [504, 55] width 140 height 23
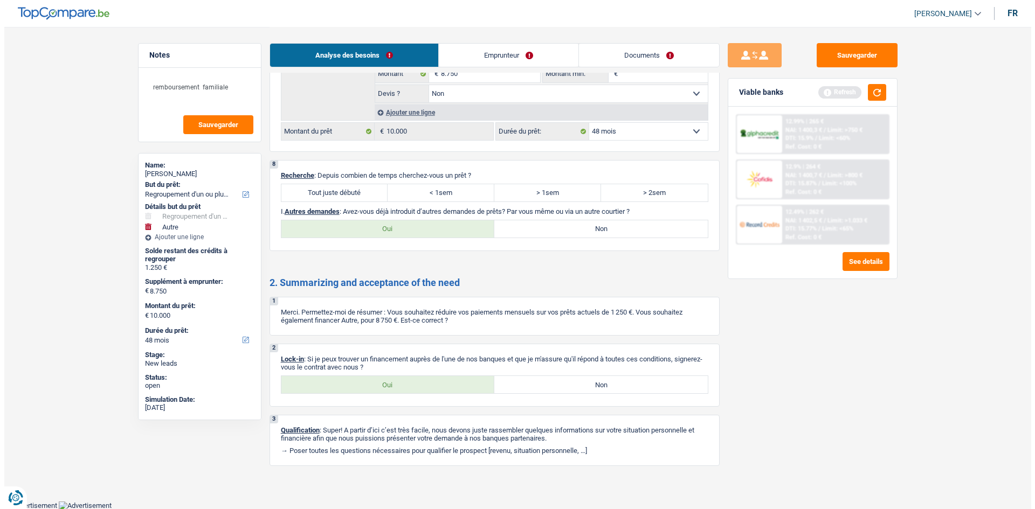
scroll to position [0, 0]
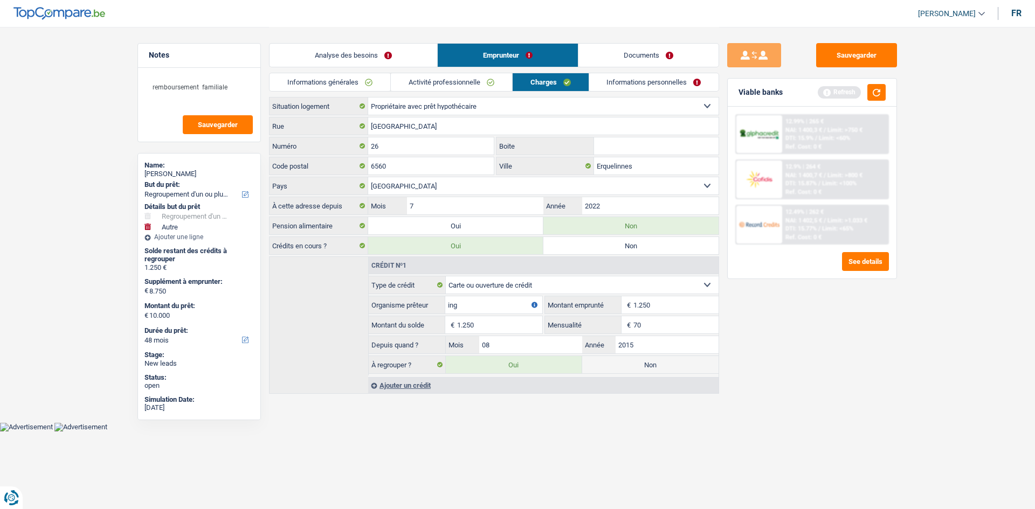
click at [333, 81] on link "Informations générales" at bounding box center [329, 82] width 121 height 18
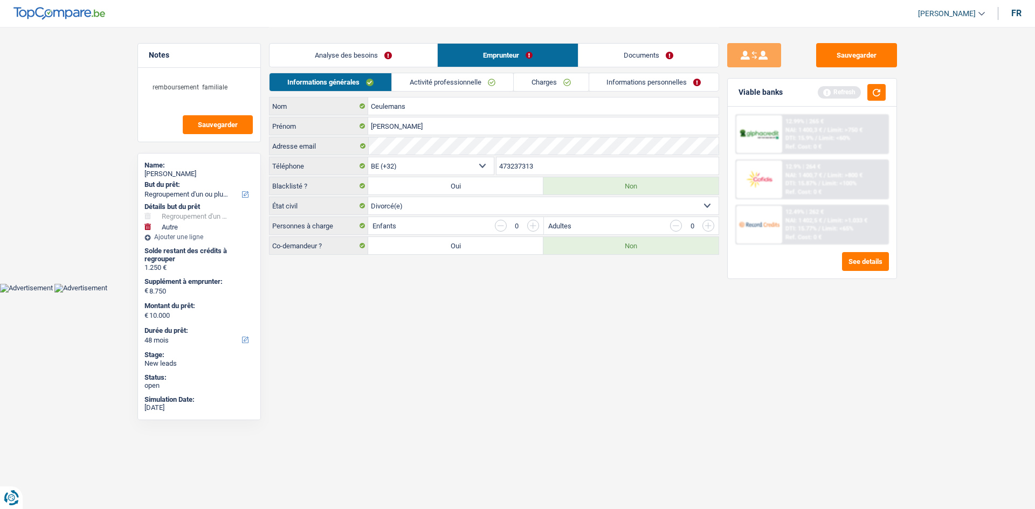
click at [486, 77] on link "Activité professionnelle" at bounding box center [452, 82] width 121 height 18
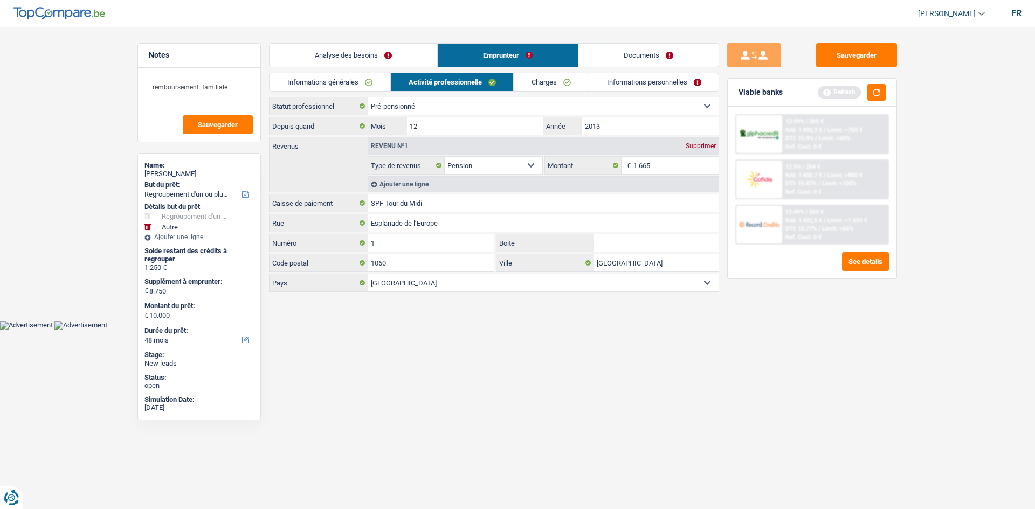
click at [653, 107] on select "Ouvrier Employé privé Employé public Invalide Indépendant Pensionné Chômeur Mut…" at bounding box center [543, 106] width 350 height 17
select select "retired"
click at [368, 98] on select "Ouvrier Employé privé Employé public Invalide Indépendant Pensionné Chômeur Mut…" at bounding box center [543, 106] width 350 height 17
type input "SFP : Service Federal des Pensions"
type input "Tour de Midi"
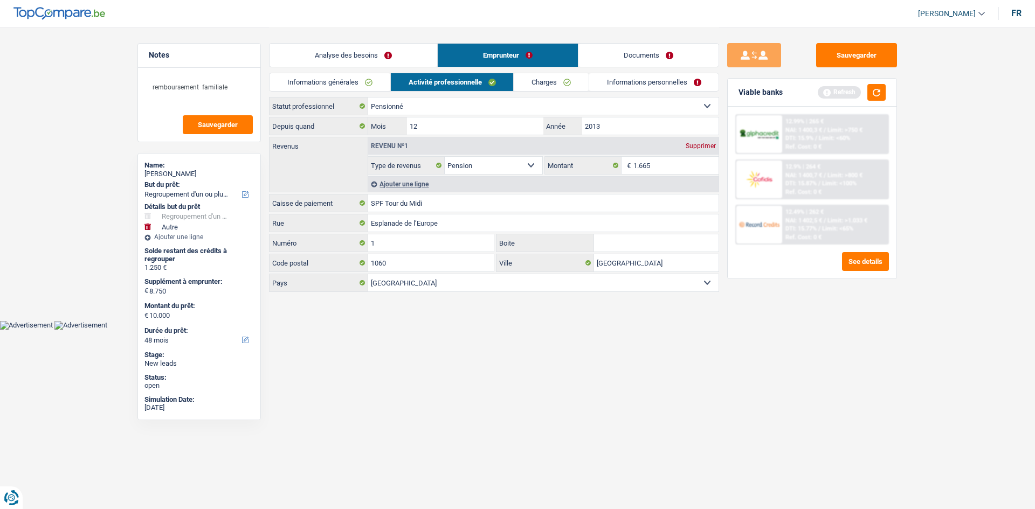
type input "1000"
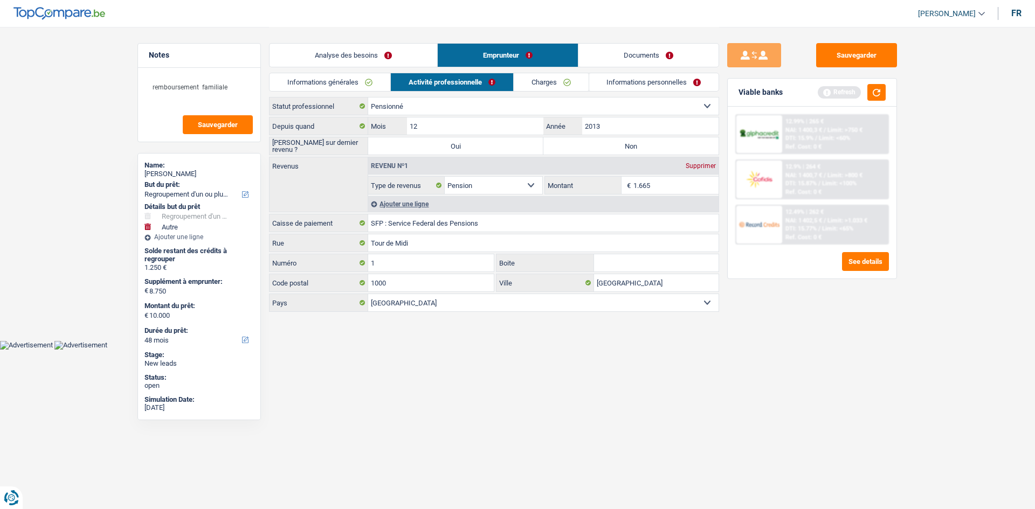
drag, startPoint x: 589, startPoint y: 433, endPoint x: 635, endPoint y: 249, distance: 189.4
click at [593, 350] on html "Vous avez le contrôle de vos données Nous utilisons des cookies, tout comme nos…" at bounding box center [517, 175] width 1035 height 350
click at [592, 150] on label "Non" at bounding box center [630, 145] width 175 height 17
click at [592, 150] on input "Non" at bounding box center [630, 145] width 175 height 17
radio input "true"
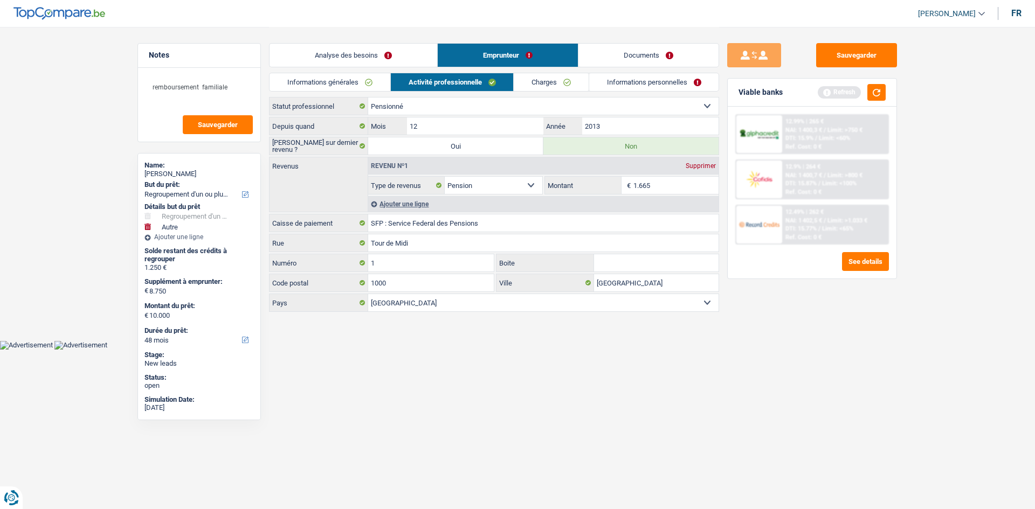
click at [639, 350] on html "Vous avez le contrôle de vos données Nous utilisons des cookies, tout comme nos…" at bounding box center [517, 175] width 1035 height 350
click at [818, 455] on div "Sauvegarder Viable banks Refresh 12.99% | 265 € NAI: 1 400,3 € / Limit: >750 € …" at bounding box center [812, 267] width 186 height 449
click at [543, 350] on html "Vous avez le contrôle de vos données Nous utilisons des cookies, tout comme nos…" at bounding box center [517, 175] width 1035 height 350
click at [548, 87] on link "Charges" at bounding box center [551, 82] width 75 height 18
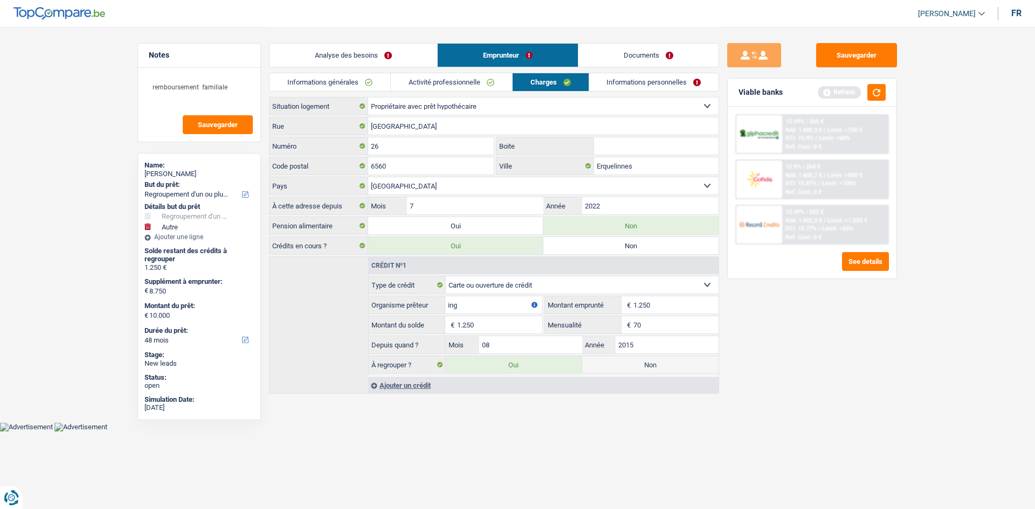
click at [441, 79] on link "Activité professionnelle" at bounding box center [451, 82] width 121 height 18
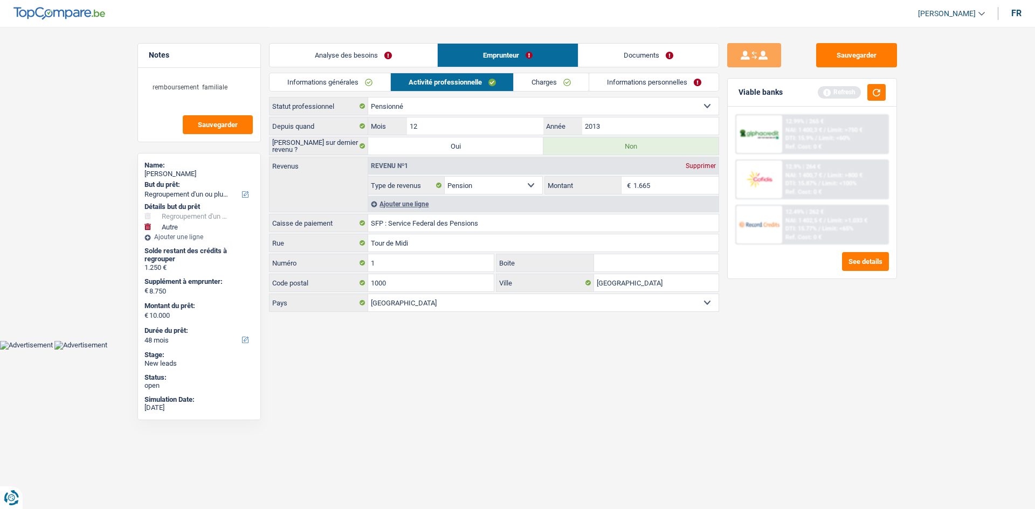
click at [561, 75] on link "Charges" at bounding box center [551, 82] width 75 height 18
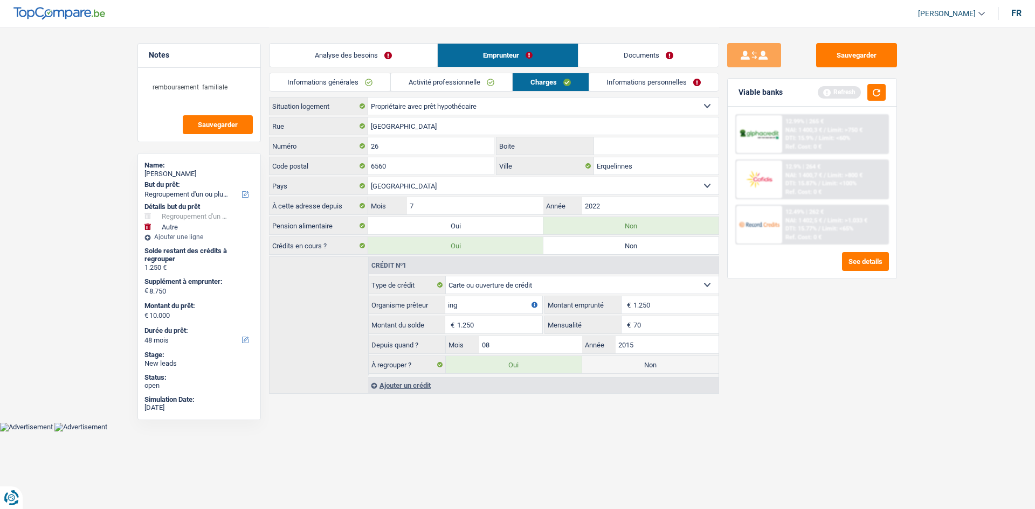
click at [876, 102] on div "Viable banks Refresh" at bounding box center [812, 93] width 169 height 28
click at [876, 99] on button "button" at bounding box center [876, 92] width 18 height 17
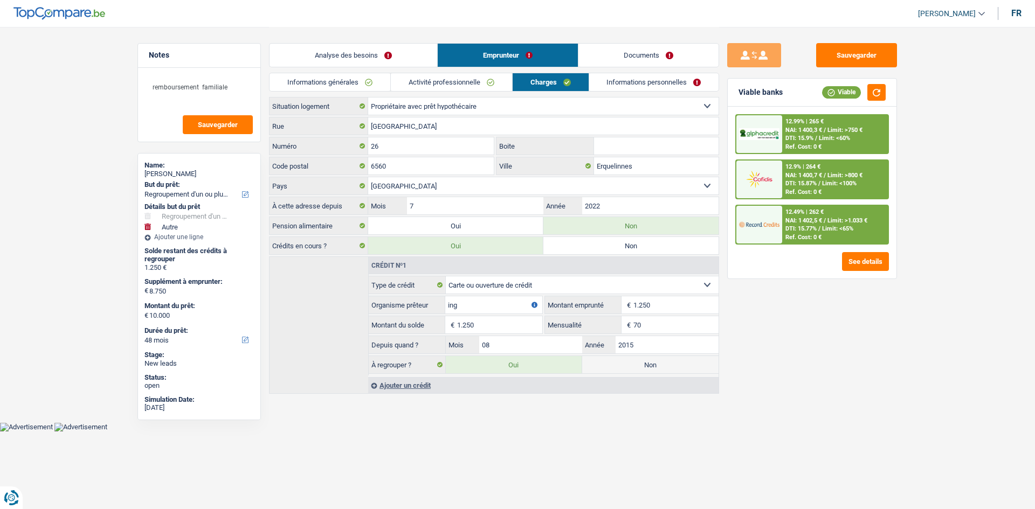
click at [480, 81] on link "Activité professionnelle" at bounding box center [451, 82] width 121 height 18
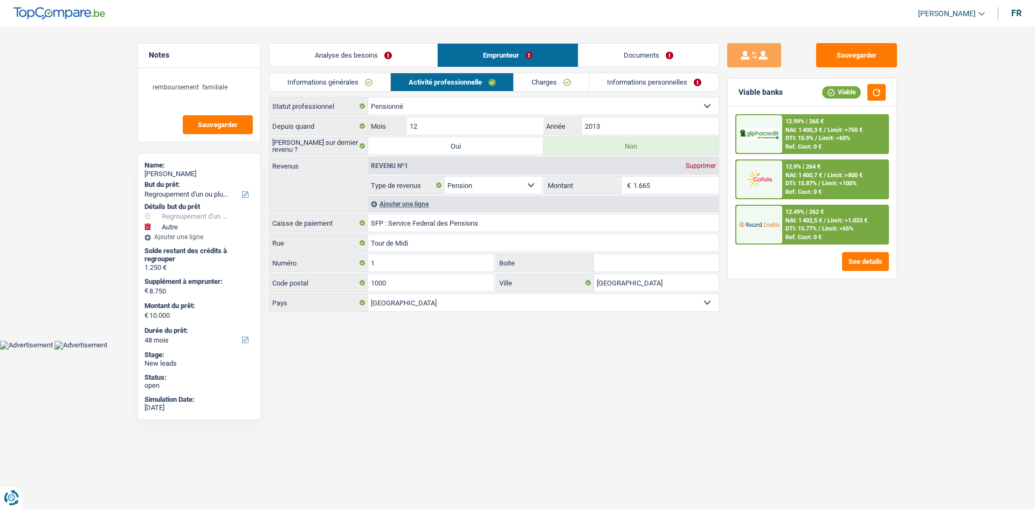
click at [618, 41] on div "Analyse des besoins Emprunteur Documents" at bounding box center [494, 50] width 450 height 46
click at [618, 44] on div "Analyse des besoins Emprunteur Documents" at bounding box center [494, 50] width 450 height 46
click at [618, 48] on link "Documents" at bounding box center [648, 55] width 140 height 23
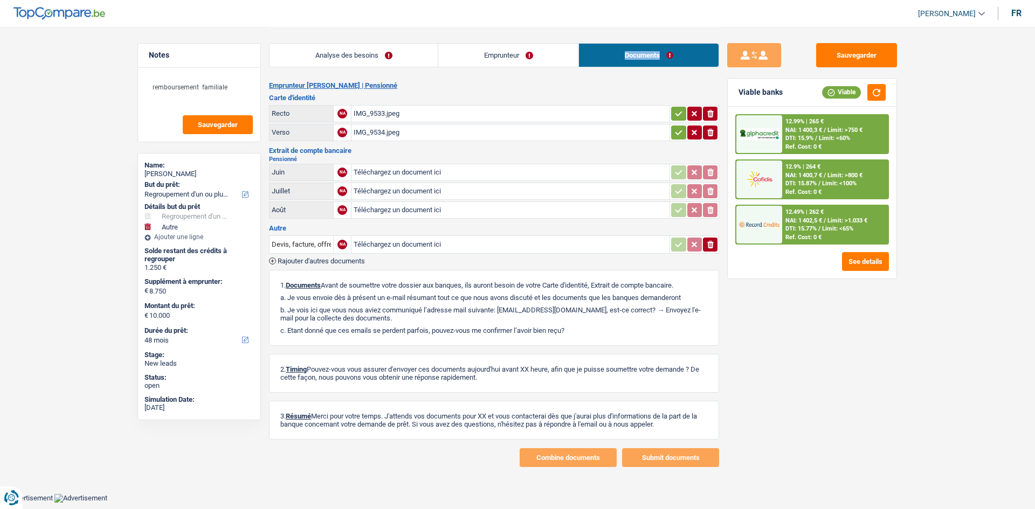
click at [533, 53] on link "Emprunteur" at bounding box center [508, 55] width 140 height 23
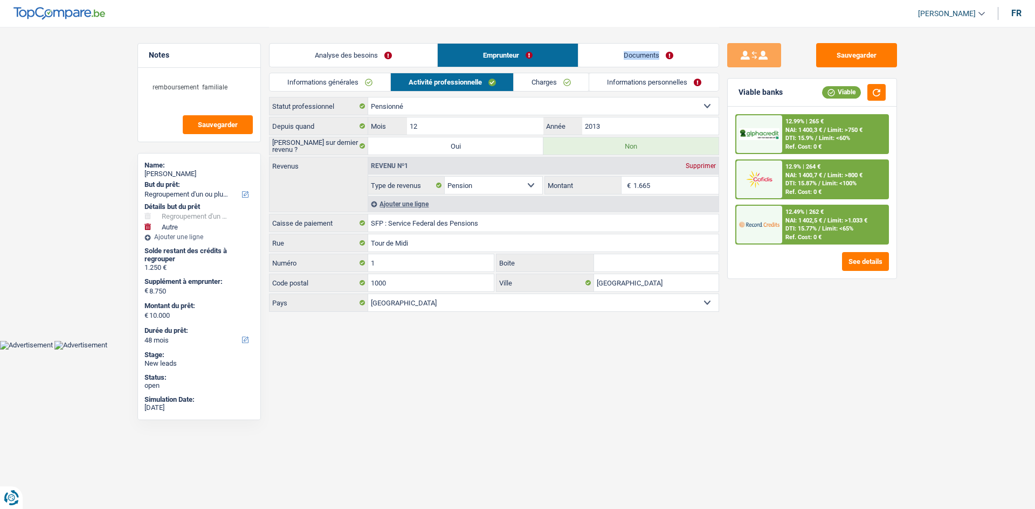
click at [539, 77] on link "Charges" at bounding box center [551, 82] width 75 height 18
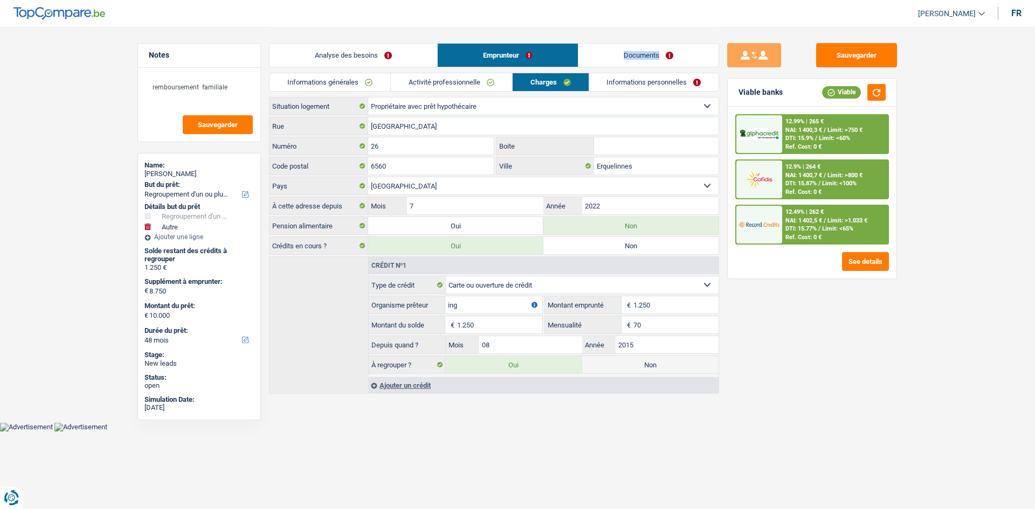
click at [628, 82] on link "Informations personnelles" at bounding box center [654, 82] width 130 height 18
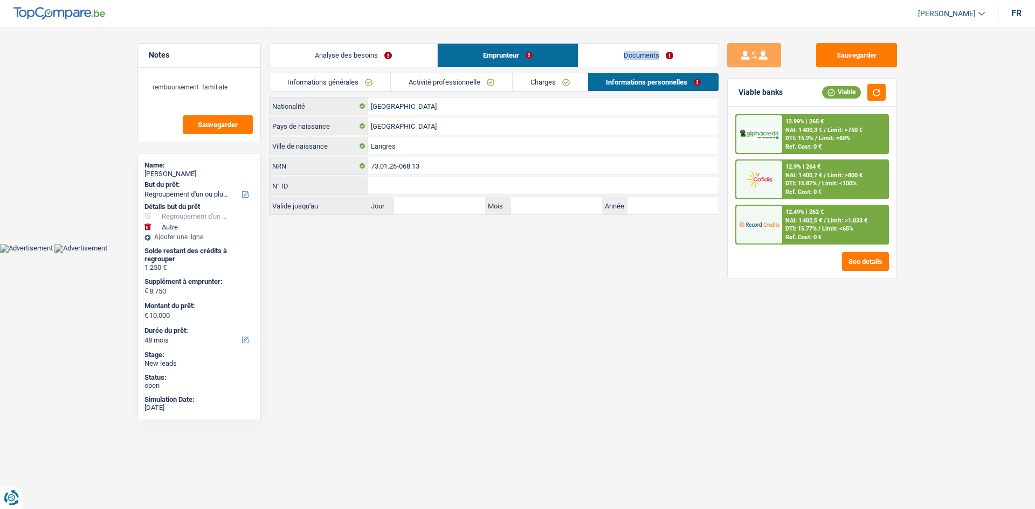
click at [538, 77] on link "Charges" at bounding box center [550, 82] width 75 height 18
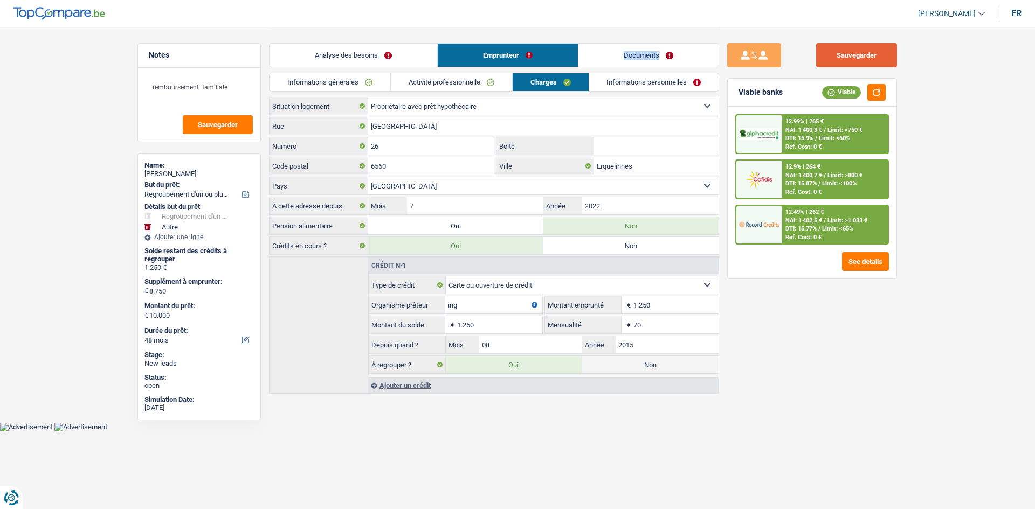
click at [843, 50] on button "Sauvegarder" at bounding box center [856, 55] width 81 height 24
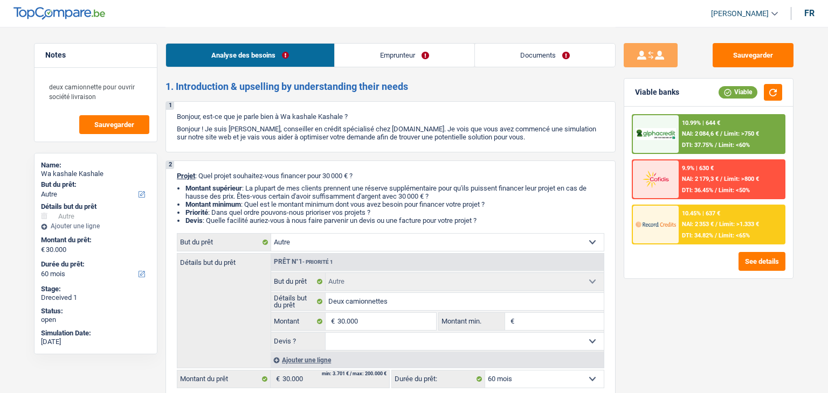
select select "other"
select select "60"
select select "other"
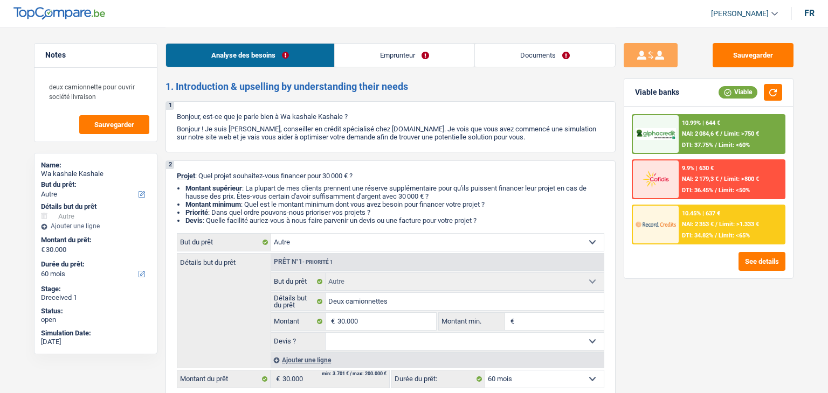
select select "60"
select select "publicEmployee"
select select "netSalary"
select select "other"
select select "mealVouchers"
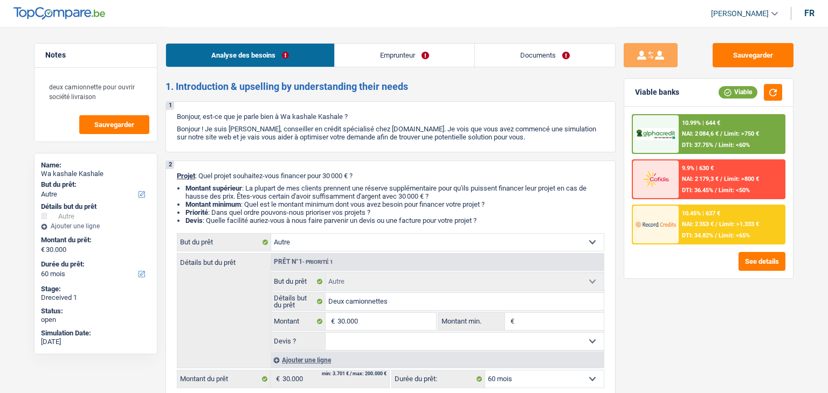
select select "familyAllowances"
select select "rents"
select select "other"
select select "60"
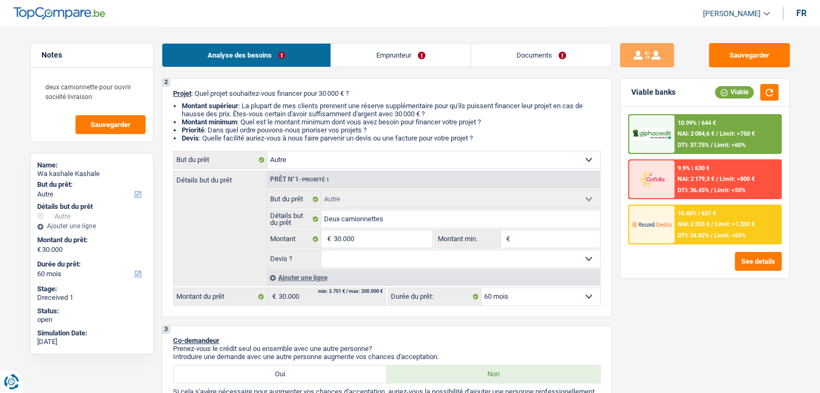
scroll to position [162, 0]
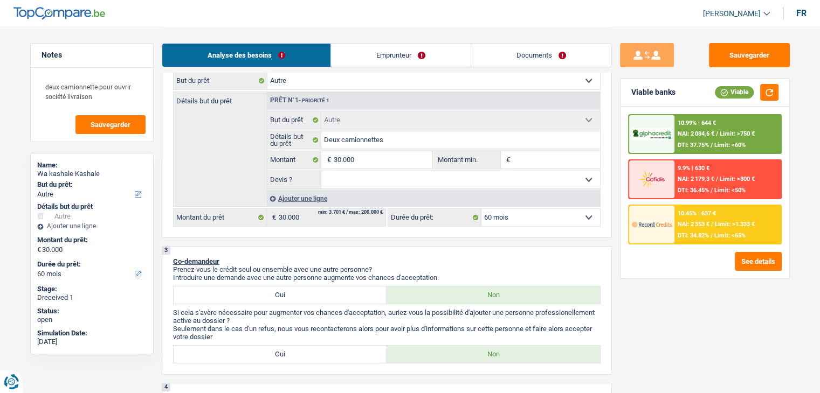
click at [389, 177] on select "Oui Non Non répondu Sélectionner une option" at bounding box center [460, 179] width 279 height 17
click at [385, 177] on select "Oui Non Non répondu Sélectionner une option" at bounding box center [460, 179] width 279 height 17
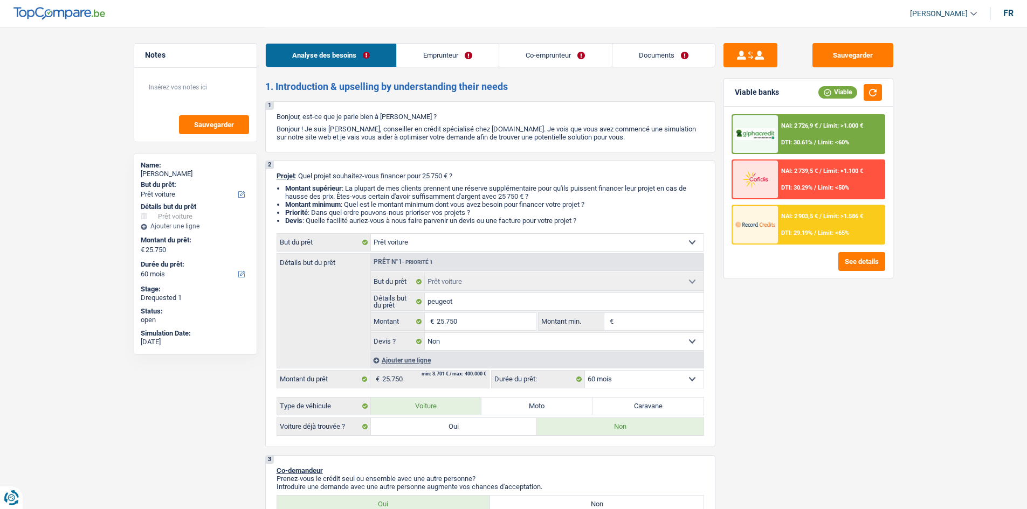
select select "car"
select select "60"
select select "car"
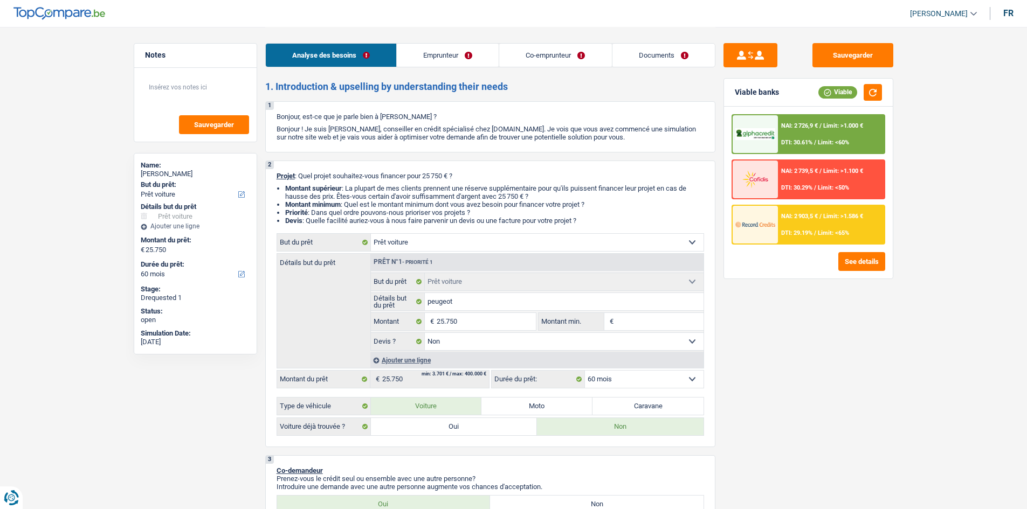
select select "false"
select select "60"
select select "unemployed"
select select "privateEmployee"
select select "unemployment"
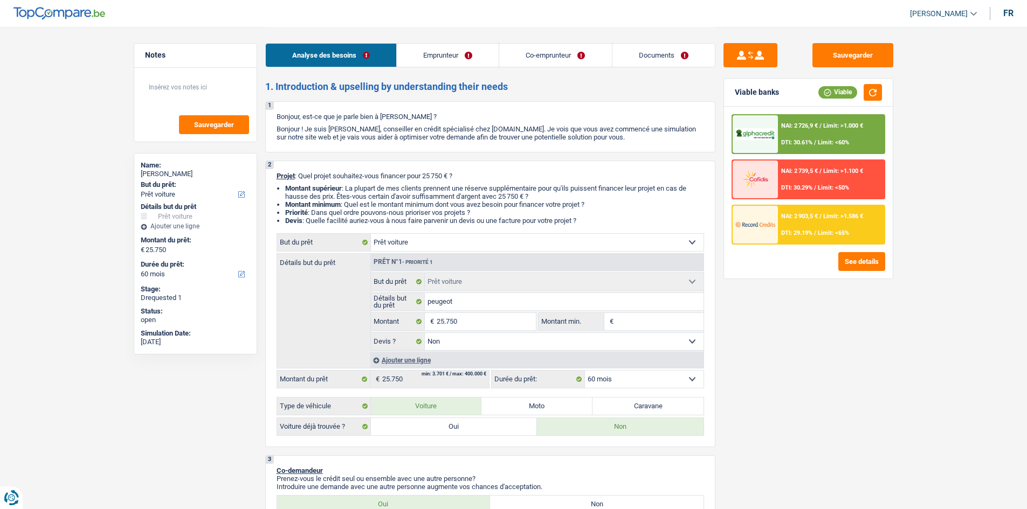
select select "familyAllowances"
select select "netSalary"
select select "mealVouchers"
select select "rents"
select select "car"
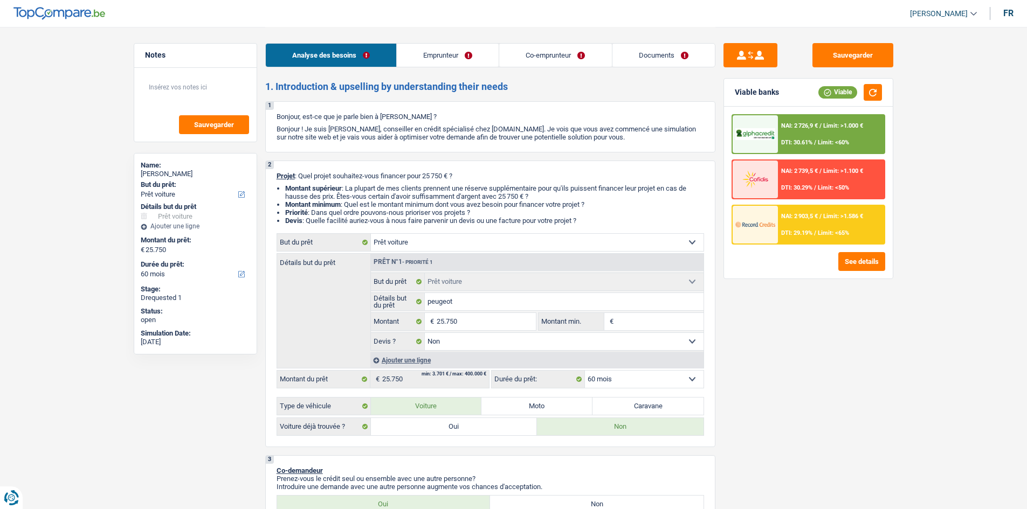
select select "car"
select select "false"
select select "60"
click at [625, 53] on link "Documents" at bounding box center [663, 55] width 102 height 23
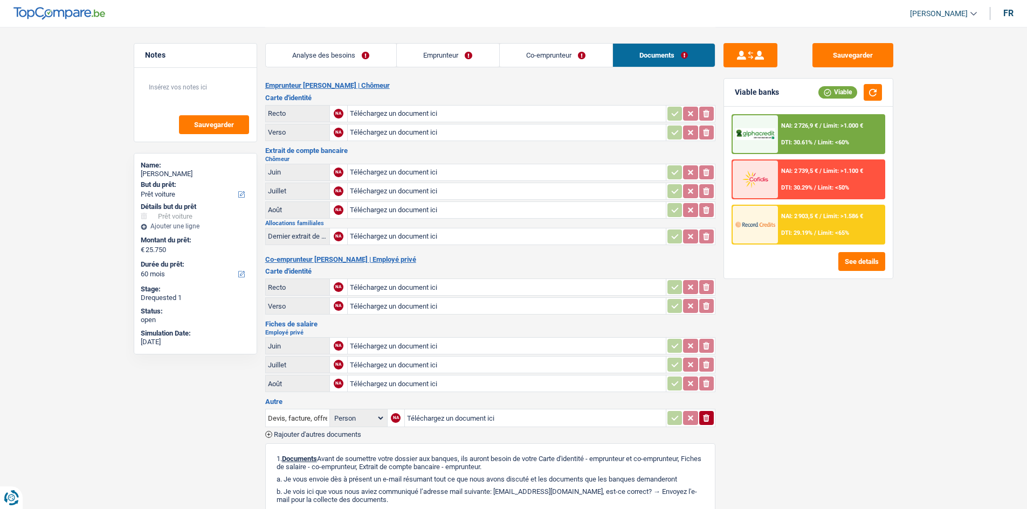
click at [463, 60] on link "Emprunteur" at bounding box center [448, 55] width 102 height 23
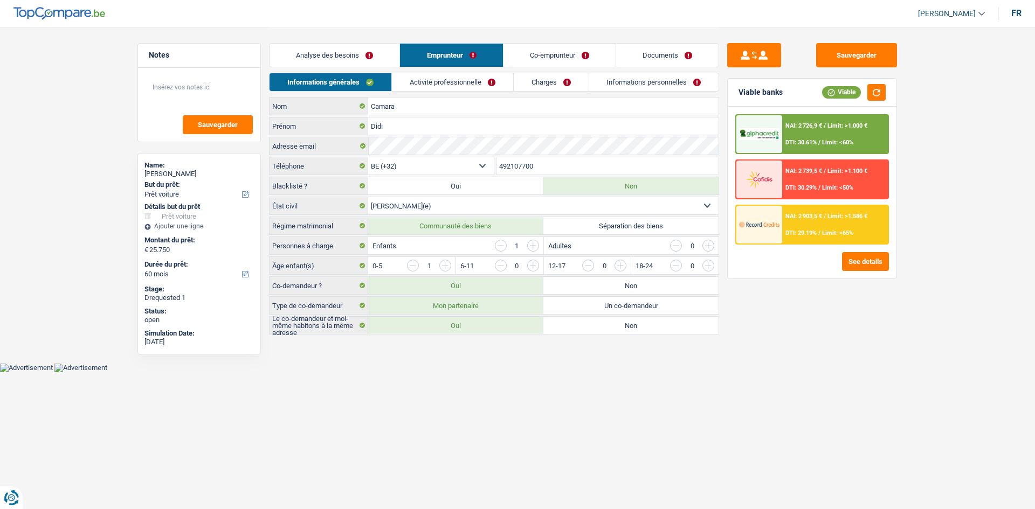
click at [454, 89] on link "Activité professionnelle" at bounding box center [452, 82] width 121 height 18
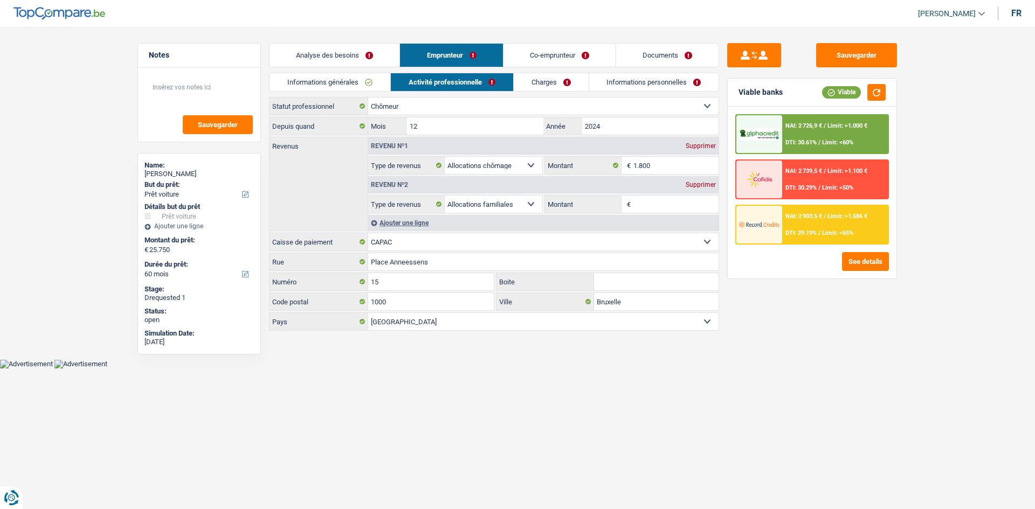
click at [537, 56] on link "Co-emprunteur" at bounding box center [559, 55] width 112 height 23
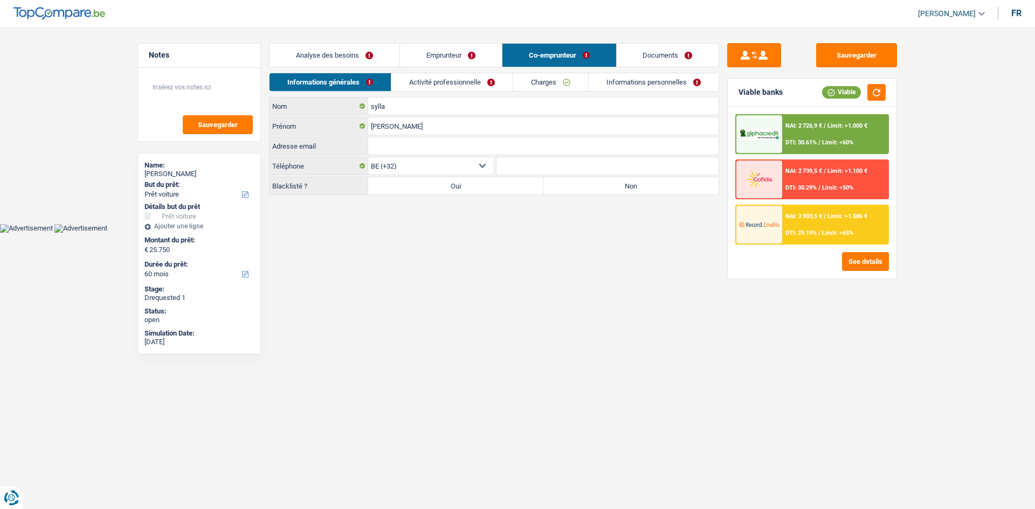
click at [473, 79] on link "Activité professionnelle" at bounding box center [451, 82] width 121 height 18
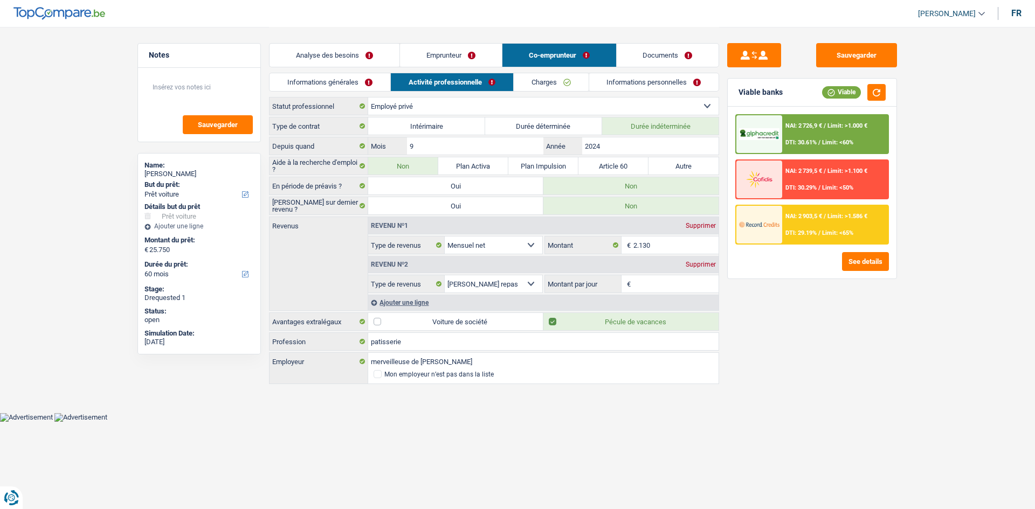
click at [489, 47] on link "Emprunteur" at bounding box center [451, 55] width 102 height 23
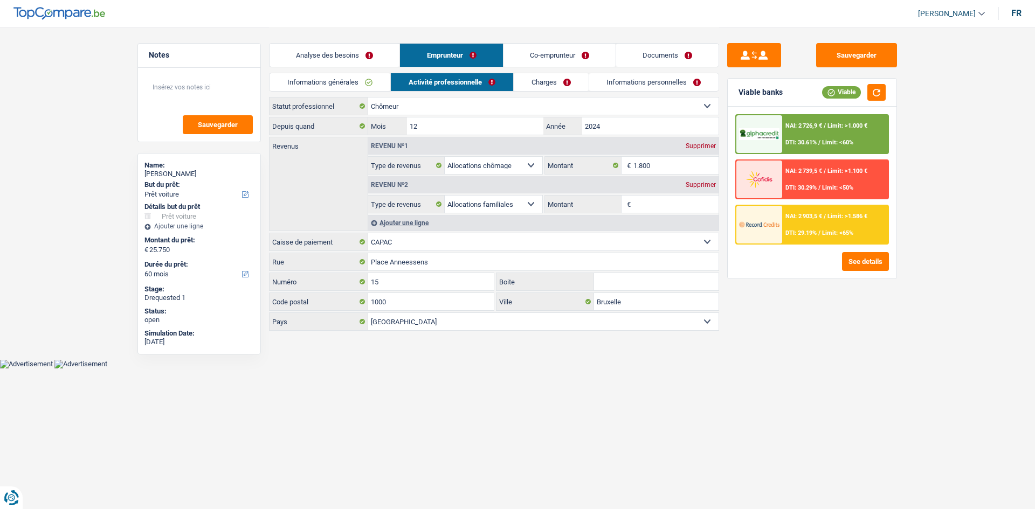
click at [484, 75] on link "Activité professionnelle" at bounding box center [452, 82] width 122 height 18
click at [859, 54] on button "Sauvegarder" at bounding box center [856, 55] width 81 height 24
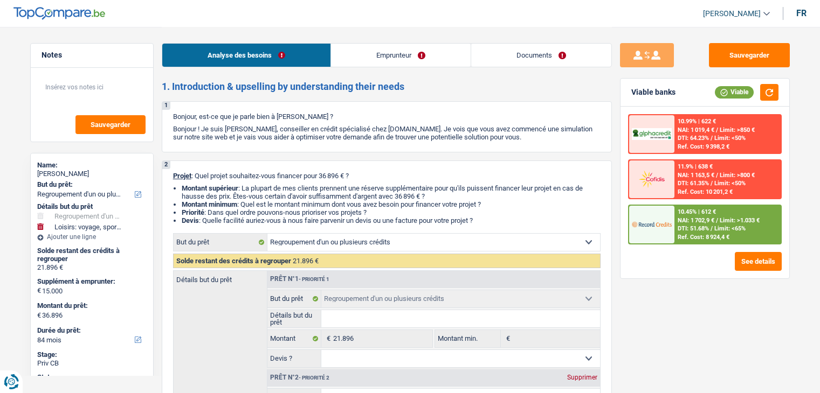
select select "refinancing"
select select "hobbies"
select select "84"
select select "refinancing"
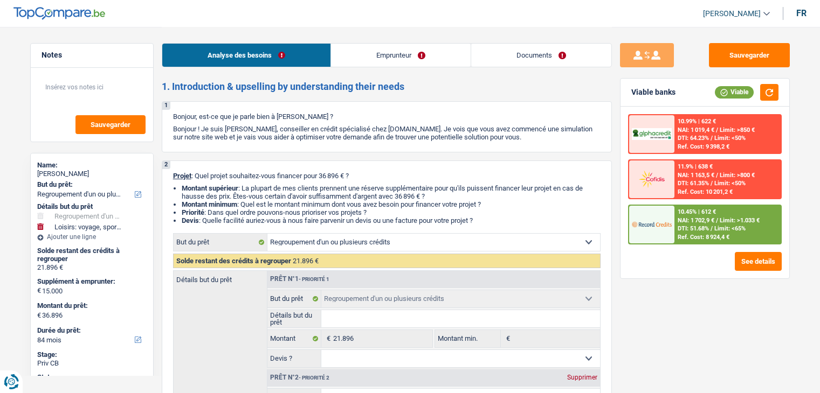
select select "refinancing"
select select "hobbies"
select select "yes"
select select "84"
select select "privateEmployee"
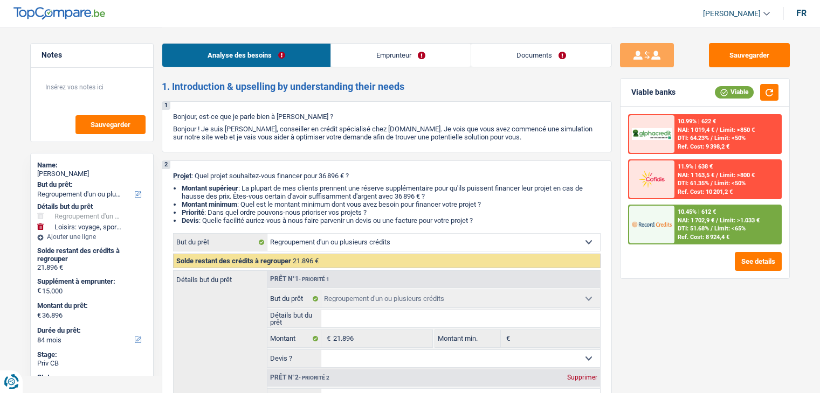
select select "netSalary"
select select "mealVouchers"
select select "rents"
select select "carLoan"
select select "84"
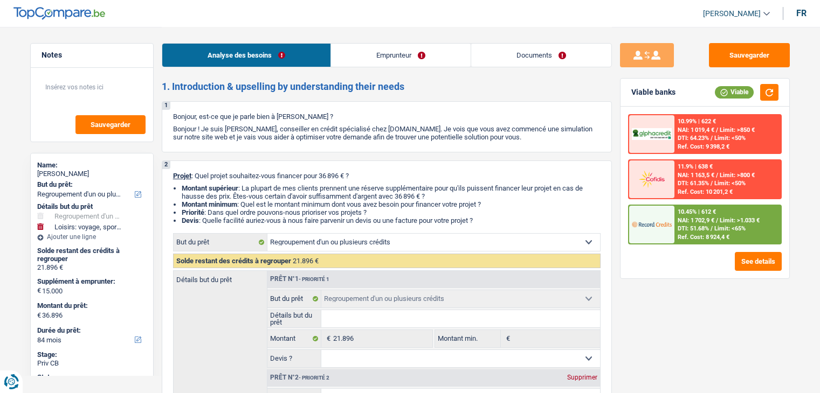
select select "creditConsolidation"
select select "84"
select select "carLoan"
select select "48"
select select "cardOrCredit"
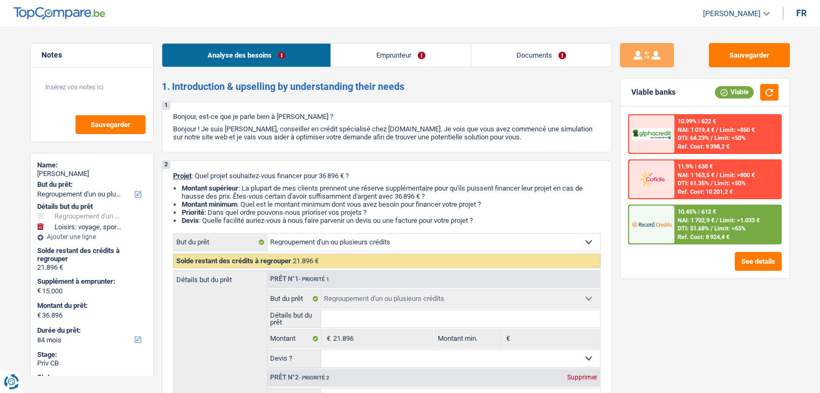
select select "refinancing"
select select "hobbies"
select select "yes"
select select "84"
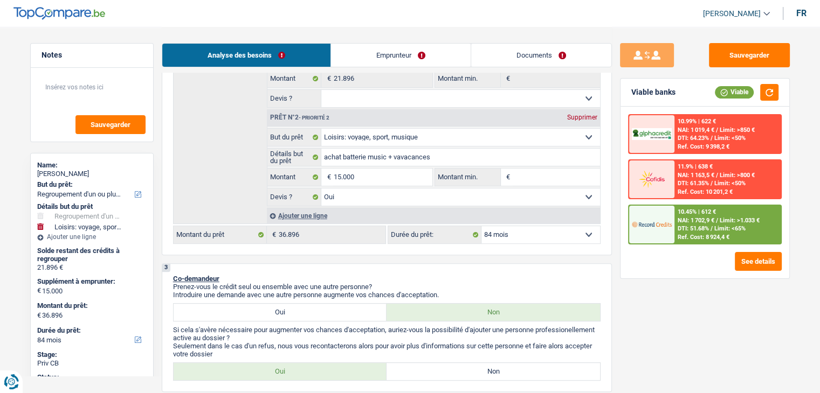
scroll to position [260, 0]
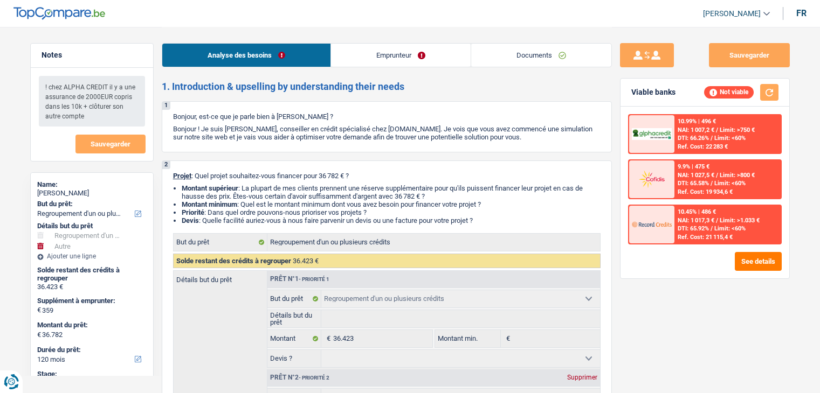
select select "refinancing"
select select "other"
select select "120"
select select "refinancing"
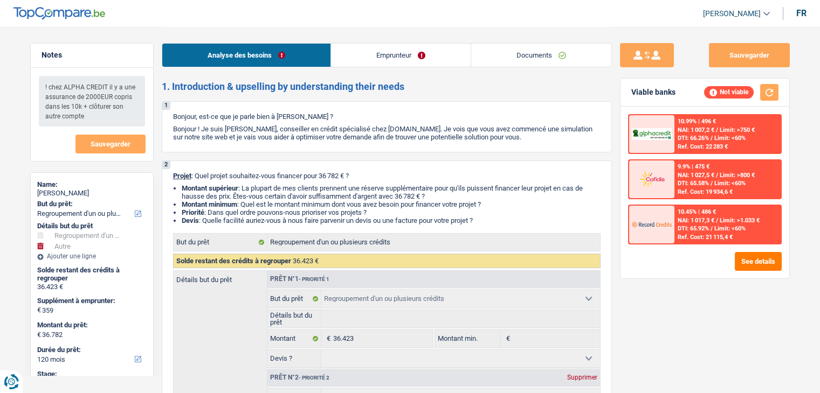
select select "refinancing"
select select "other"
select select "false"
select select "120"
select select "invalid"
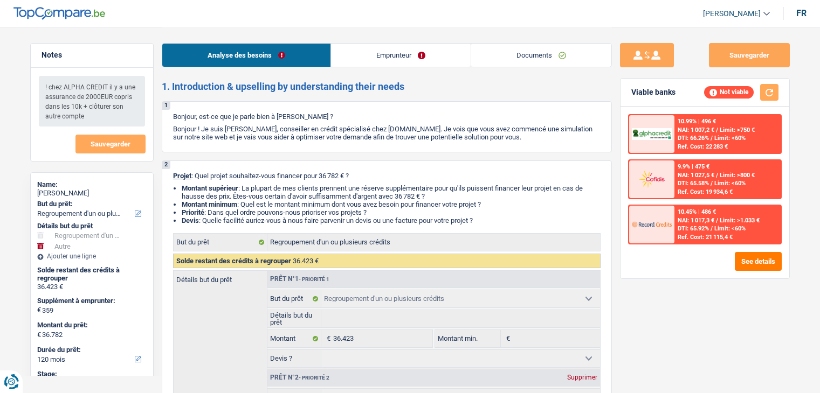
select select "disabilityPension"
select select "rents"
select select "personalLoan"
select select "other"
select select "120"
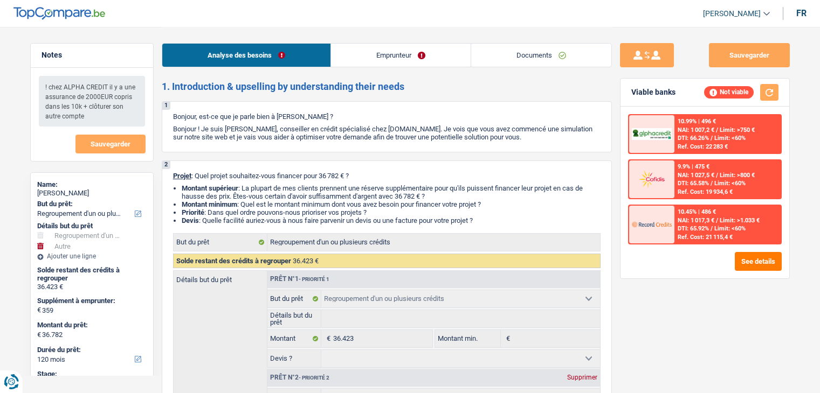
select select "personalLoan"
select select "other"
select select "24"
select select "personalLoan"
select select "other"
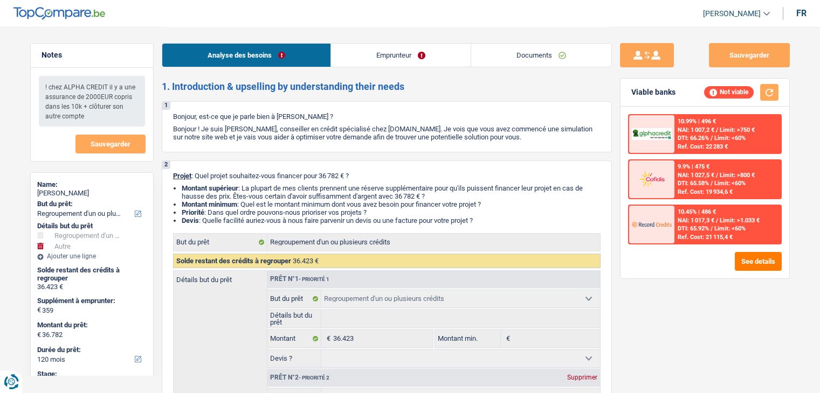
select select "48"
select select "cardOrCredit"
select select "refinancing"
select select "other"
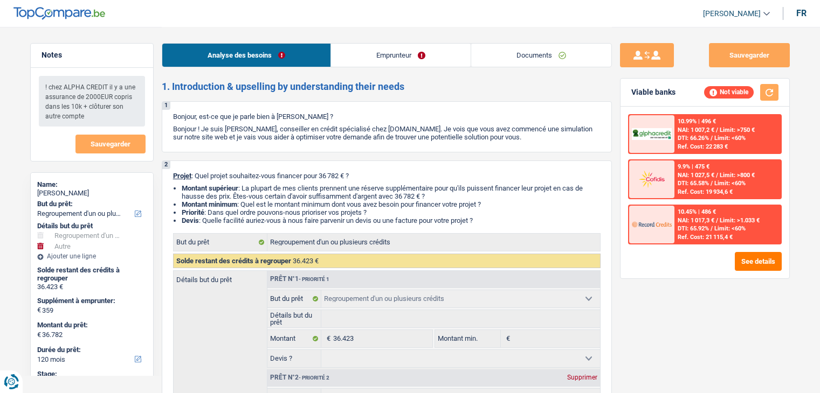
select select "false"
select select "120"
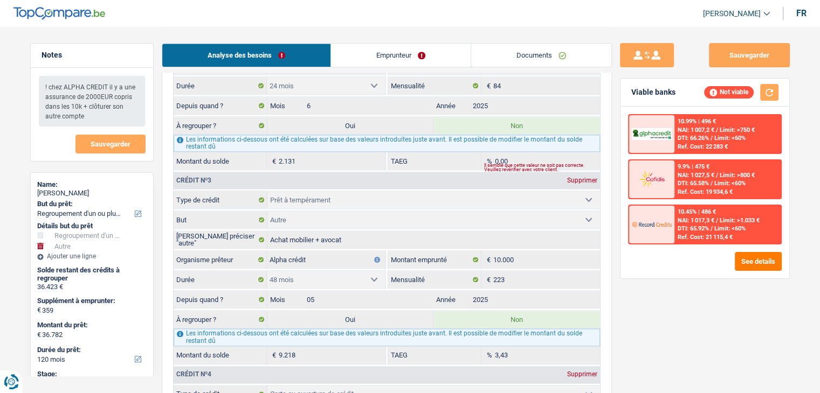
scroll to position [1371, 0]
